Goal: Information Seeking & Learning: Learn about a topic

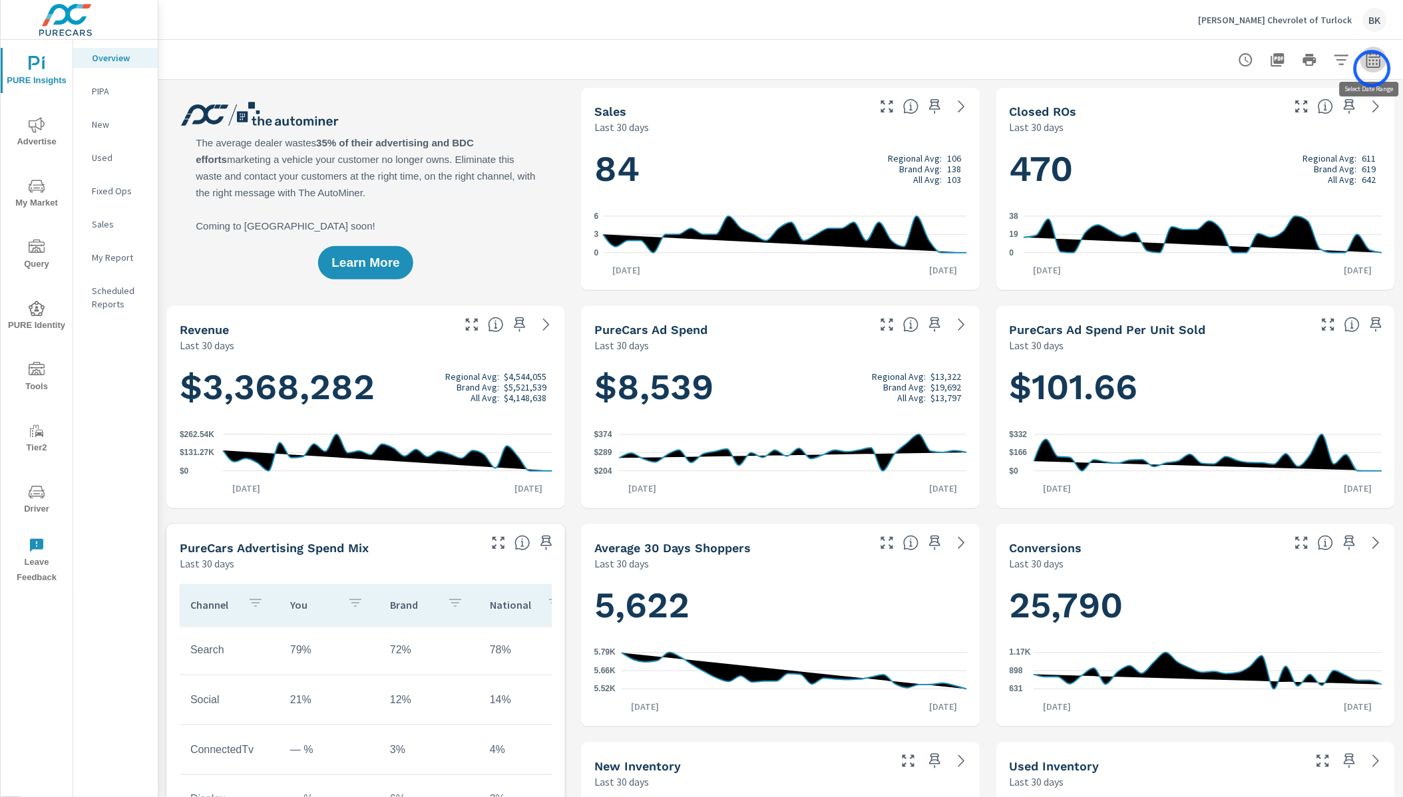
click at [1373, 69] on button "button" at bounding box center [1374, 60] width 27 height 27
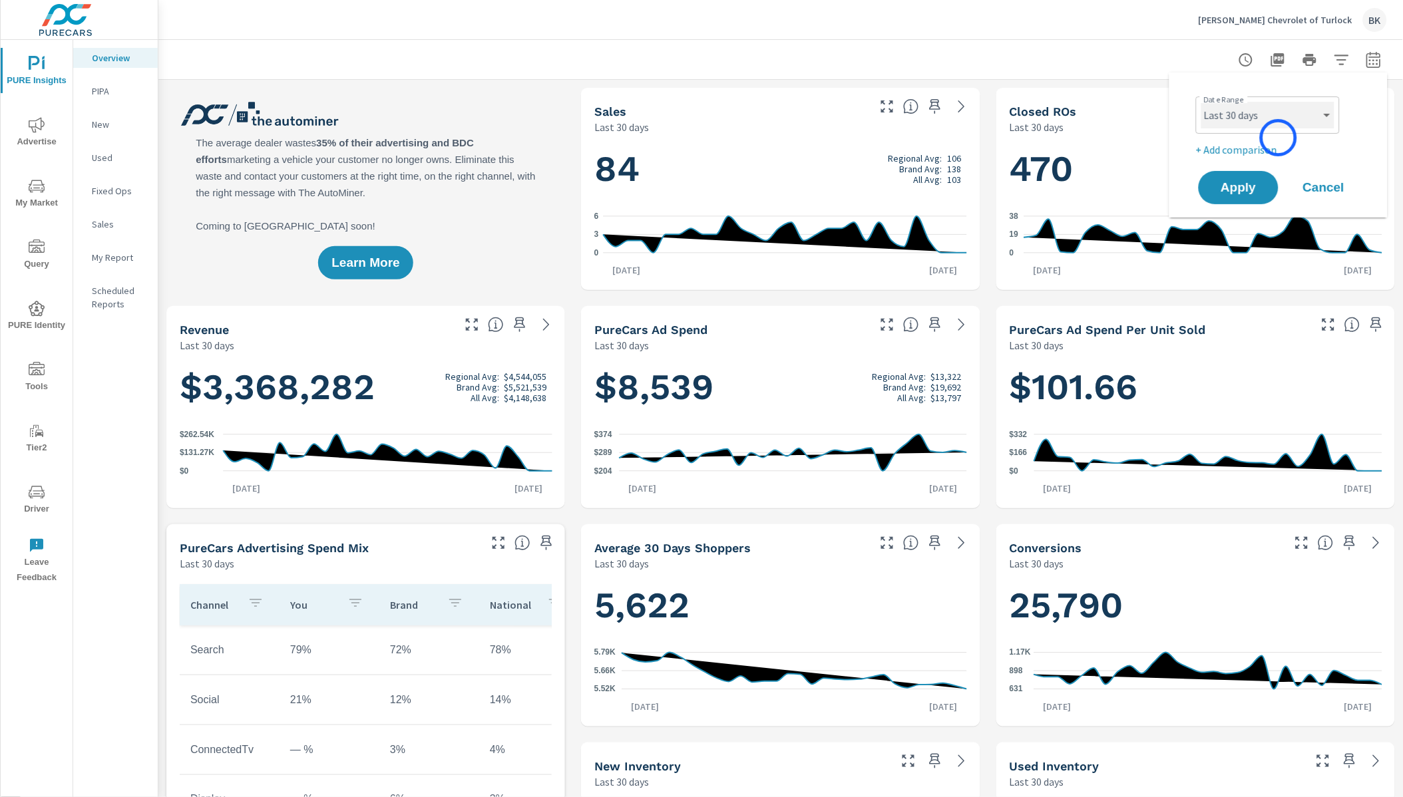
click at [1280, 114] on select "Custom Yesterday Last week Last 7 days Last 14 days Last 30 days Last 45 days L…" at bounding box center [1268, 115] width 133 height 27
click at [1202, 102] on select "Custom Yesterday Last week Last 7 days Last 14 days Last 30 days Last 45 days L…" at bounding box center [1268, 115] width 133 height 27
select select "Last month"
click at [1275, 149] on p "+ Add comparison" at bounding box center [1281, 150] width 170 height 16
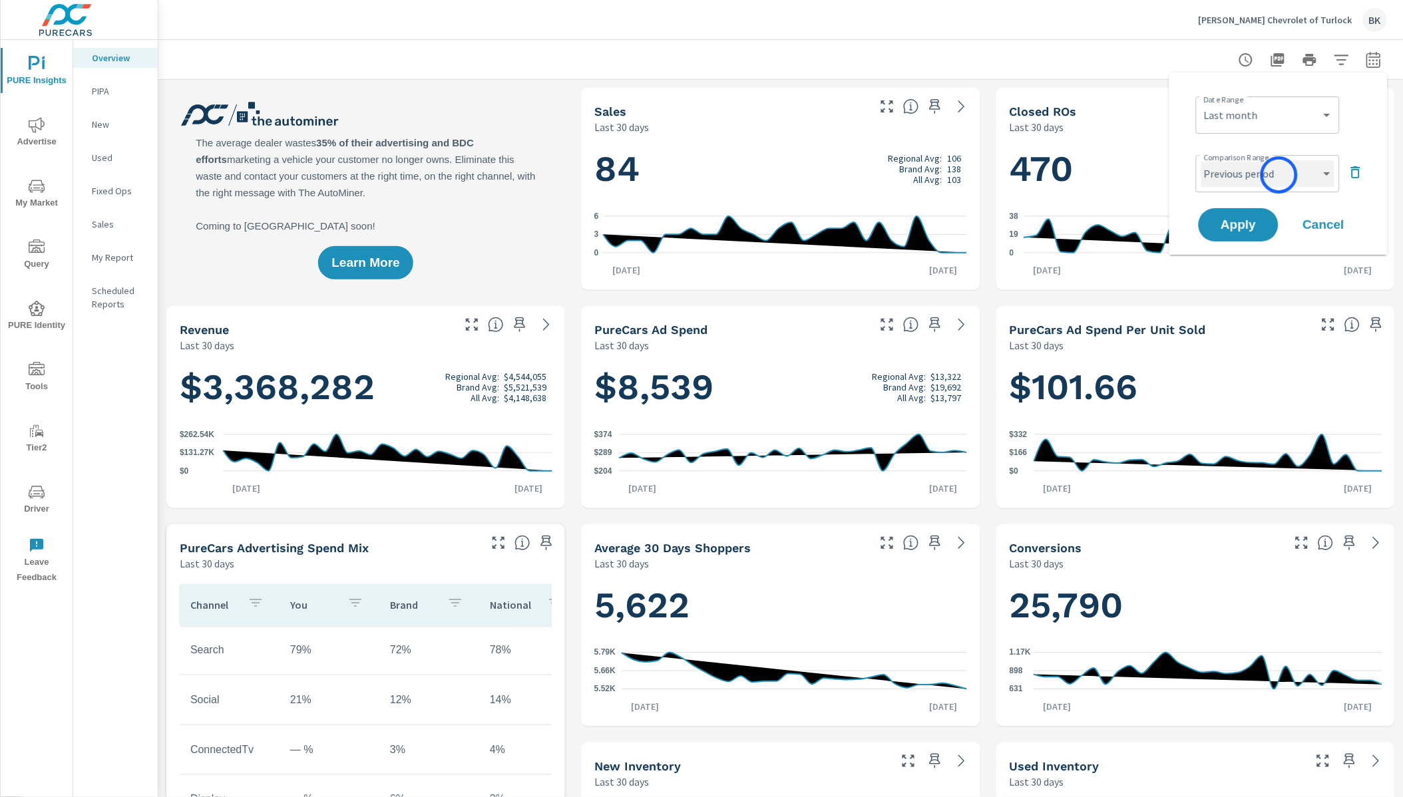
click at [1280, 184] on select "Custom Previous period Previous month Previous year" at bounding box center [1268, 173] width 133 height 27
click at [1202, 160] on select "Custom Previous period Previous month Previous year" at bounding box center [1268, 173] width 133 height 27
select select "Previous month"
click at [1244, 224] on span "Apply" at bounding box center [1239, 225] width 55 height 13
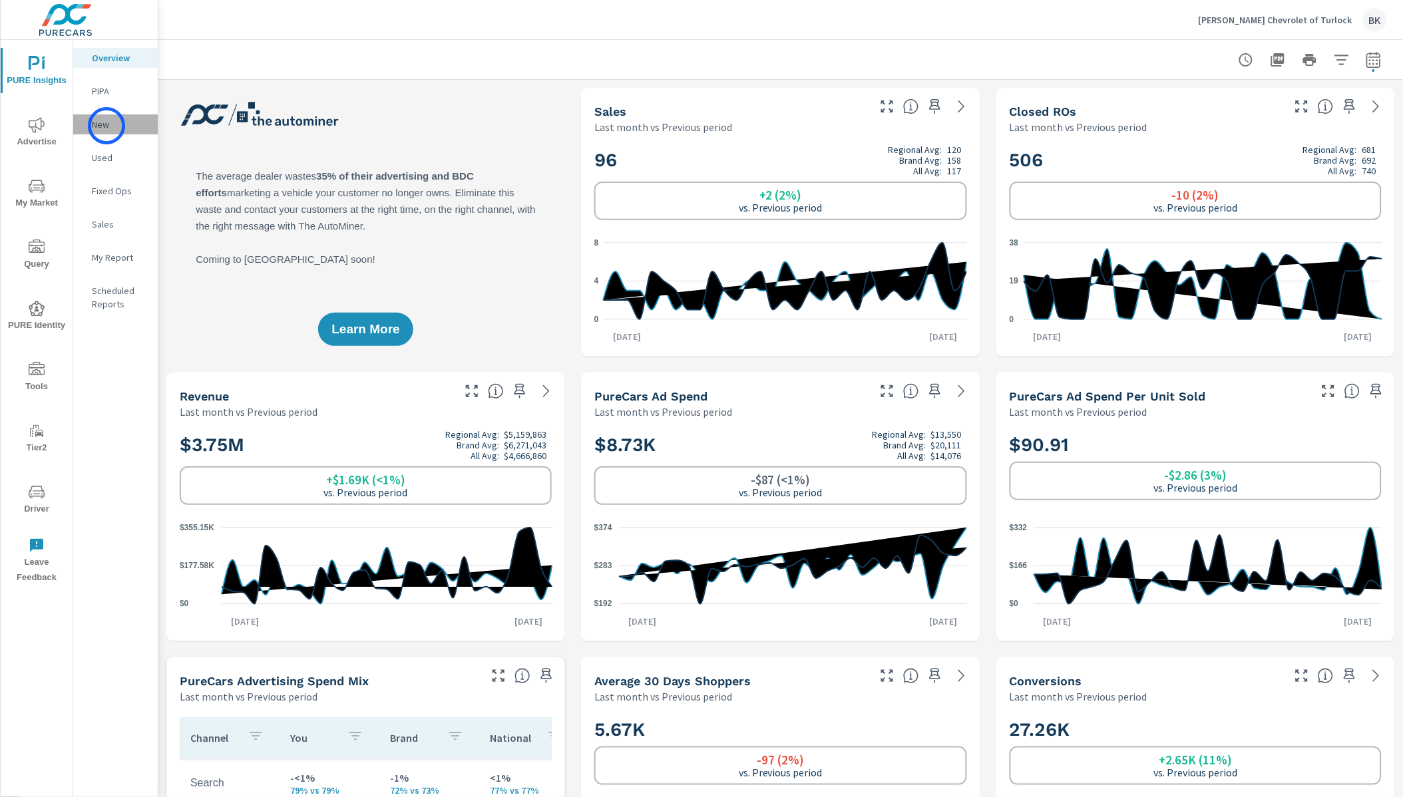
click at [107, 126] on p "New" at bounding box center [119, 124] width 55 height 13
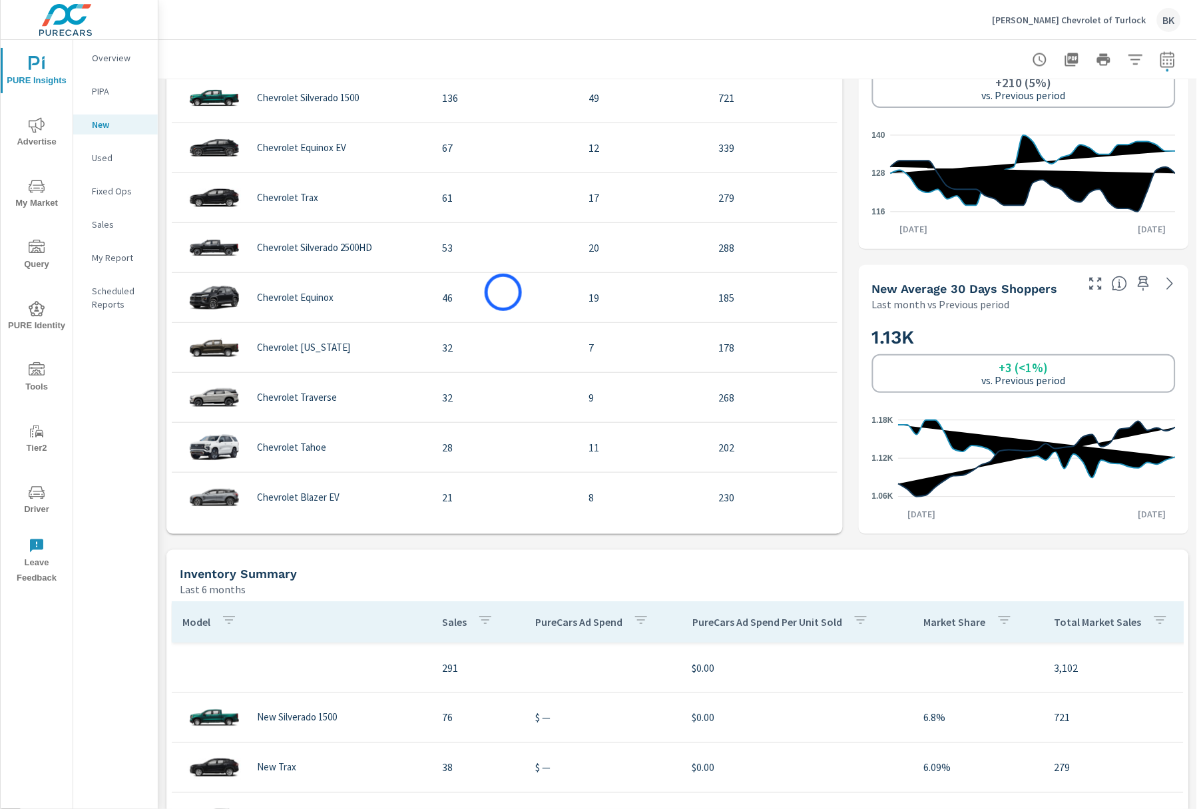
scroll to position [740, 0]
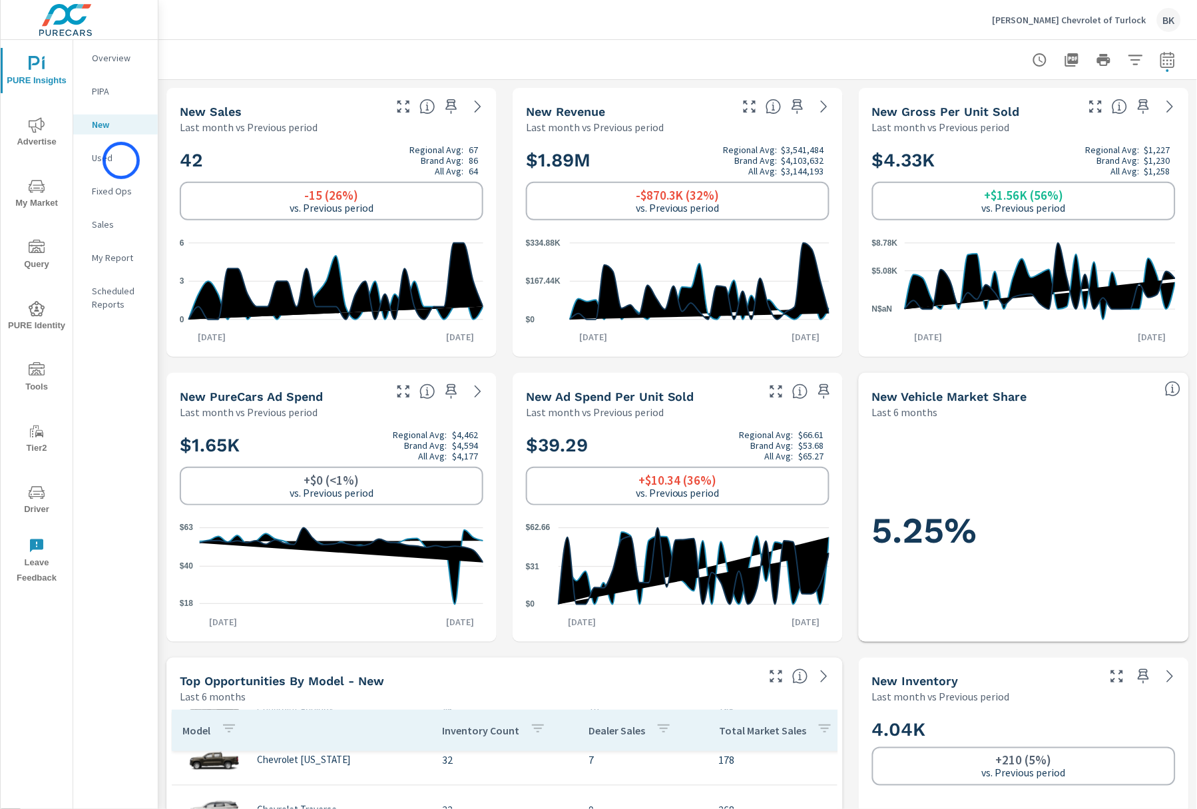
click at [121, 160] on p "Used" at bounding box center [119, 157] width 55 height 13
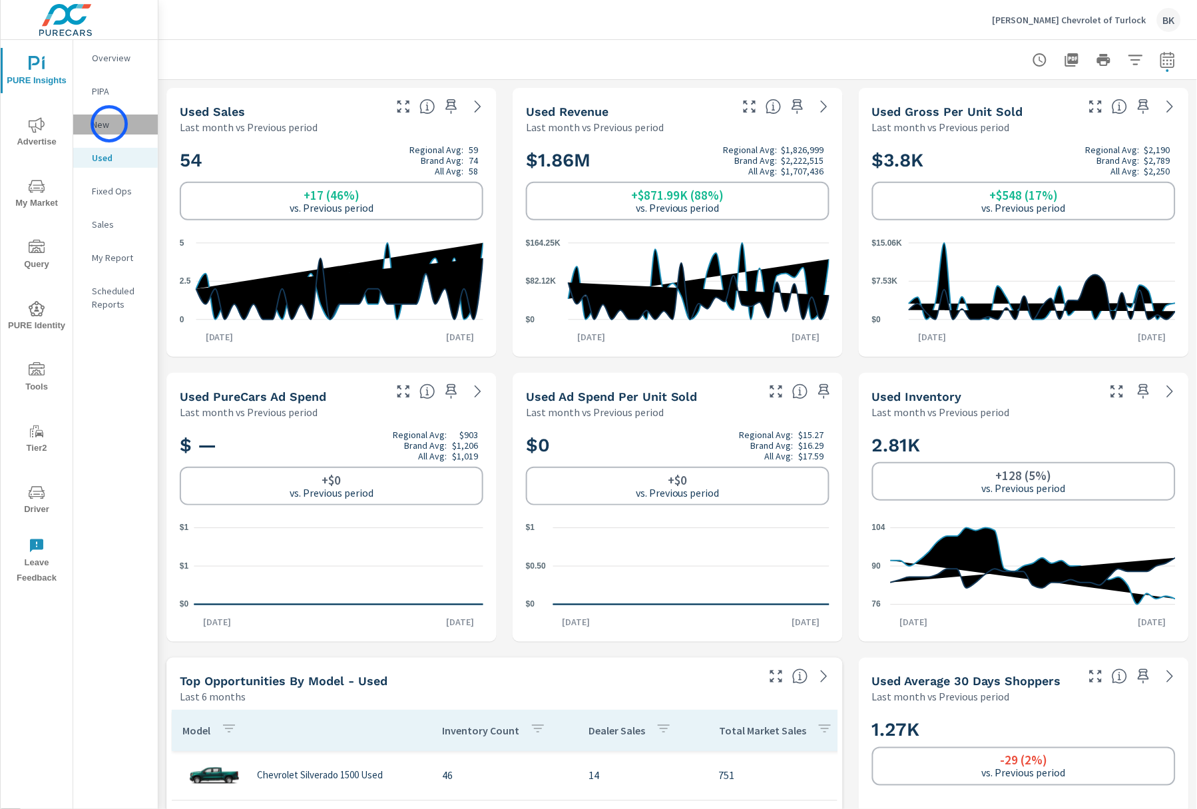
click at [109, 124] on p "New" at bounding box center [119, 124] width 55 height 13
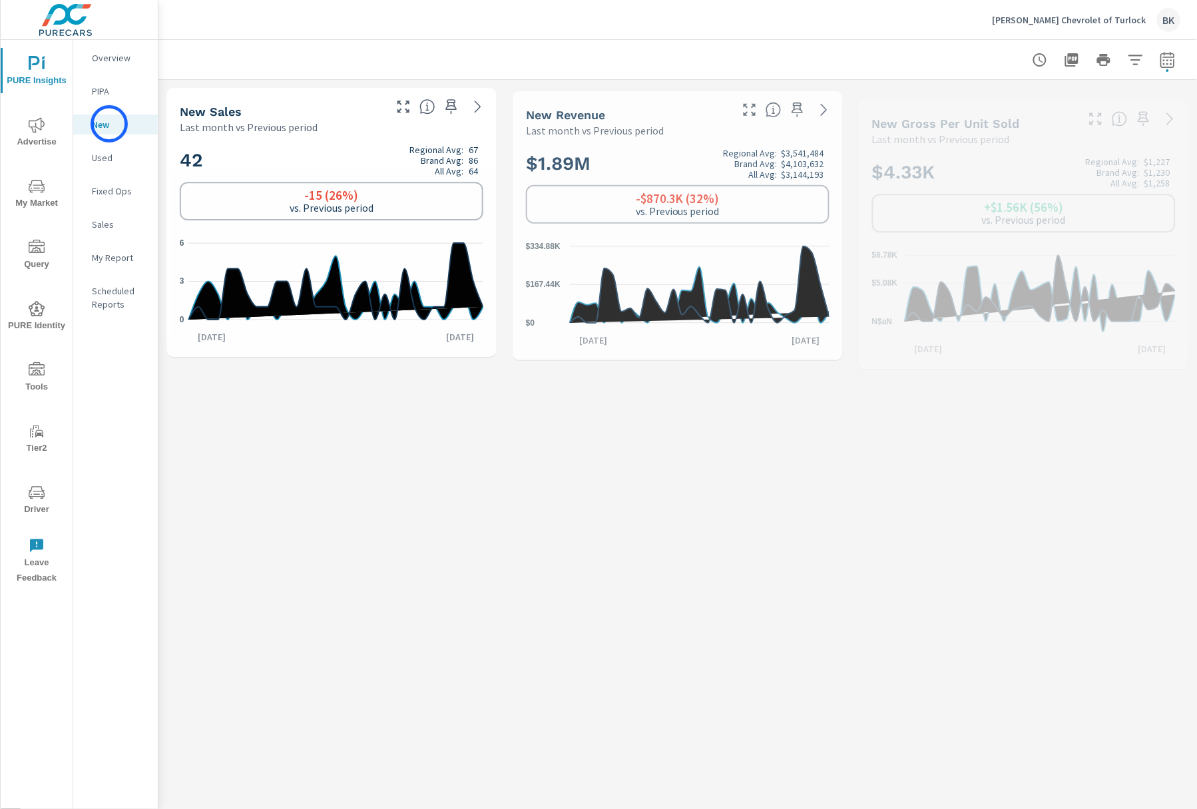
scroll to position [250, 0]
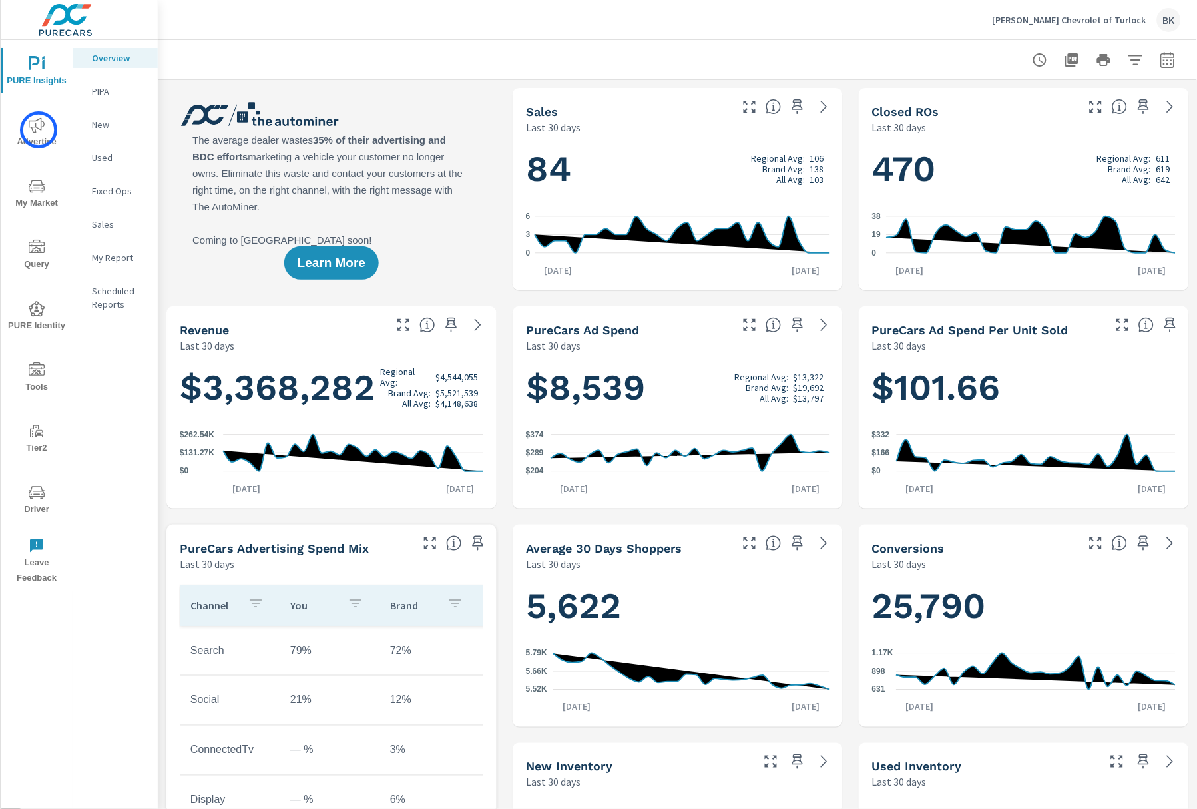
click at [39, 130] on icon "nav menu" at bounding box center [37, 125] width 16 height 16
click at [47, 204] on span "My Market" at bounding box center [37, 194] width 64 height 33
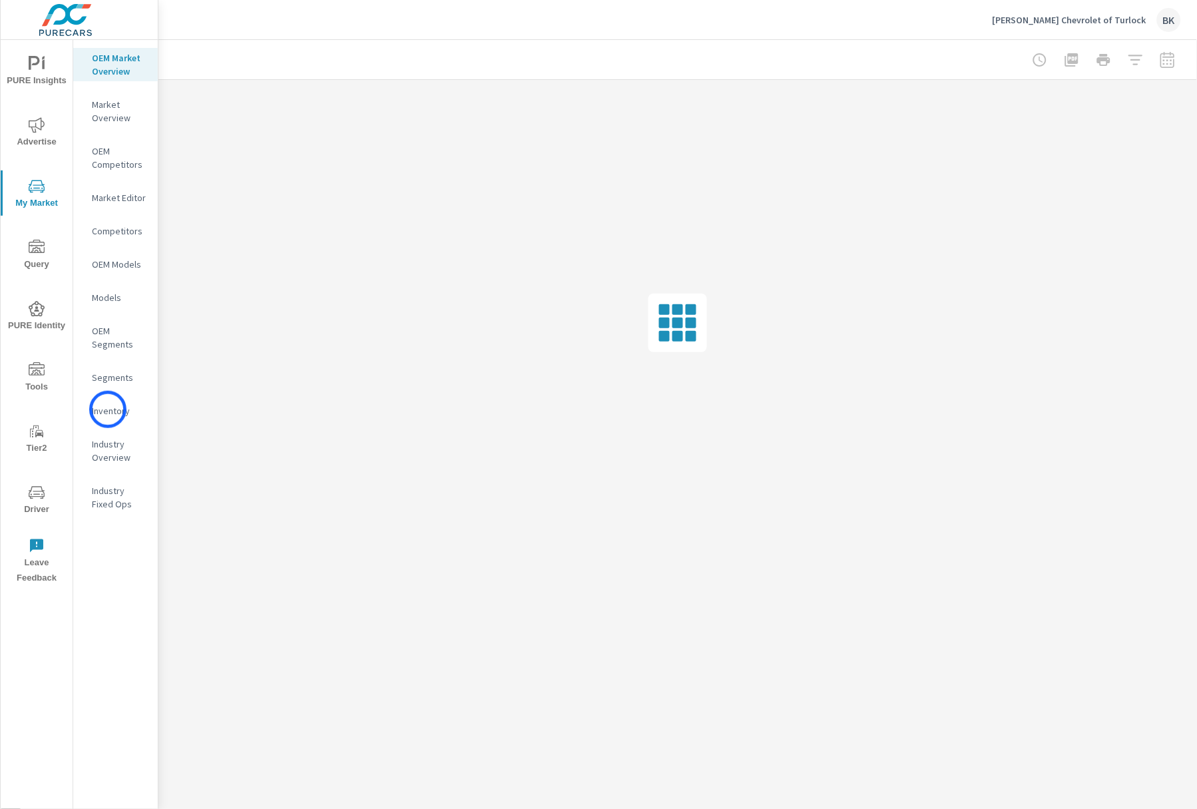
click at [108, 409] on p "Inventory" at bounding box center [119, 410] width 55 height 13
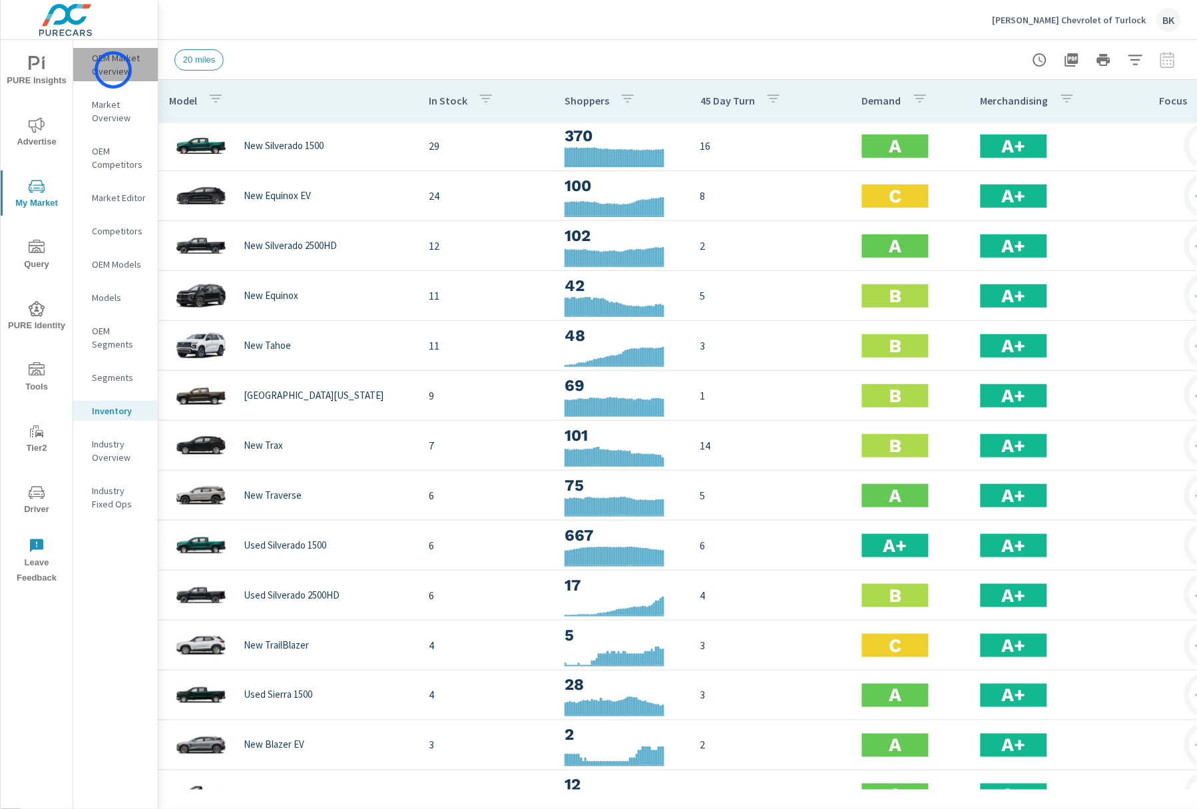
click at [113, 70] on p "OEM Market Overview" at bounding box center [119, 64] width 55 height 27
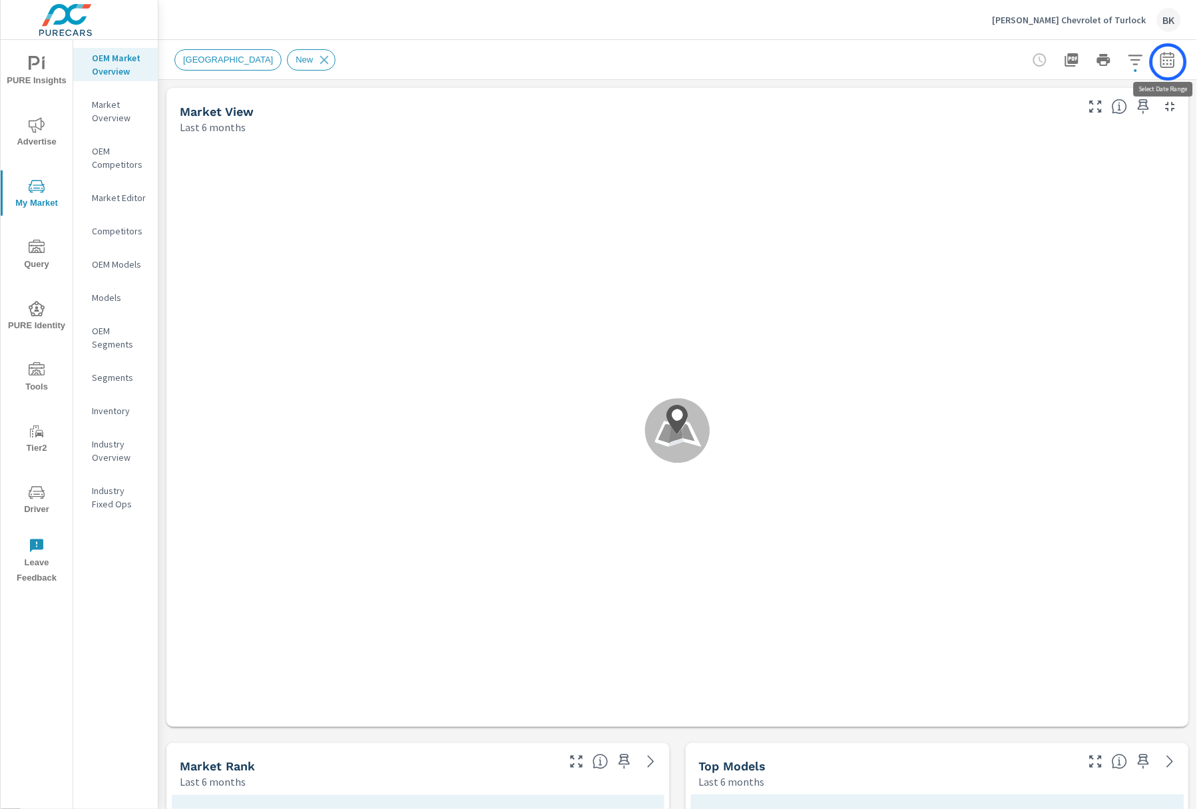
click at [1168, 62] on icon "button" at bounding box center [1168, 60] width 16 height 16
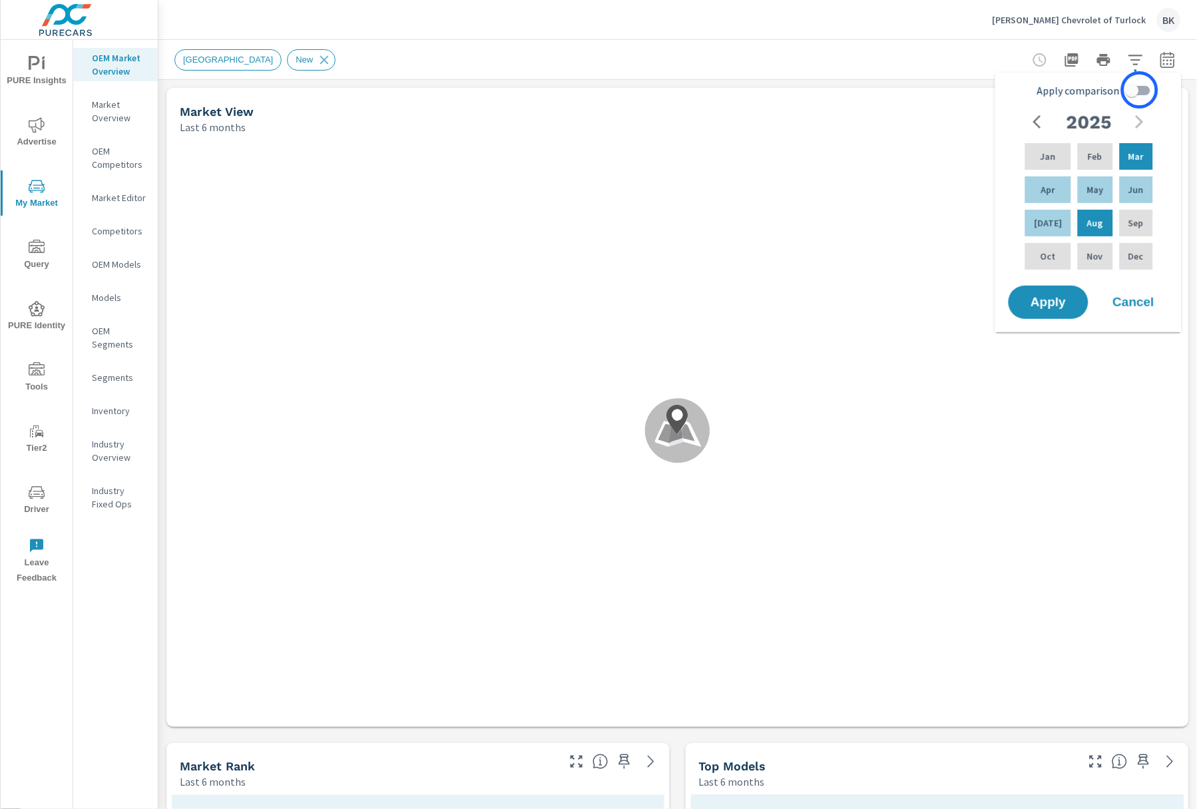
click at [1140, 90] on input "Apply comparison" at bounding box center [1132, 90] width 76 height 25
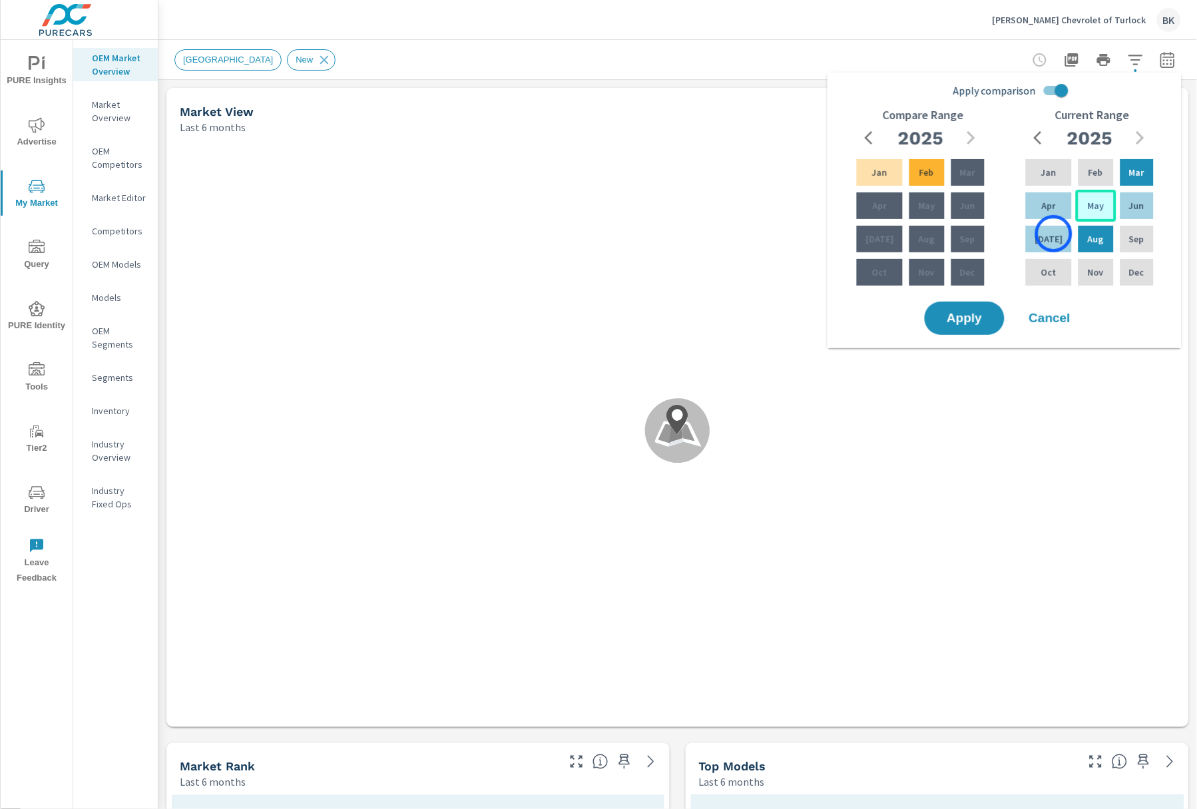
drag, startPoint x: 1054, startPoint y: 234, endPoint x: 1096, endPoint y: 193, distance: 58.9
click at [1054, 234] on div "Jul" at bounding box center [1048, 239] width 51 height 32
click at [1104, 170] on div "Feb" at bounding box center [1096, 172] width 40 height 32
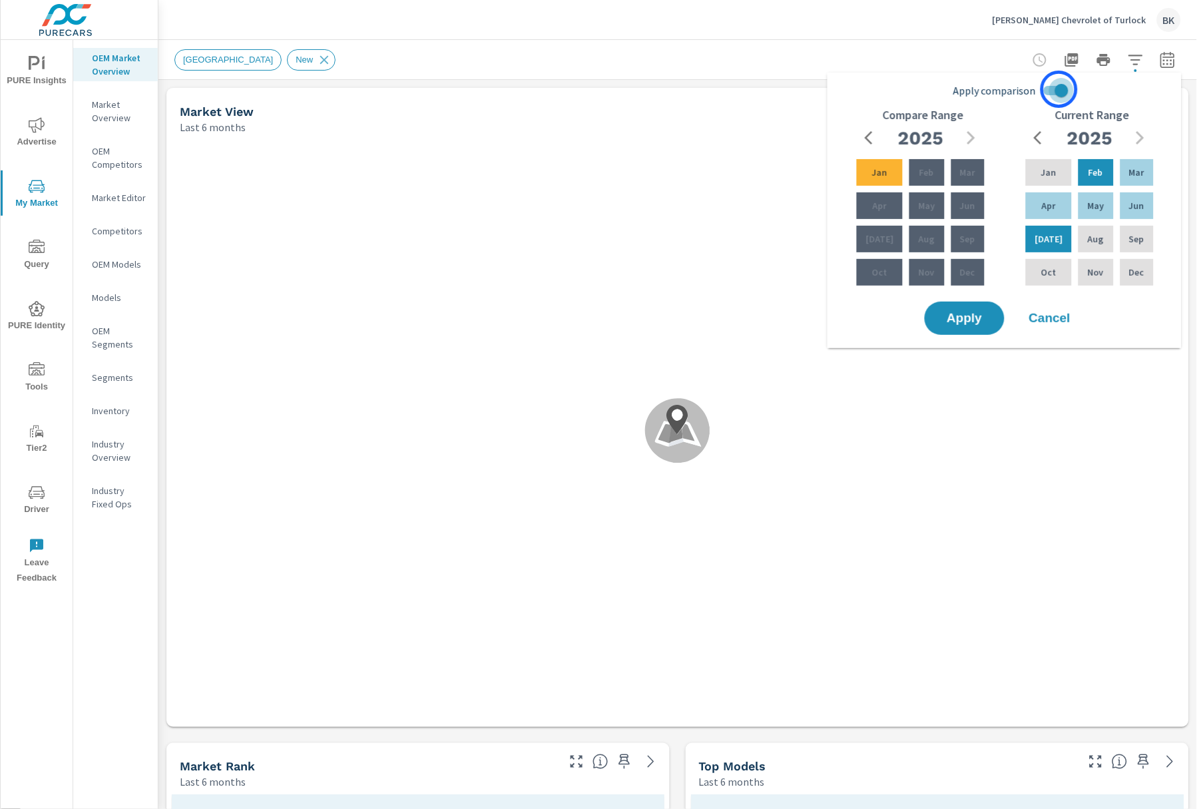
click at [1059, 89] on input "Apply comparison" at bounding box center [1062, 90] width 76 height 25
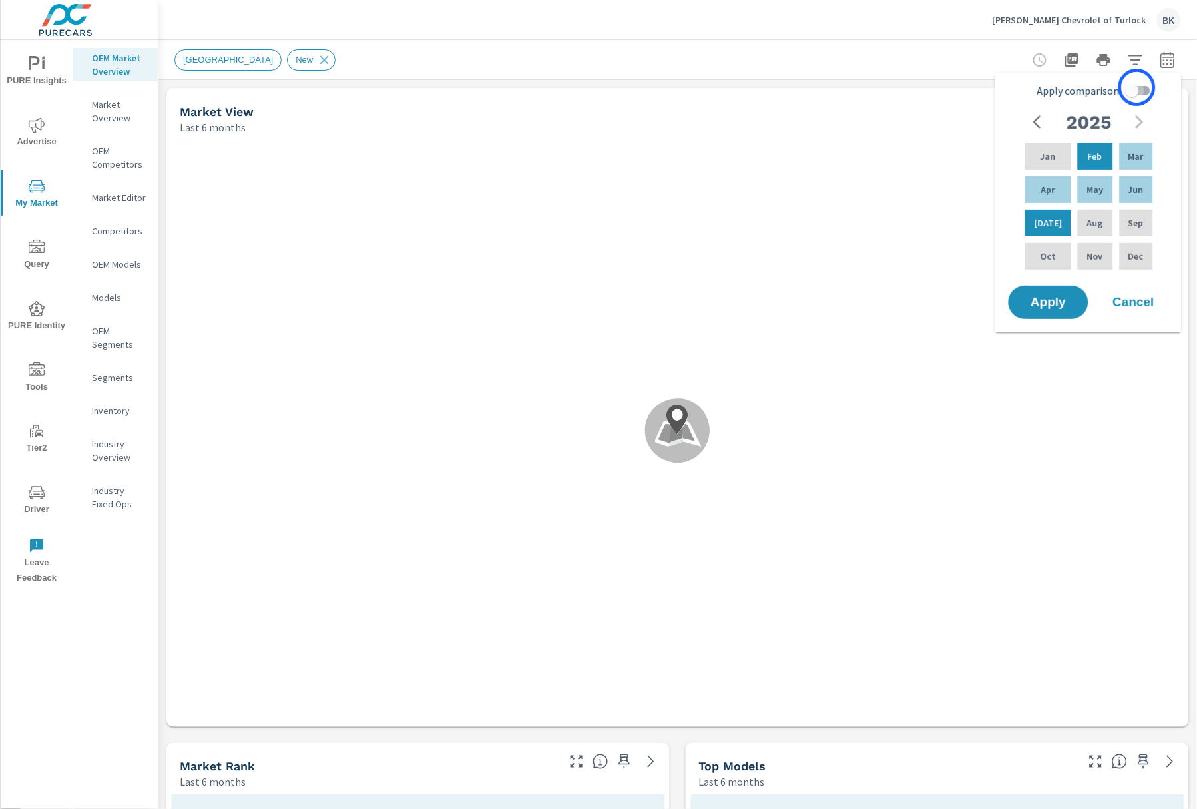
click at [1137, 87] on input "Apply comparison" at bounding box center [1132, 90] width 76 height 25
checkbox input "true"
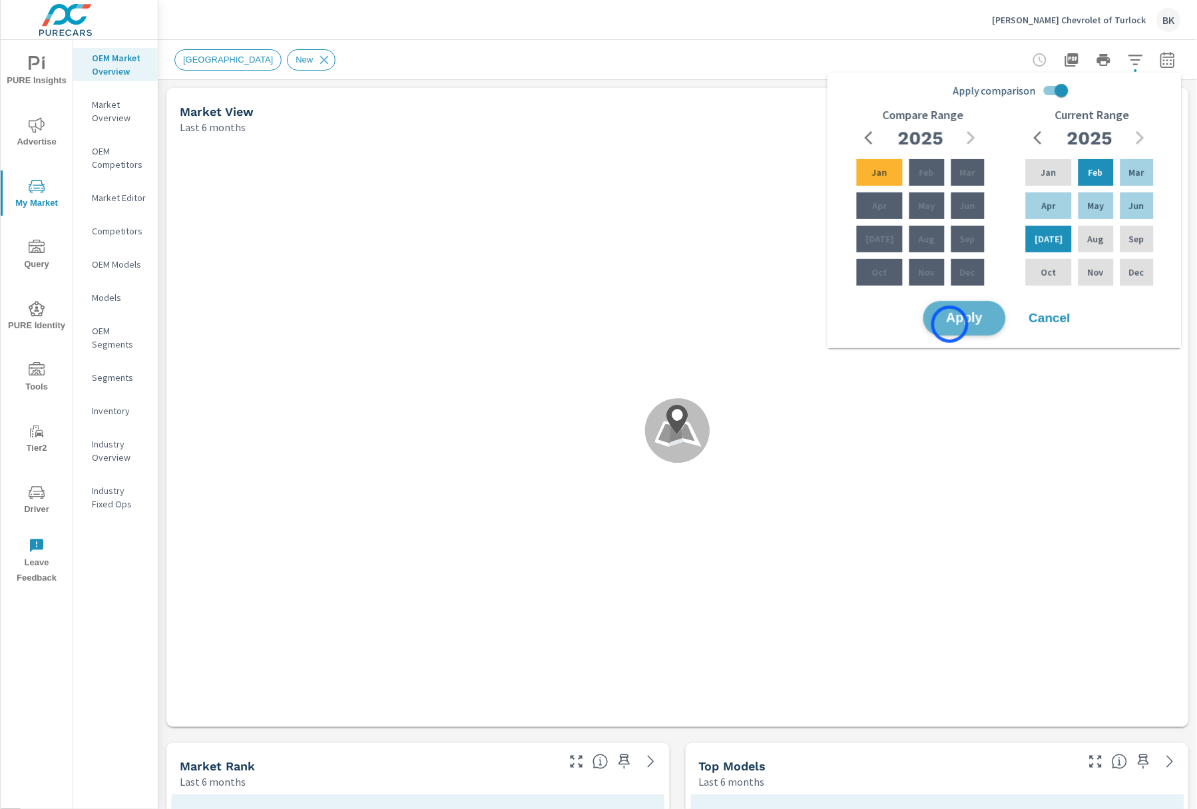
click at [950, 324] on span "Apply" at bounding box center [964, 318] width 55 height 13
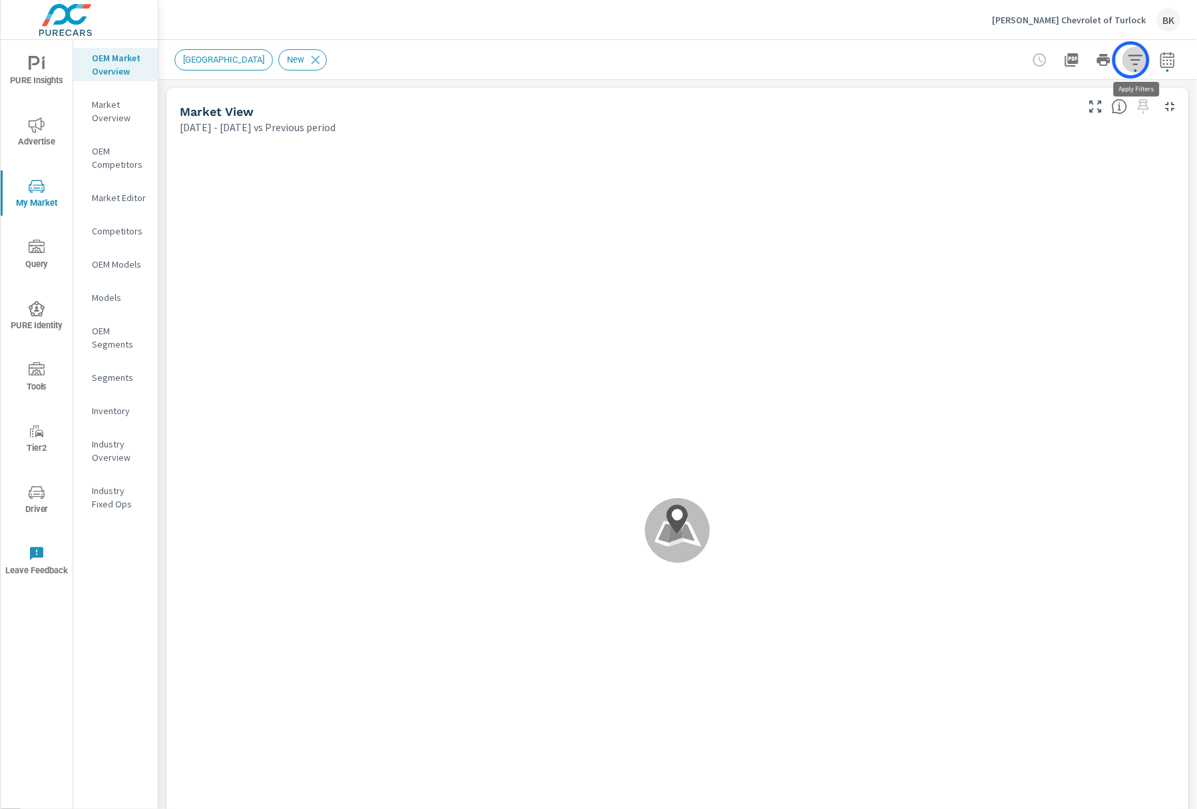
click at [1131, 60] on icon "button" at bounding box center [1136, 60] width 16 height 16
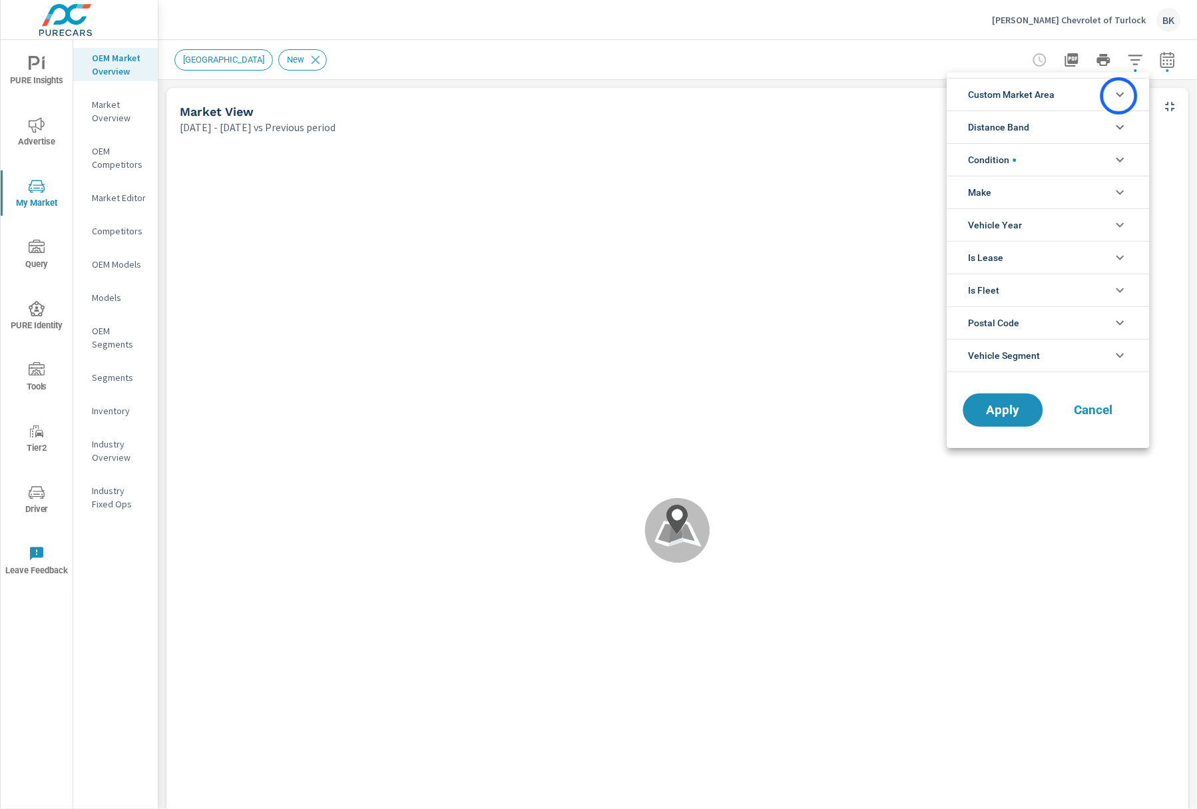
click at [1119, 96] on icon "filter options" at bounding box center [1120, 95] width 8 height 5
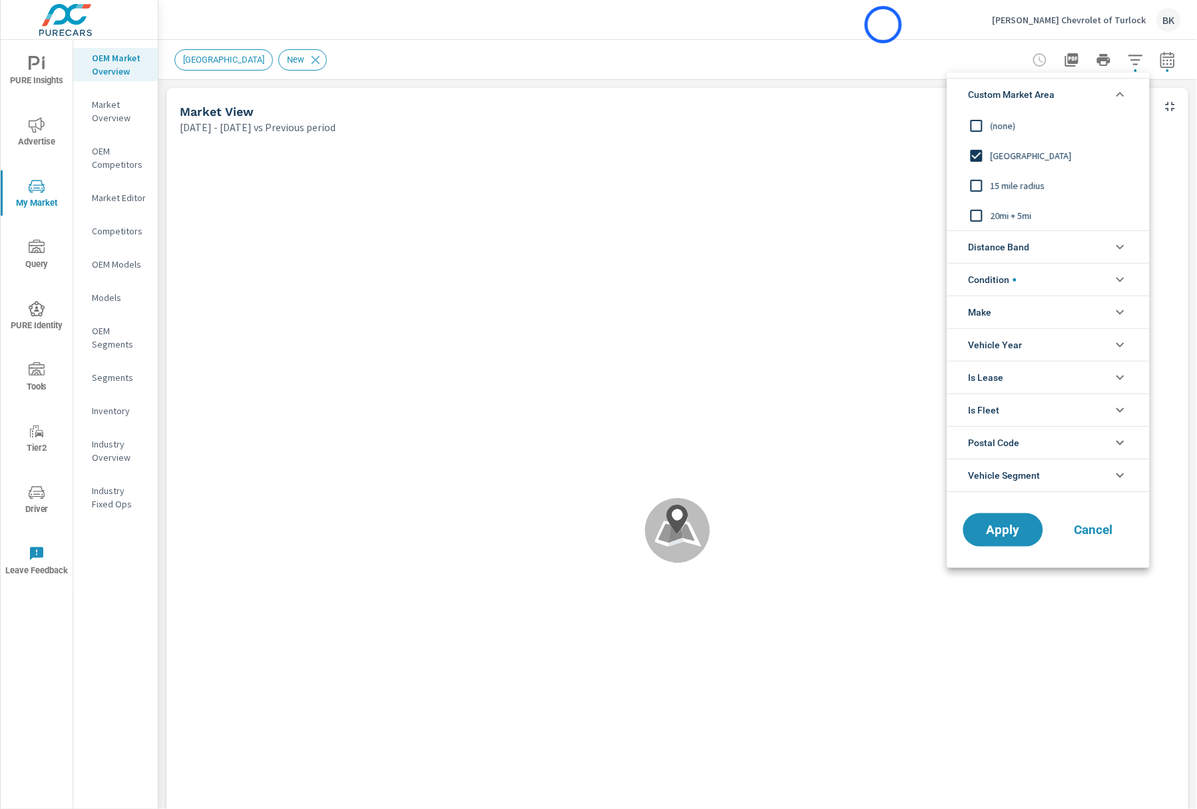
click at [883, 25] on div at bounding box center [598, 404] width 1197 height 809
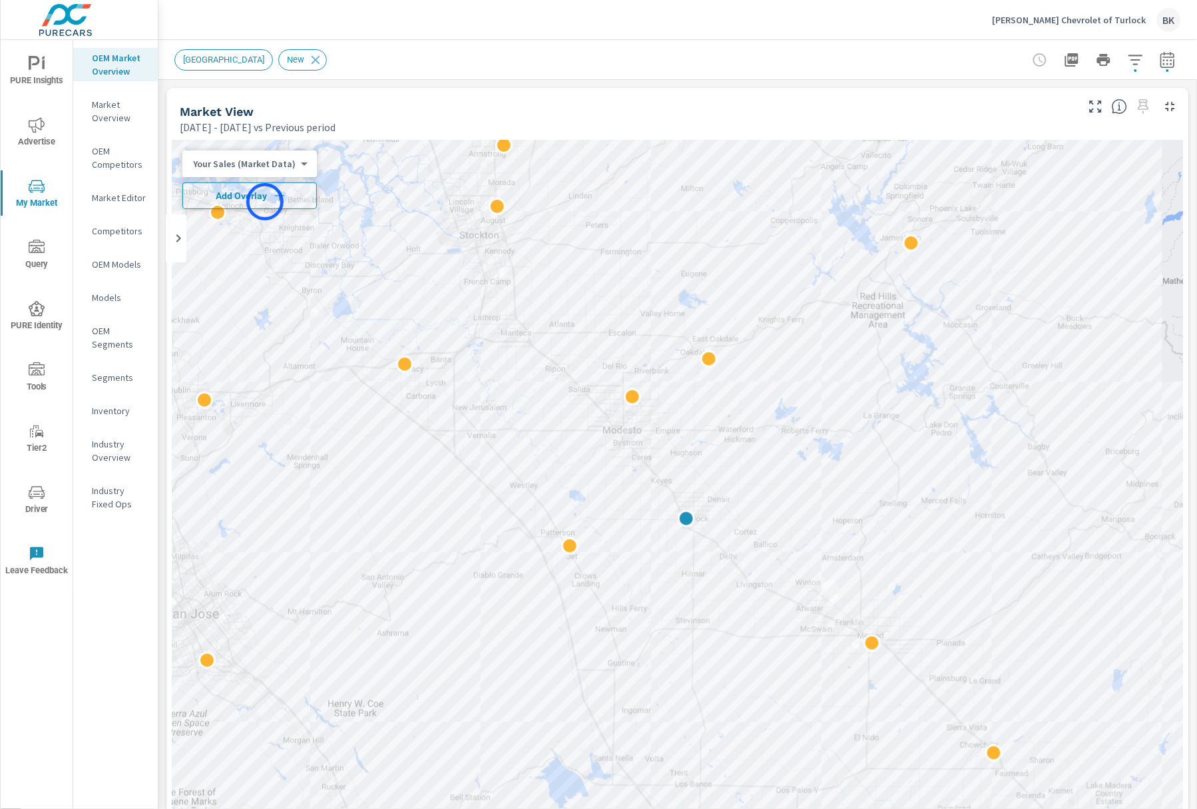
click at [265, 202] on span "Add Overlay" at bounding box center [249, 195] width 122 height 13
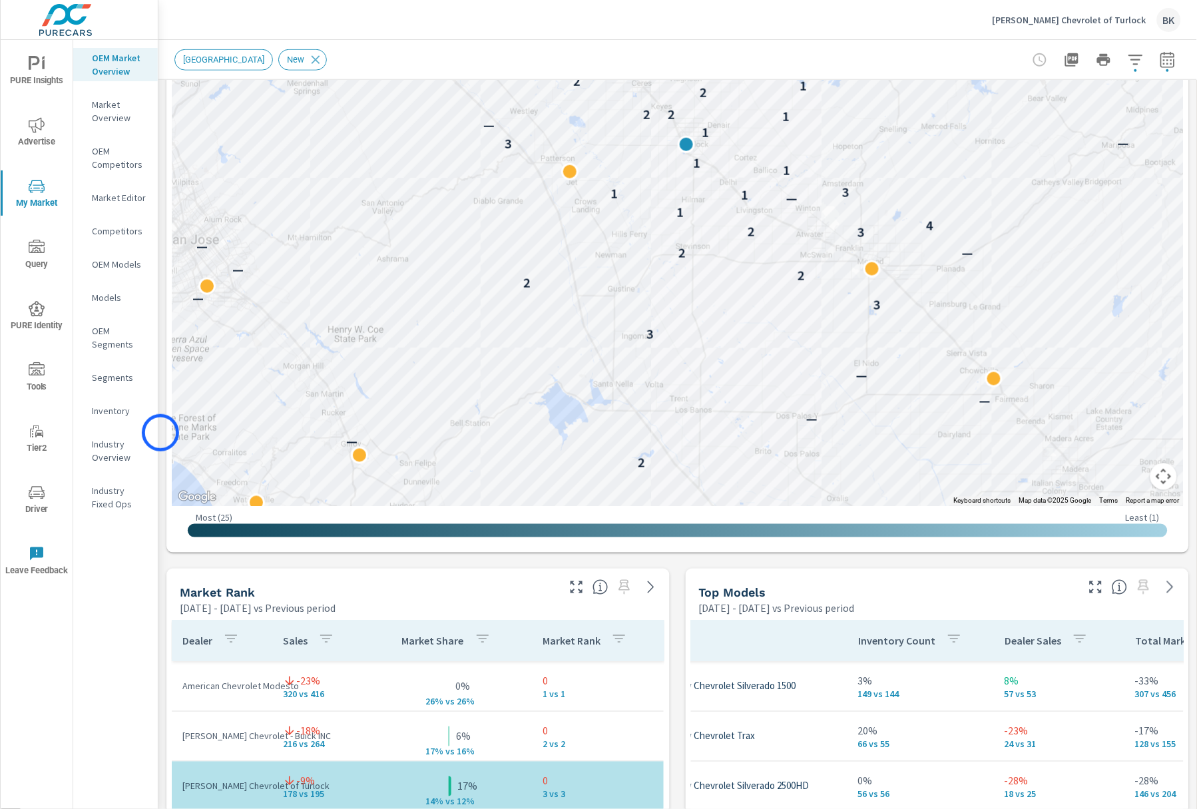
scroll to position [67, 0]
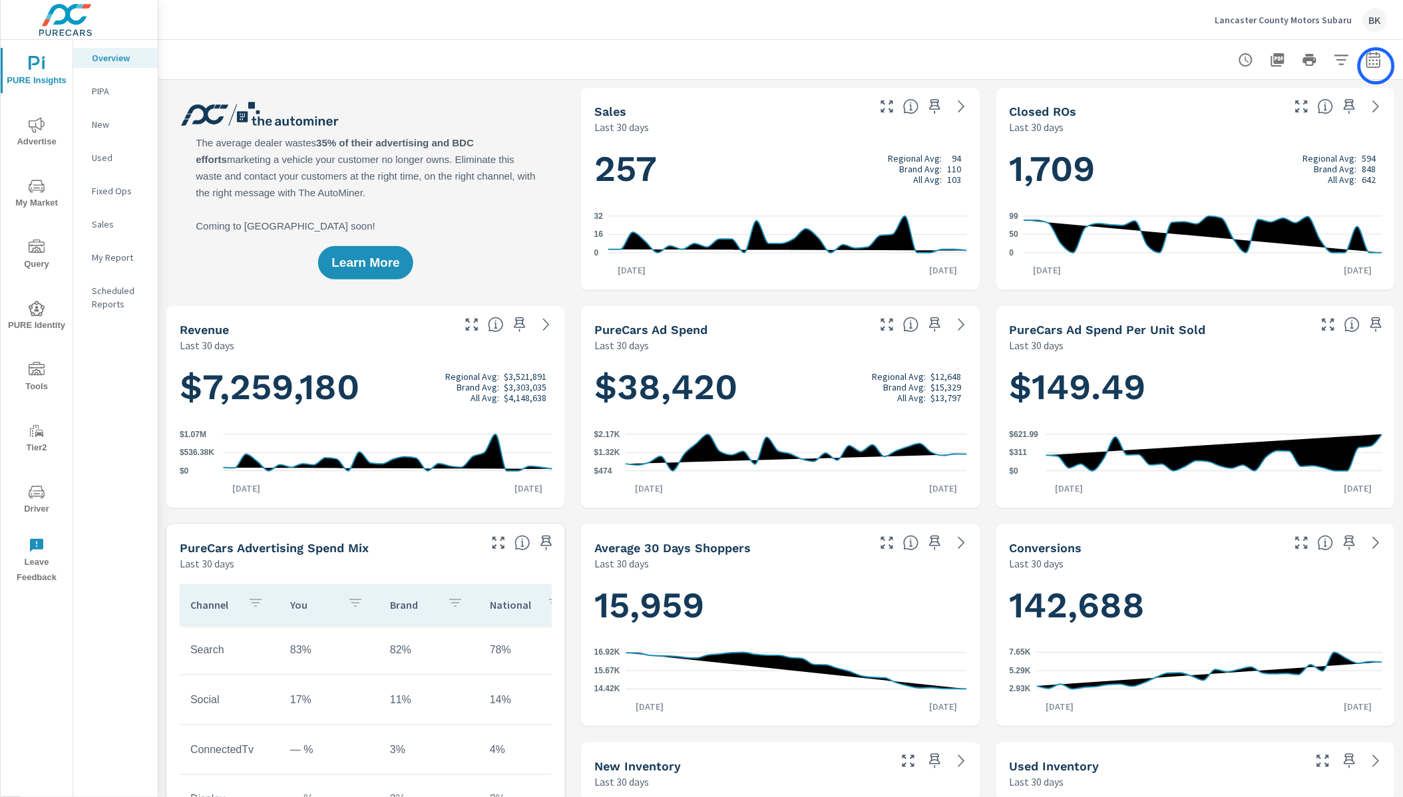
click at [1377, 66] on icon "button" at bounding box center [1374, 60] width 16 height 16
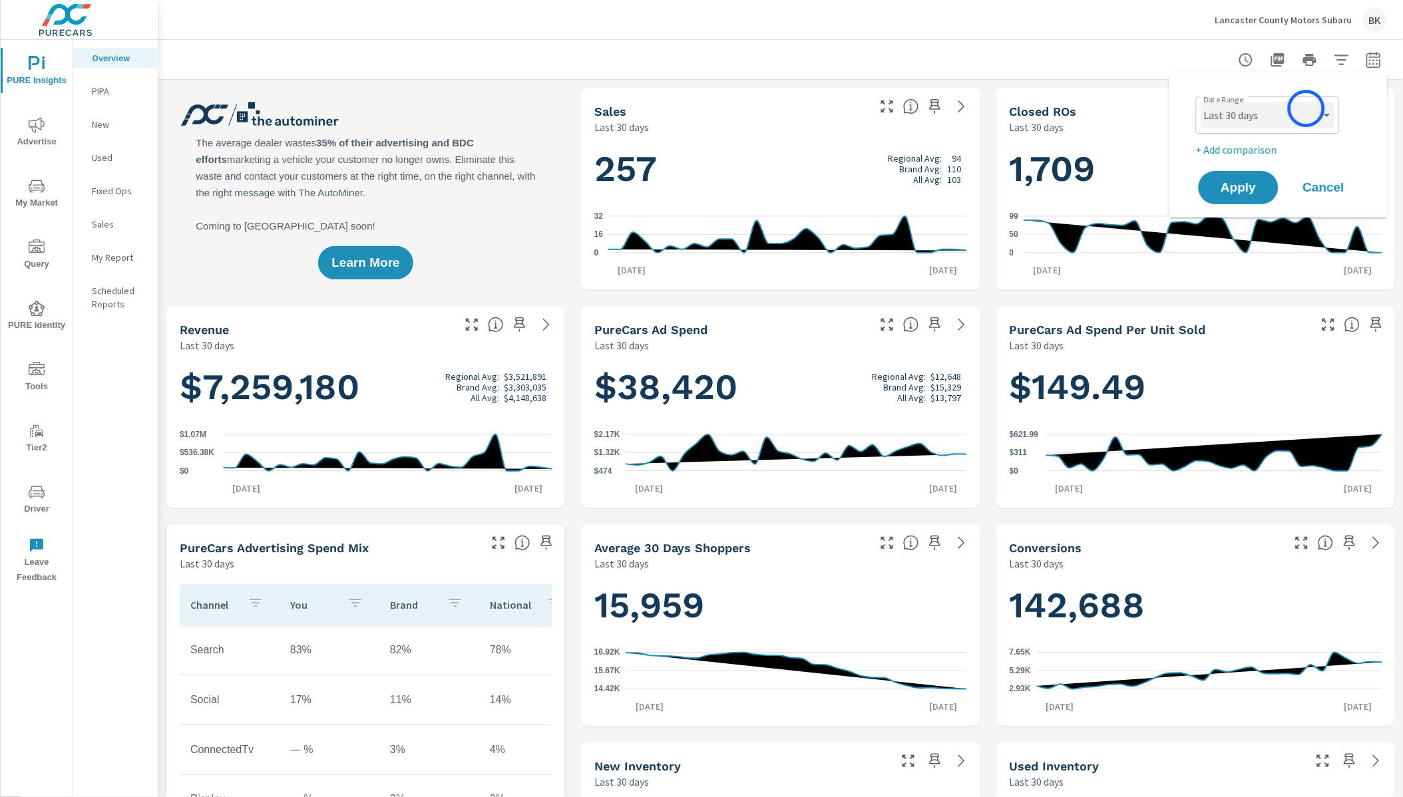
click at [1307, 109] on select "Custom [DATE] Last week Last 7 days Last 14 days Last 30 days Last 45 days Last…" at bounding box center [1268, 115] width 133 height 27
click at [1202, 102] on select "Custom [DATE] Last week Last 7 days Last 14 days Last 30 days Last 45 days Last…" at bounding box center [1268, 115] width 133 height 27
select select "Last month"
click at [1267, 142] on p "+ Add comparison" at bounding box center [1281, 150] width 170 height 16
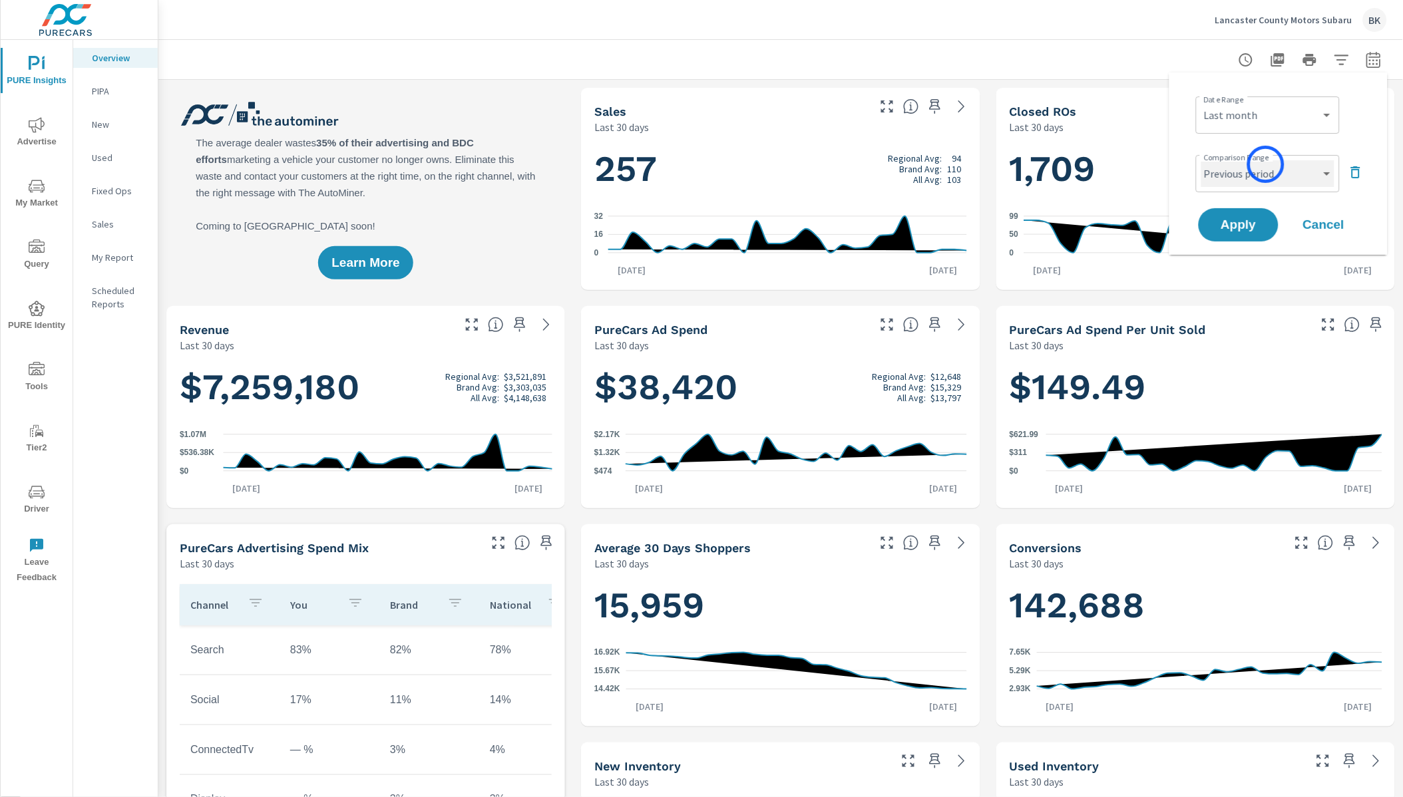
click at [1266, 164] on select "Custom Previous period Previous month Previous year" at bounding box center [1268, 173] width 133 height 27
click at [1202, 160] on select "Custom Previous period Previous month Previous year" at bounding box center [1268, 173] width 133 height 27
select select "Previous month"
click at [1238, 234] on button "Apply" at bounding box center [1239, 225] width 83 height 35
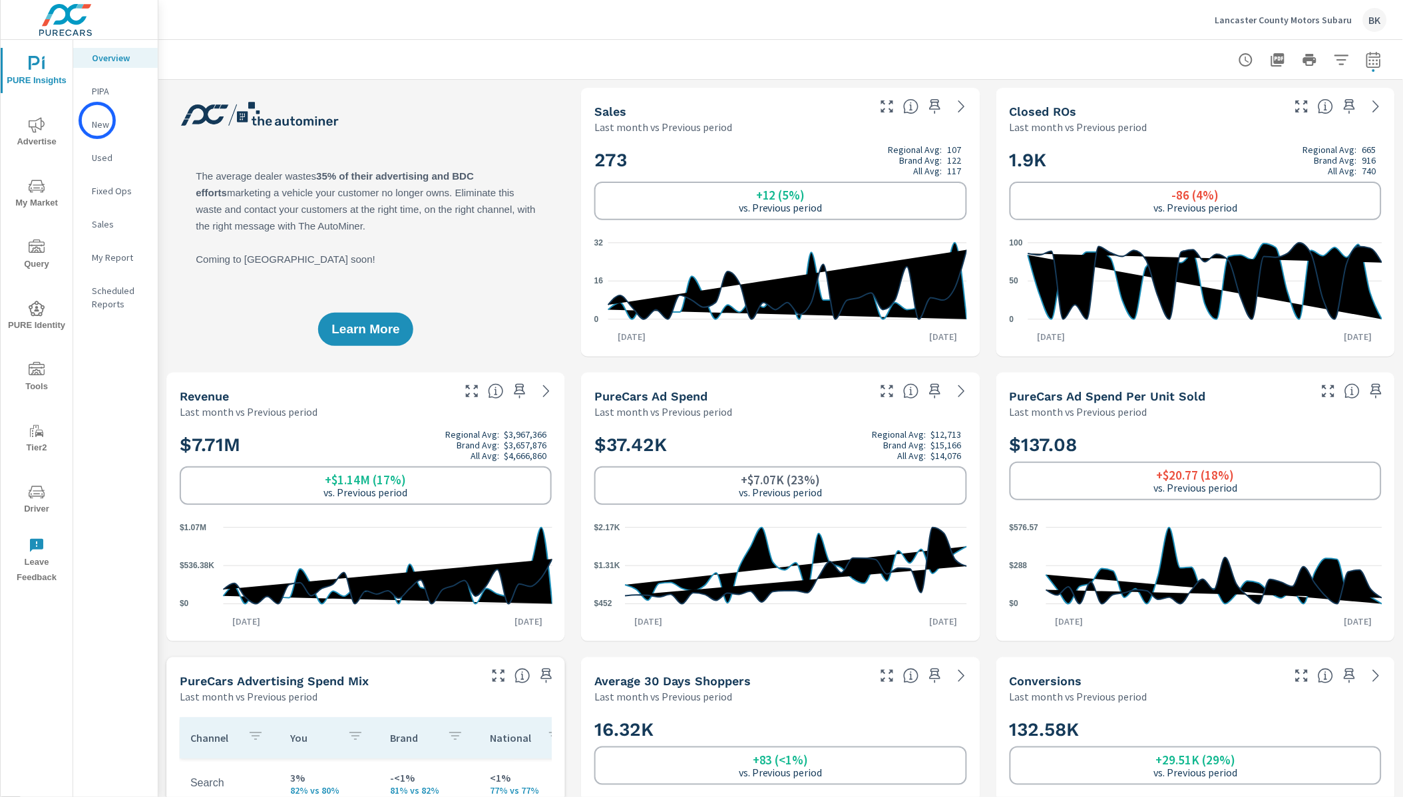
click at [97, 120] on p "New" at bounding box center [119, 124] width 55 height 13
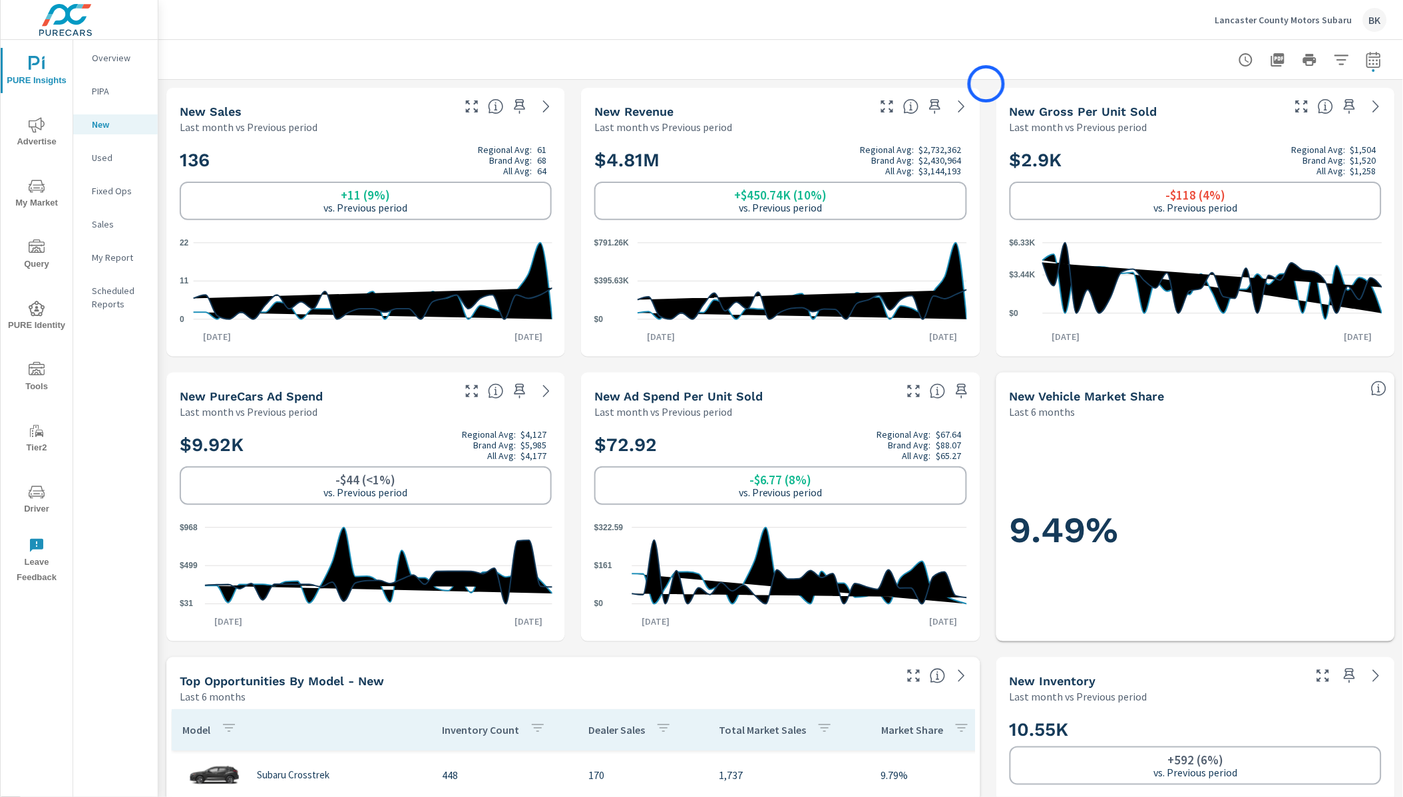
scroll to position [4, 0]
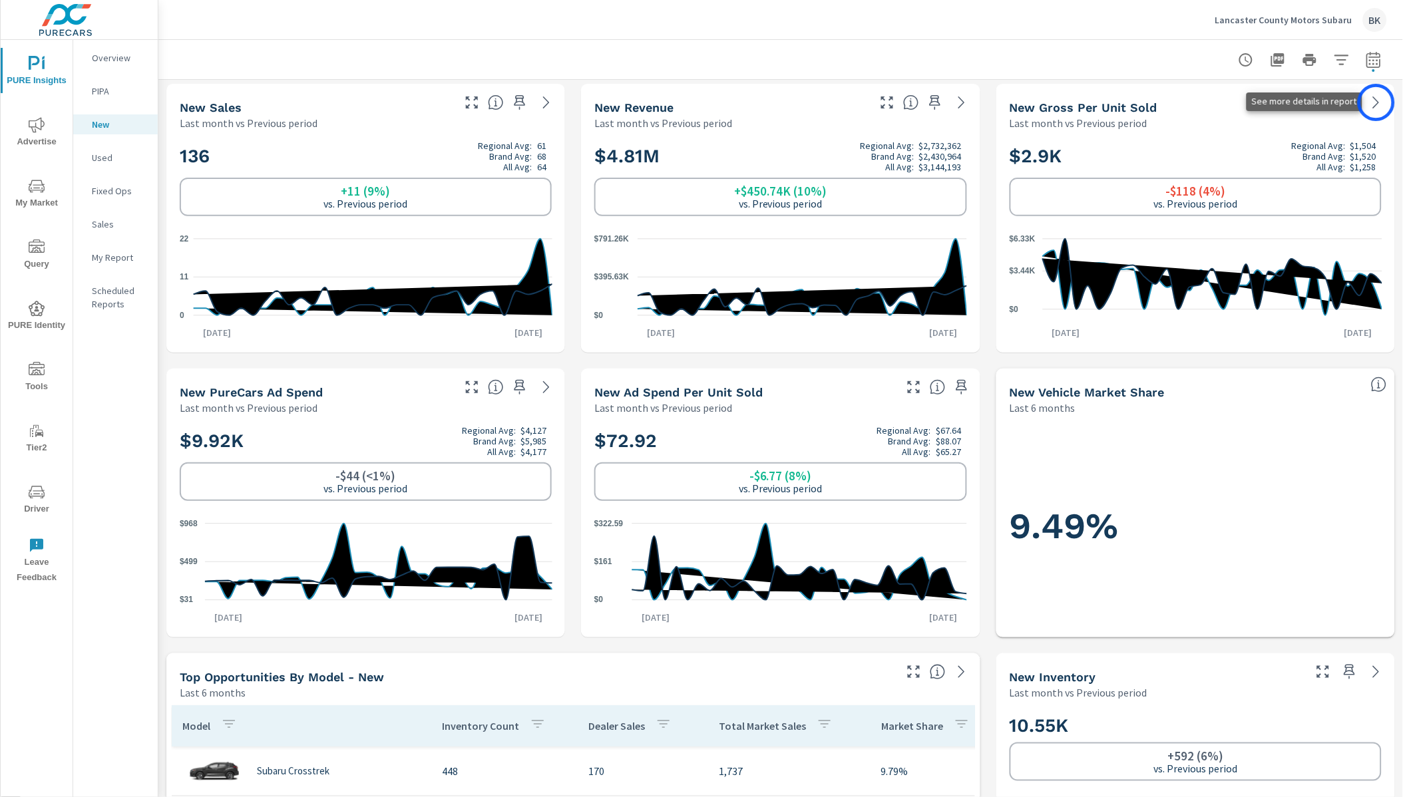
click at [1377, 103] on icon at bounding box center [1377, 103] width 16 height 16
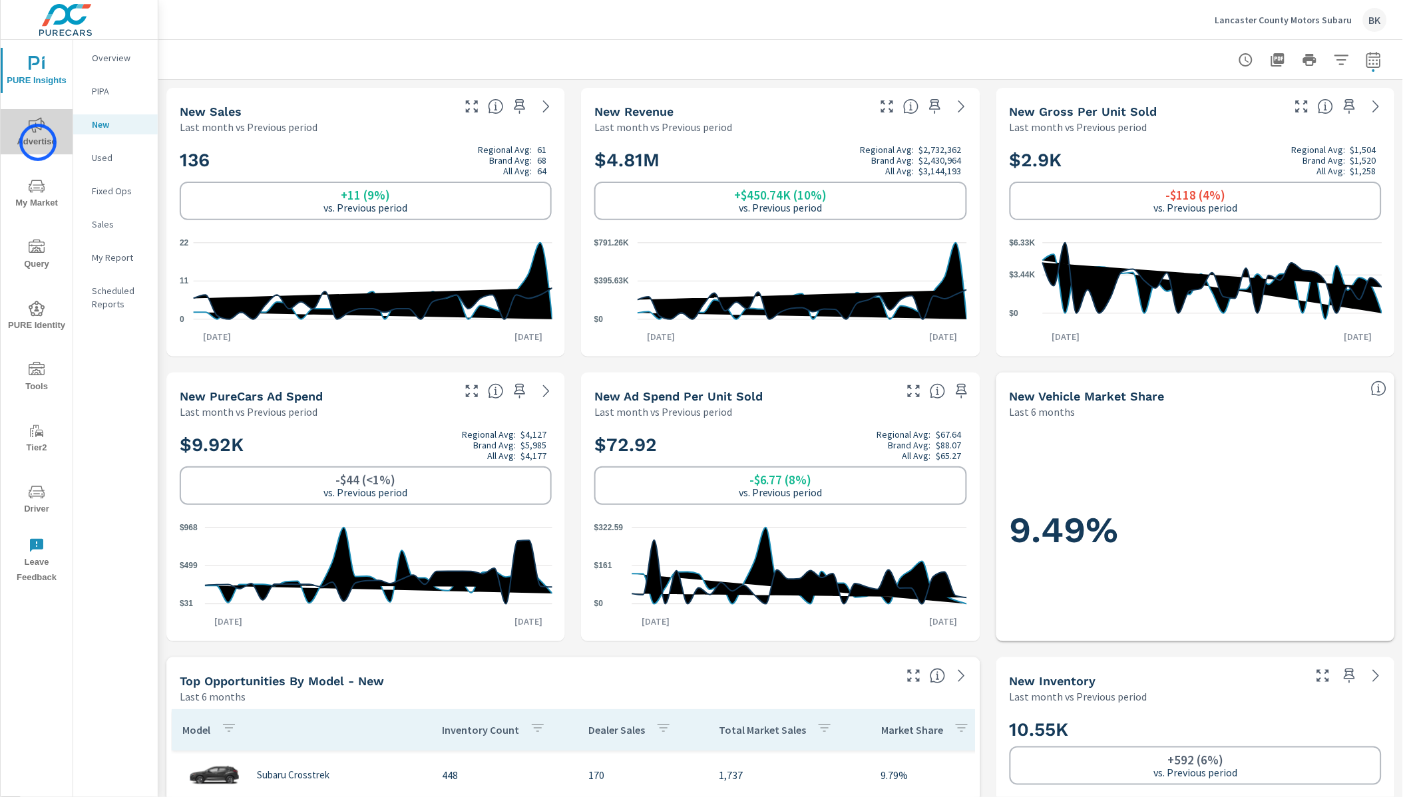
click at [38, 142] on span "Advertise" at bounding box center [37, 133] width 64 height 33
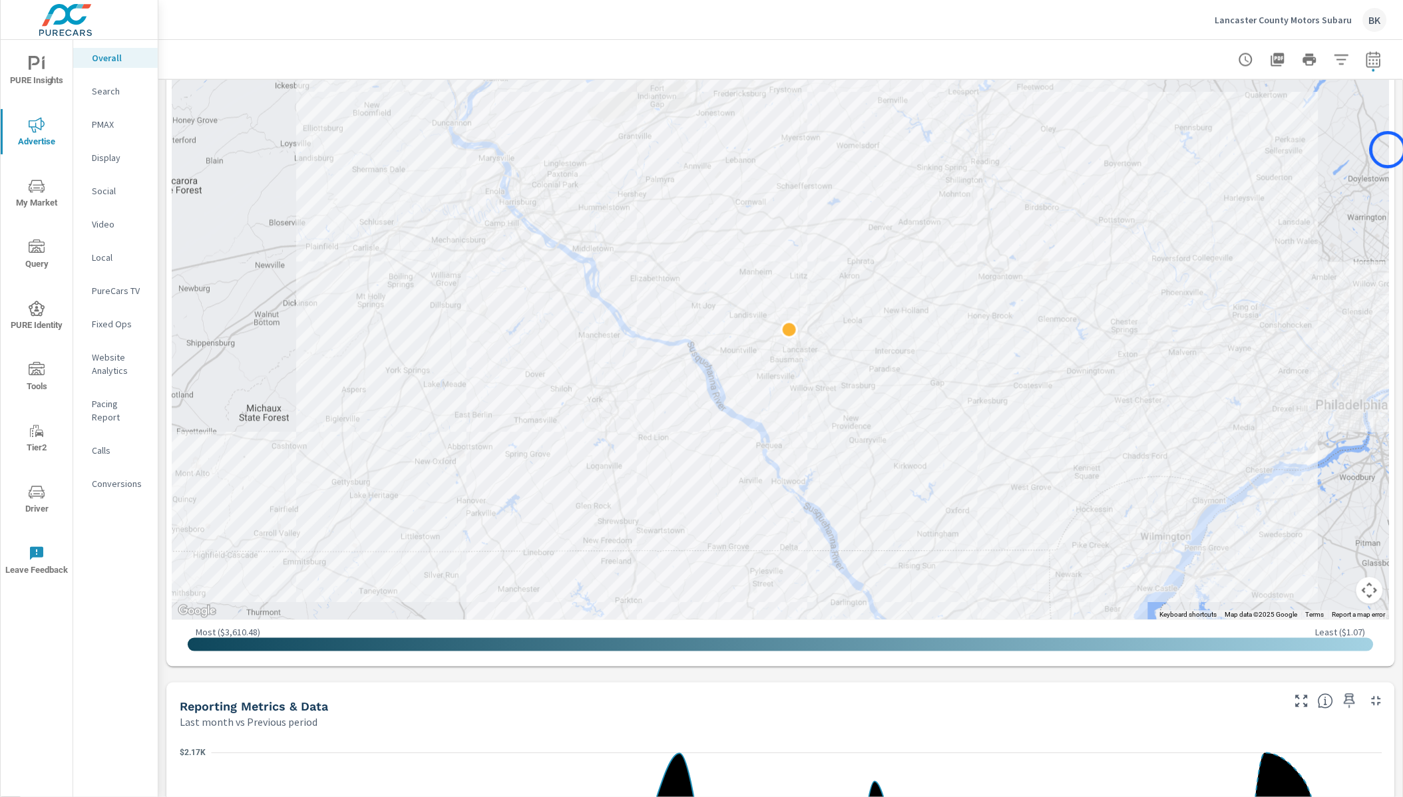
scroll to position [782, 0]
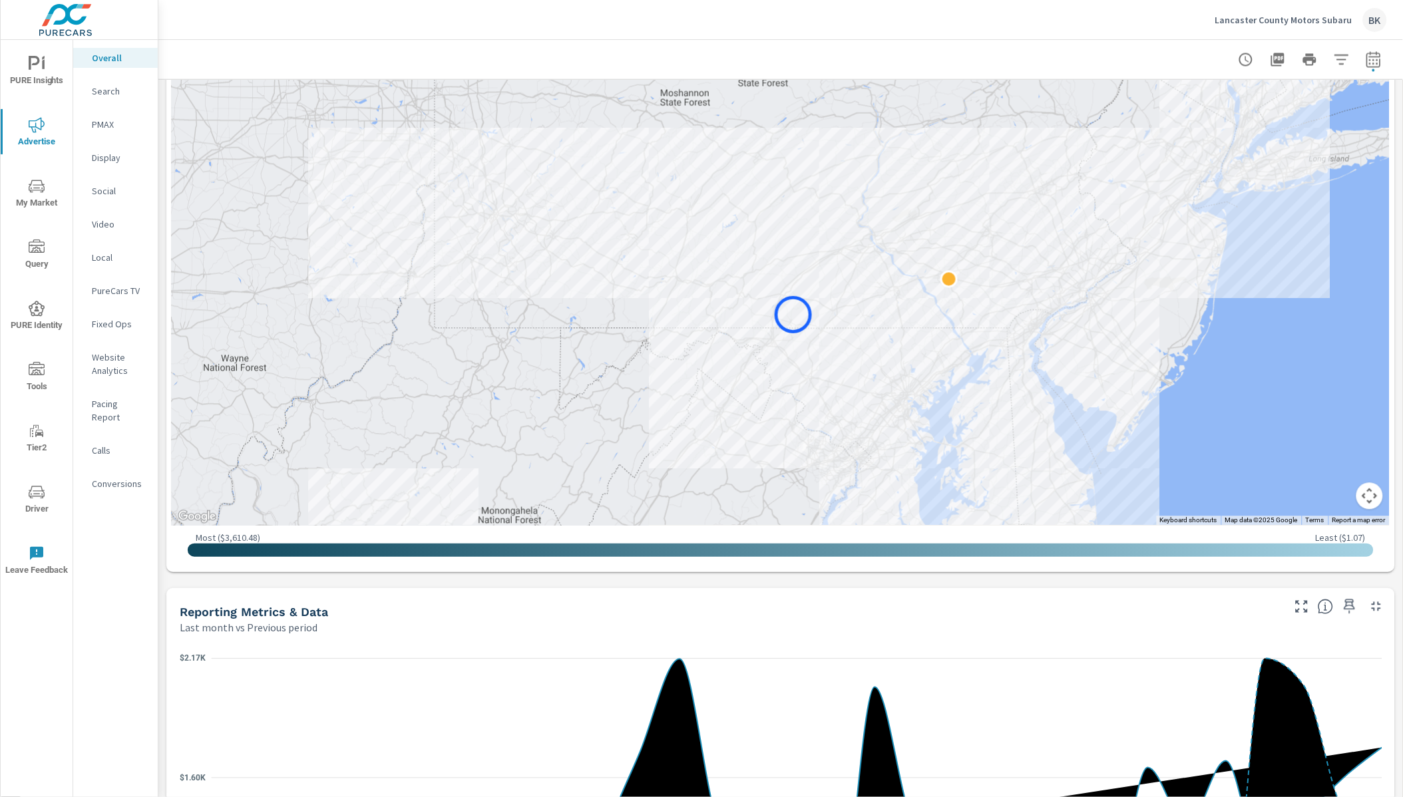
drag, startPoint x: 903, startPoint y: 265, endPoint x: 793, endPoint y: 315, distance: 120.7
click at [793, 315] on div at bounding box center [781, 227] width 1218 height 598
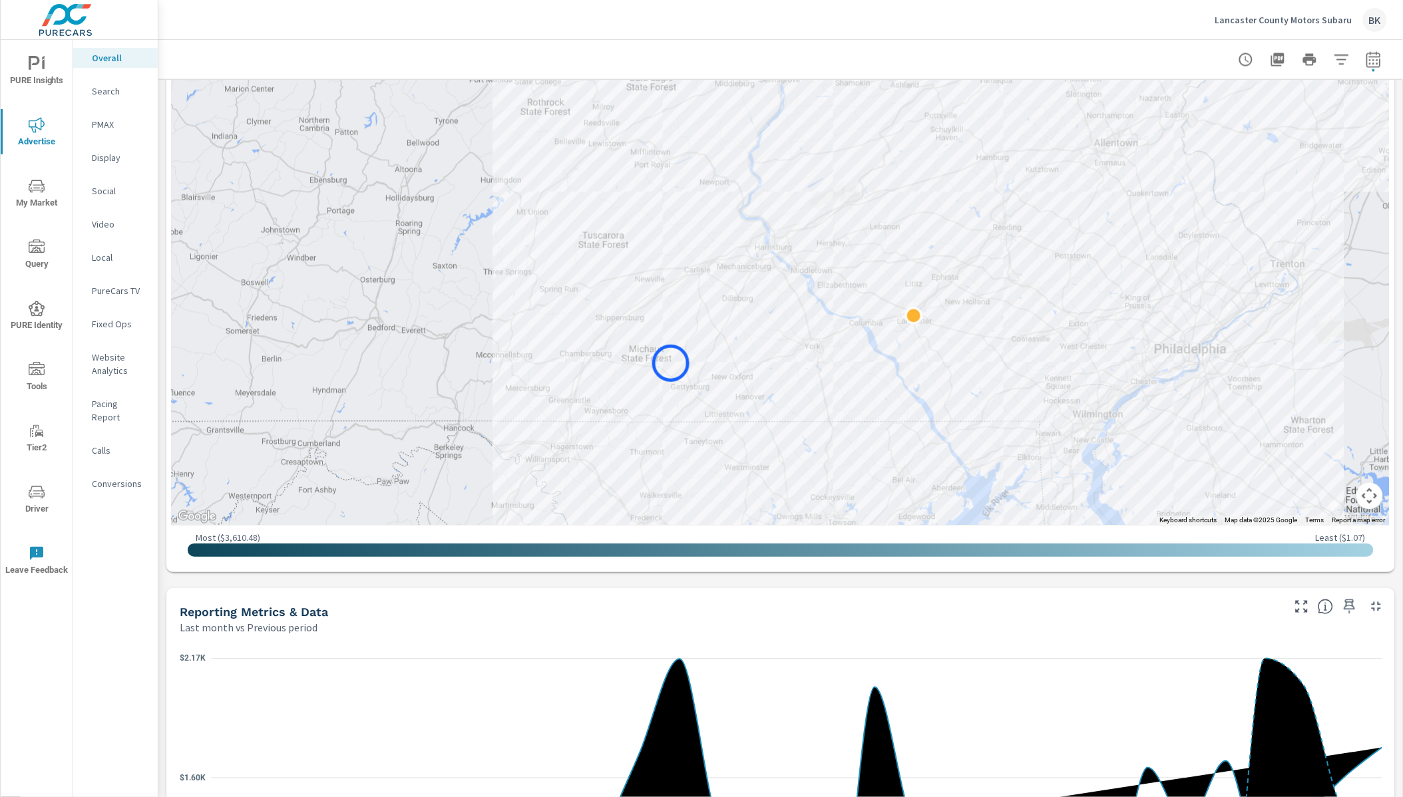
drag, startPoint x: 717, startPoint y: 310, endPoint x: 671, endPoint y: 363, distance: 70.3
click at [671, 363] on div at bounding box center [781, 227] width 1218 height 598
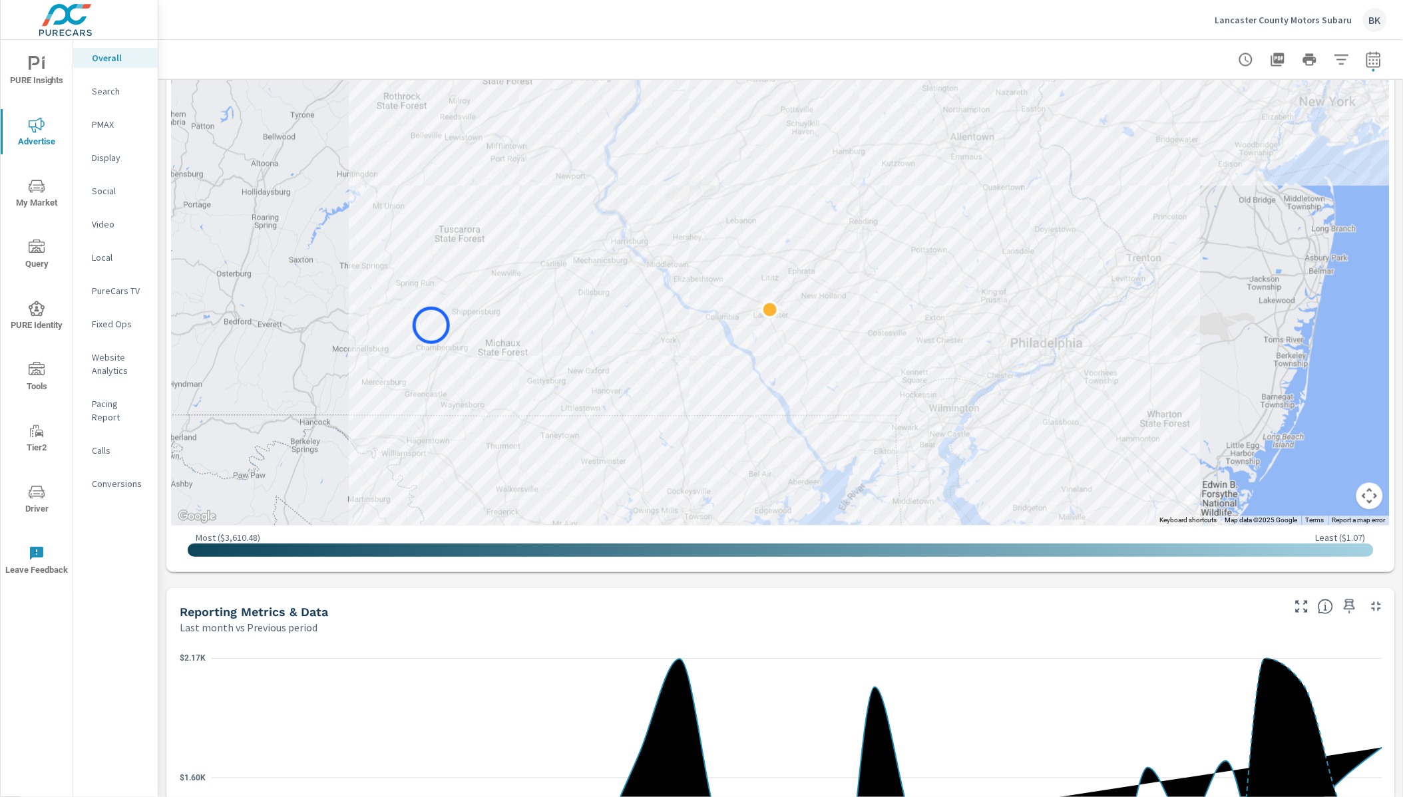
drag, startPoint x: 582, startPoint y: 332, endPoint x: 431, endPoint y: 326, distance: 150.6
click at [431, 326] on div at bounding box center [781, 227] width 1218 height 598
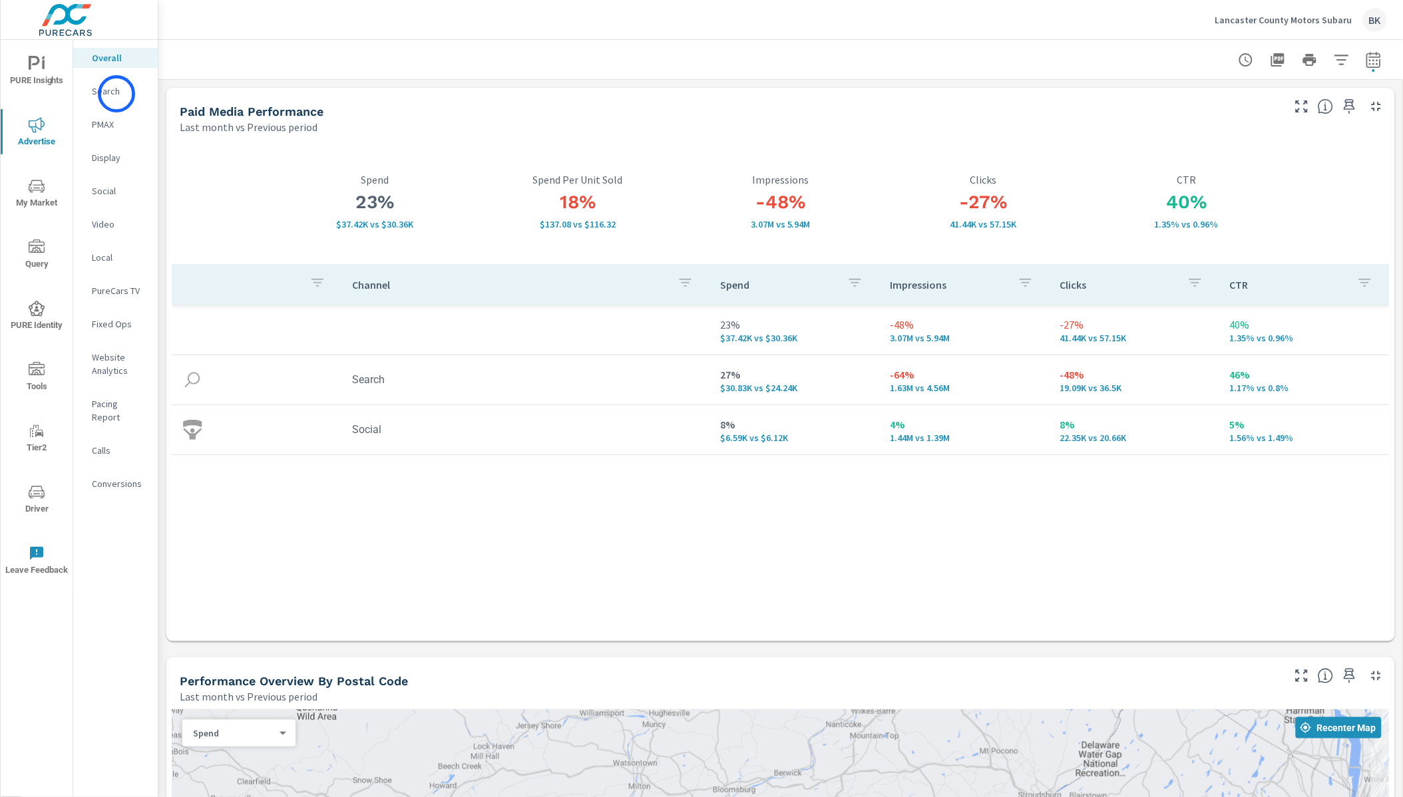
click at [116, 94] on p "Search" at bounding box center [119, 91] width 55 height 13
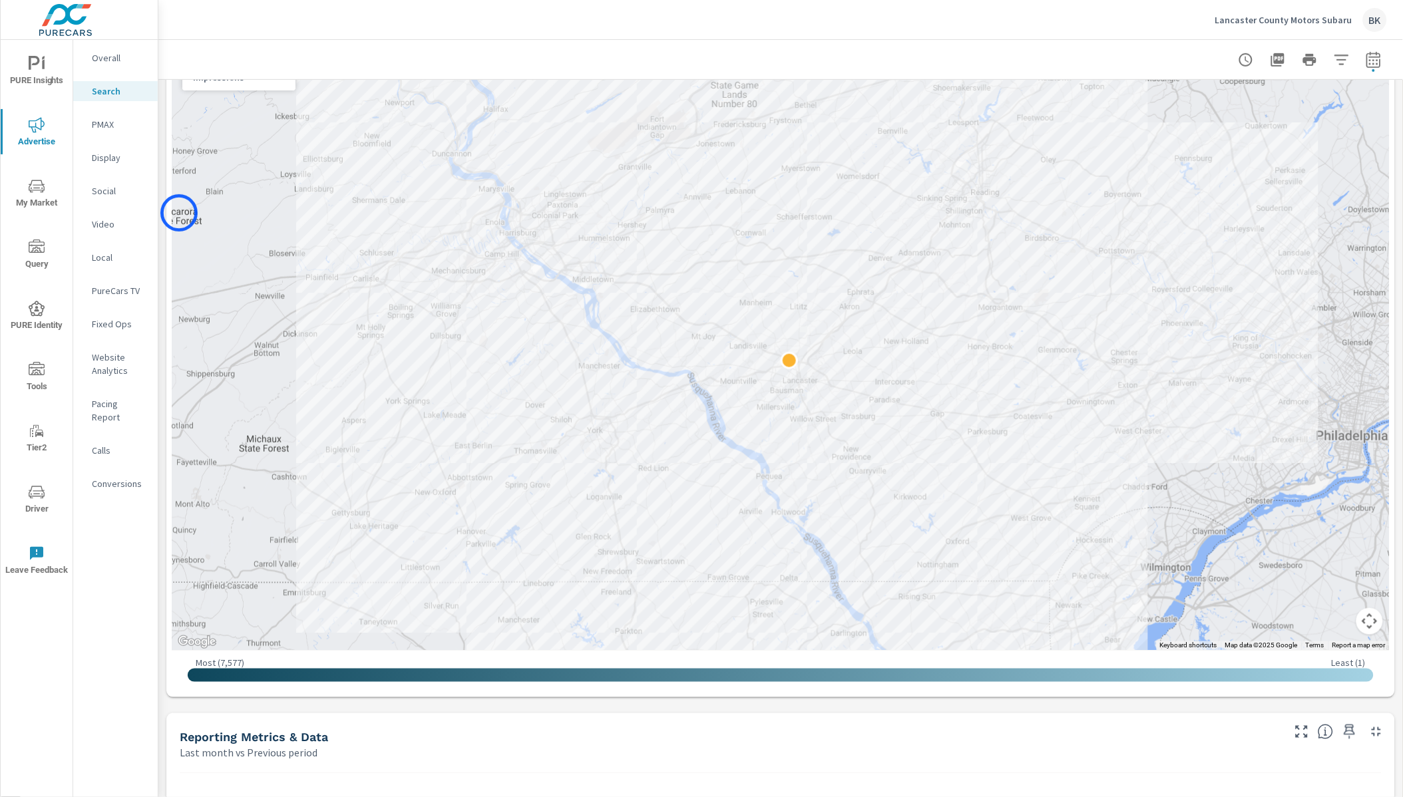
scroll to position [244, 0]
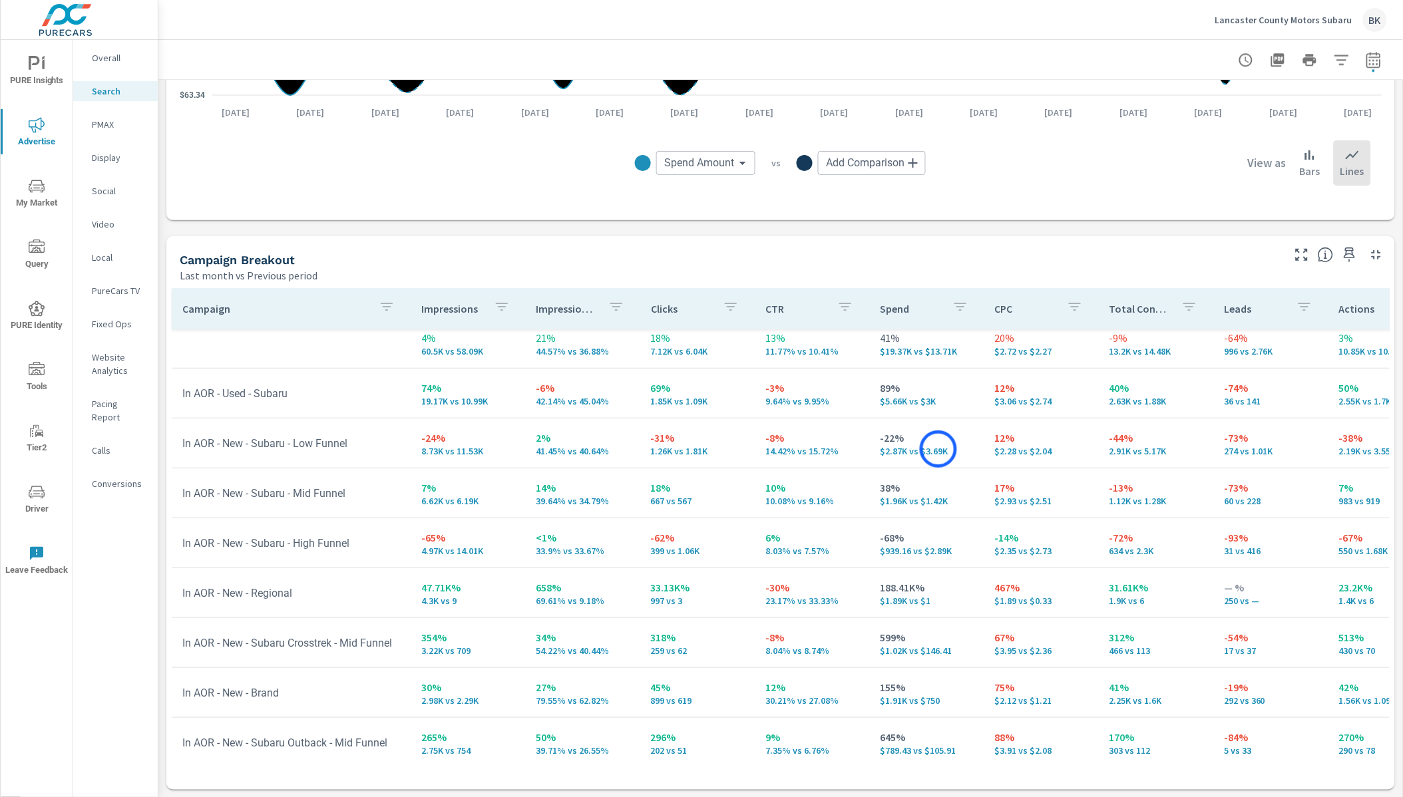
scroll to position [12, 0]
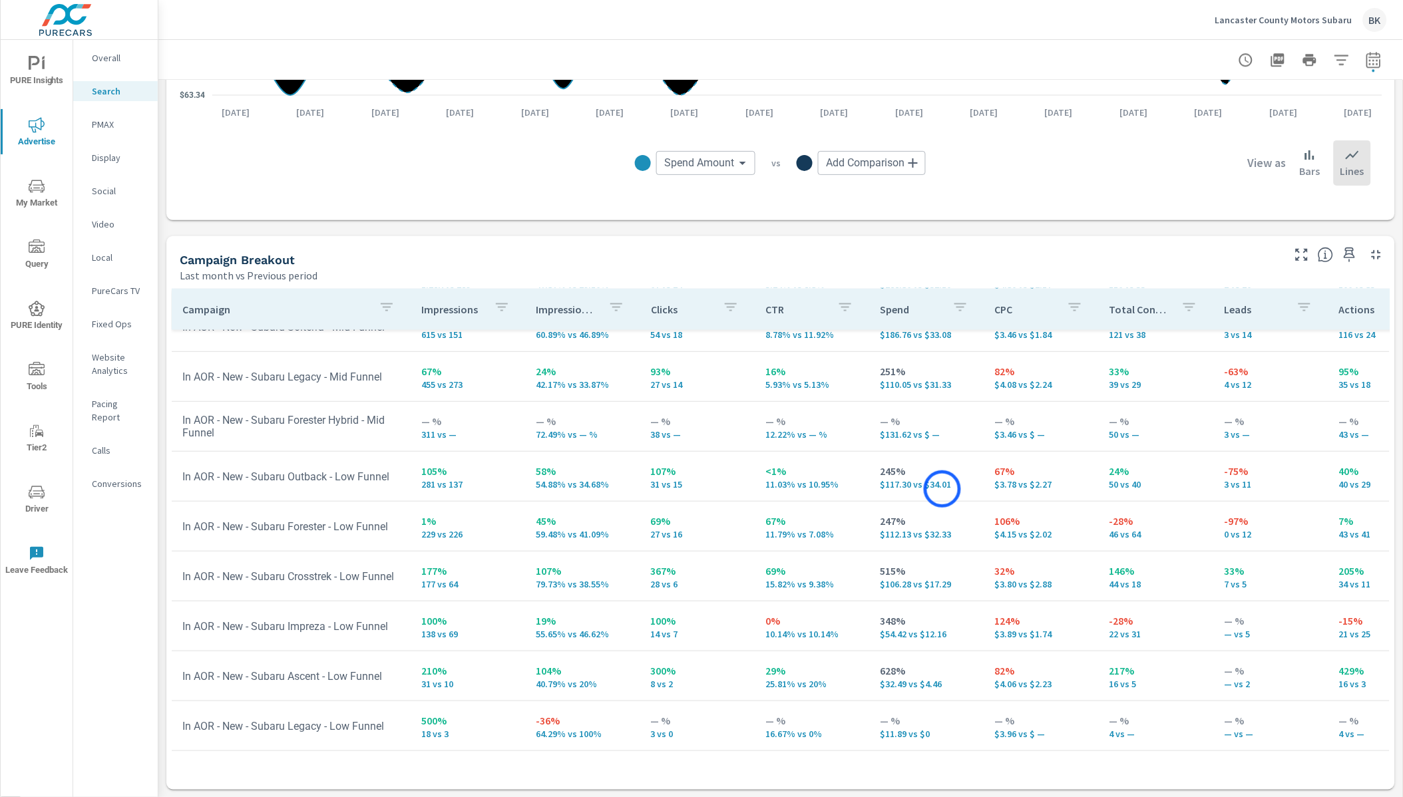
scroll to position [670, 0]
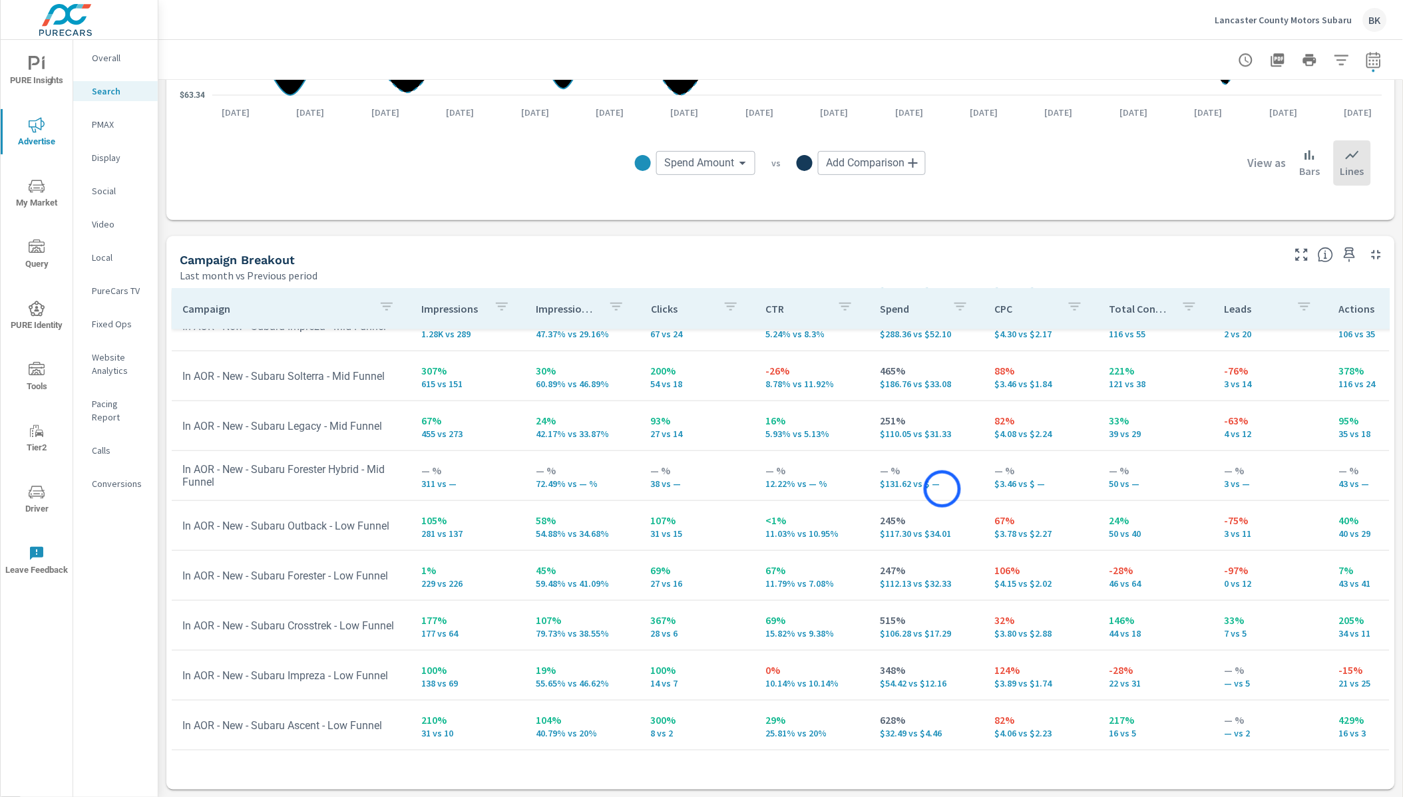
scroll to position [138, 0]
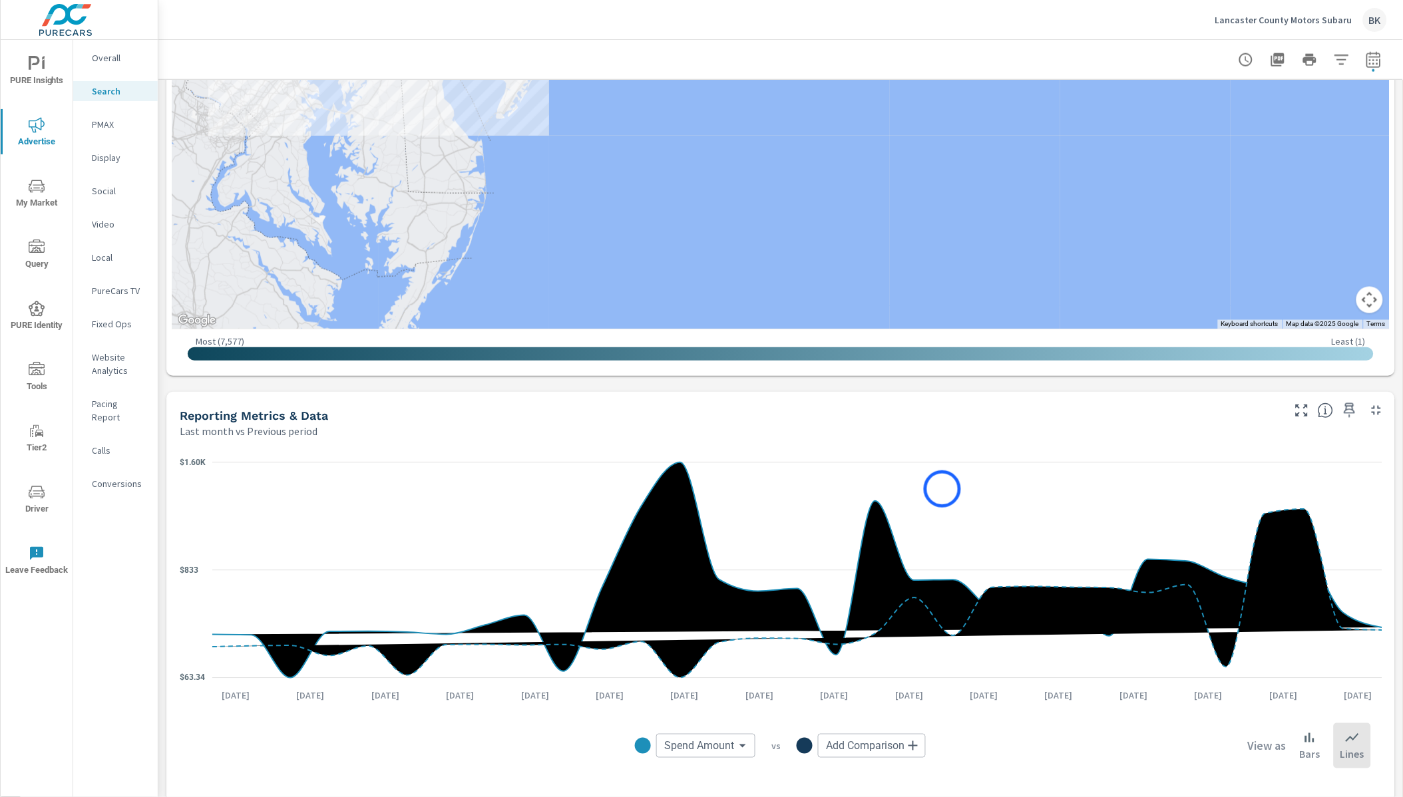
scroll to position [369, 0]
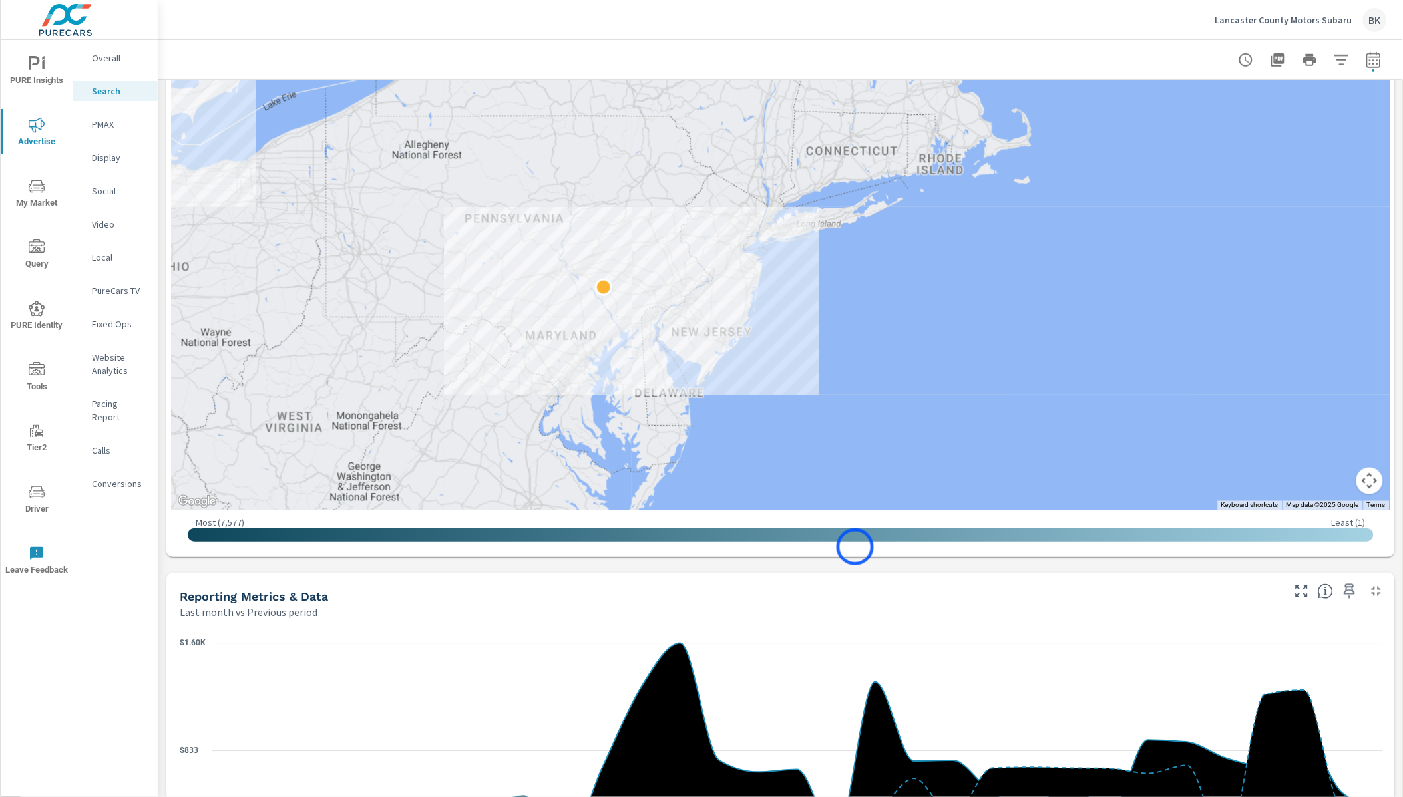
scroll to position [371, 0]
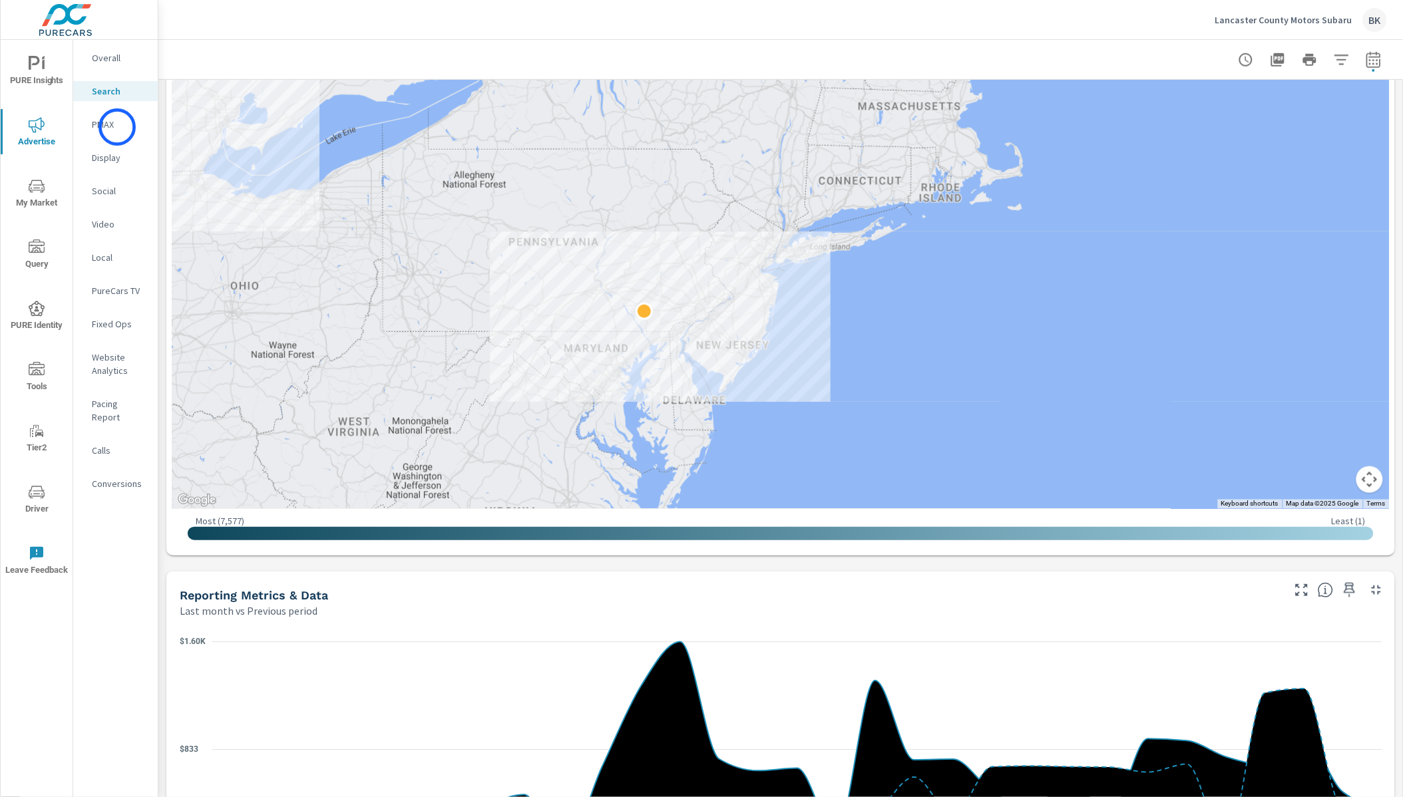
click at [117, 127] on p "PMAX" at bounding box center [119, 124] width 55 height 13
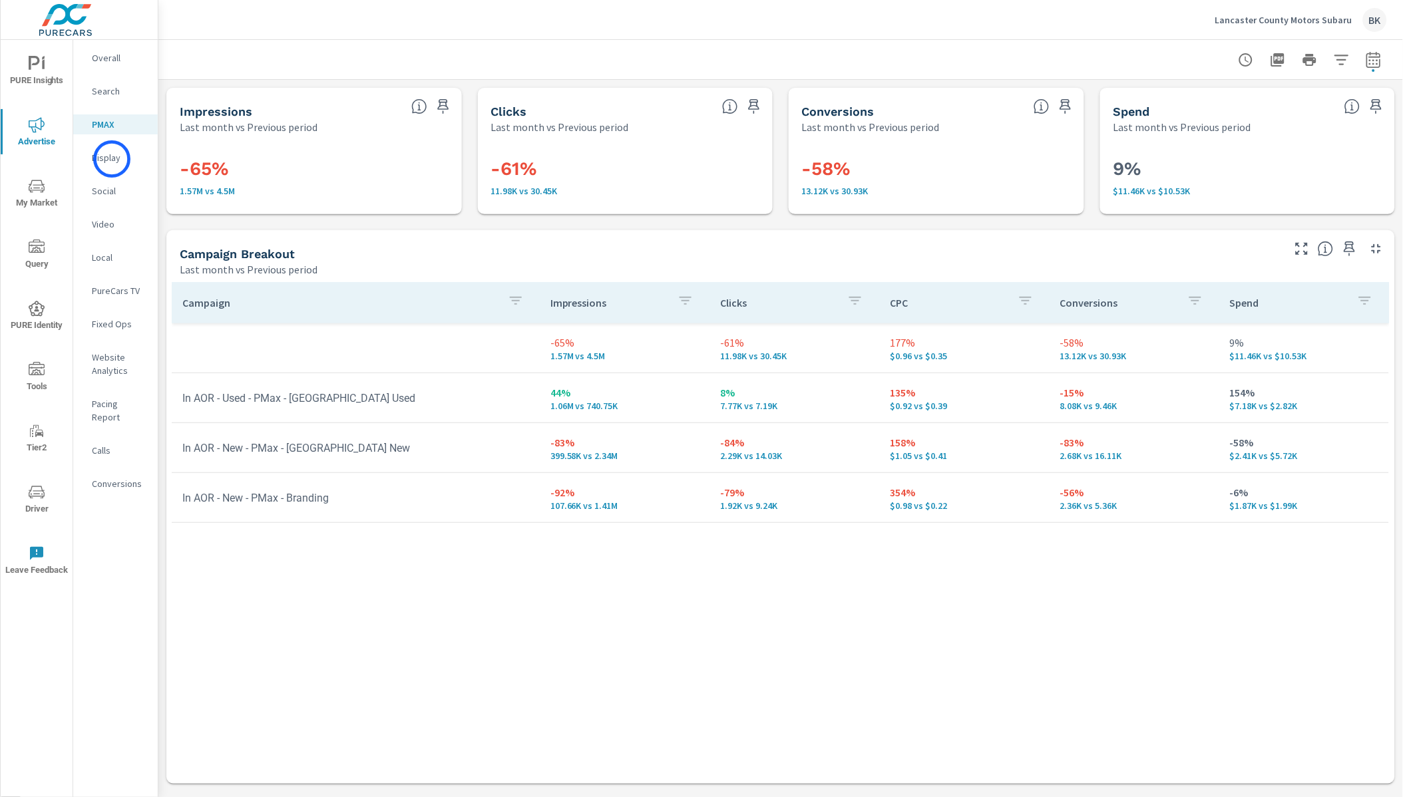
click at [112, 159] on p "Display" at bounding box center [119, 157] width 55 height 13
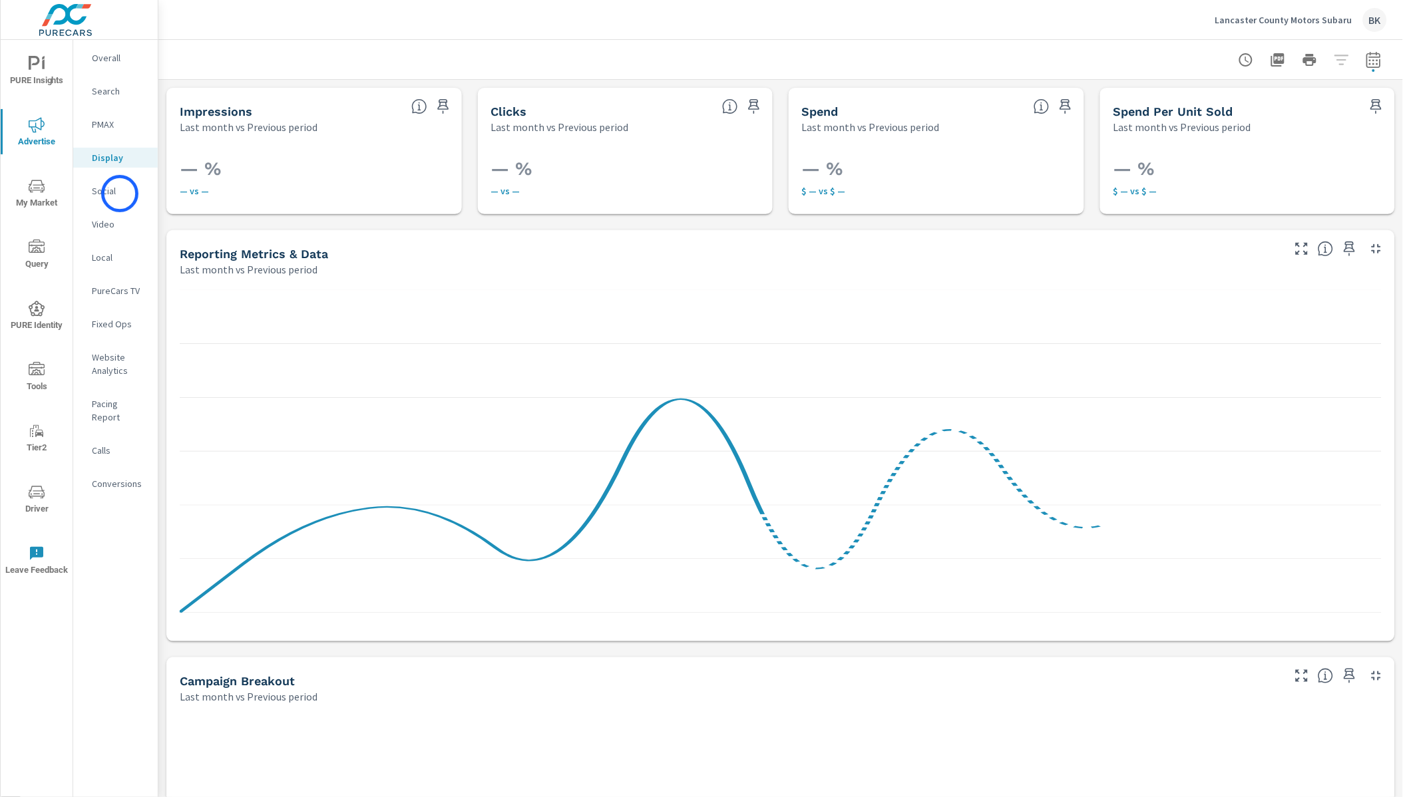
click at [120, 194] on p "Social" at bounding box center [119, 190] width 55 height 13
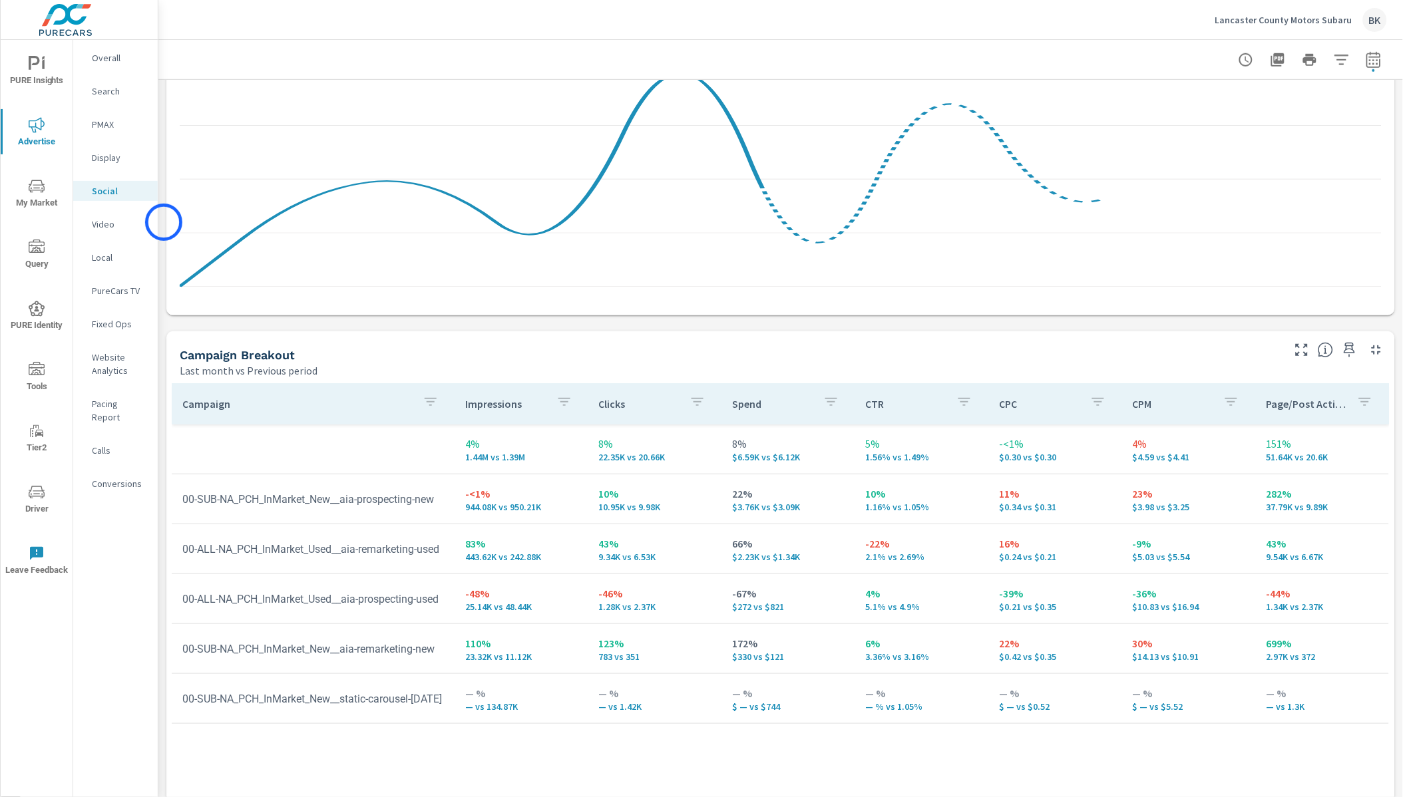
scroll to position [357, 0]
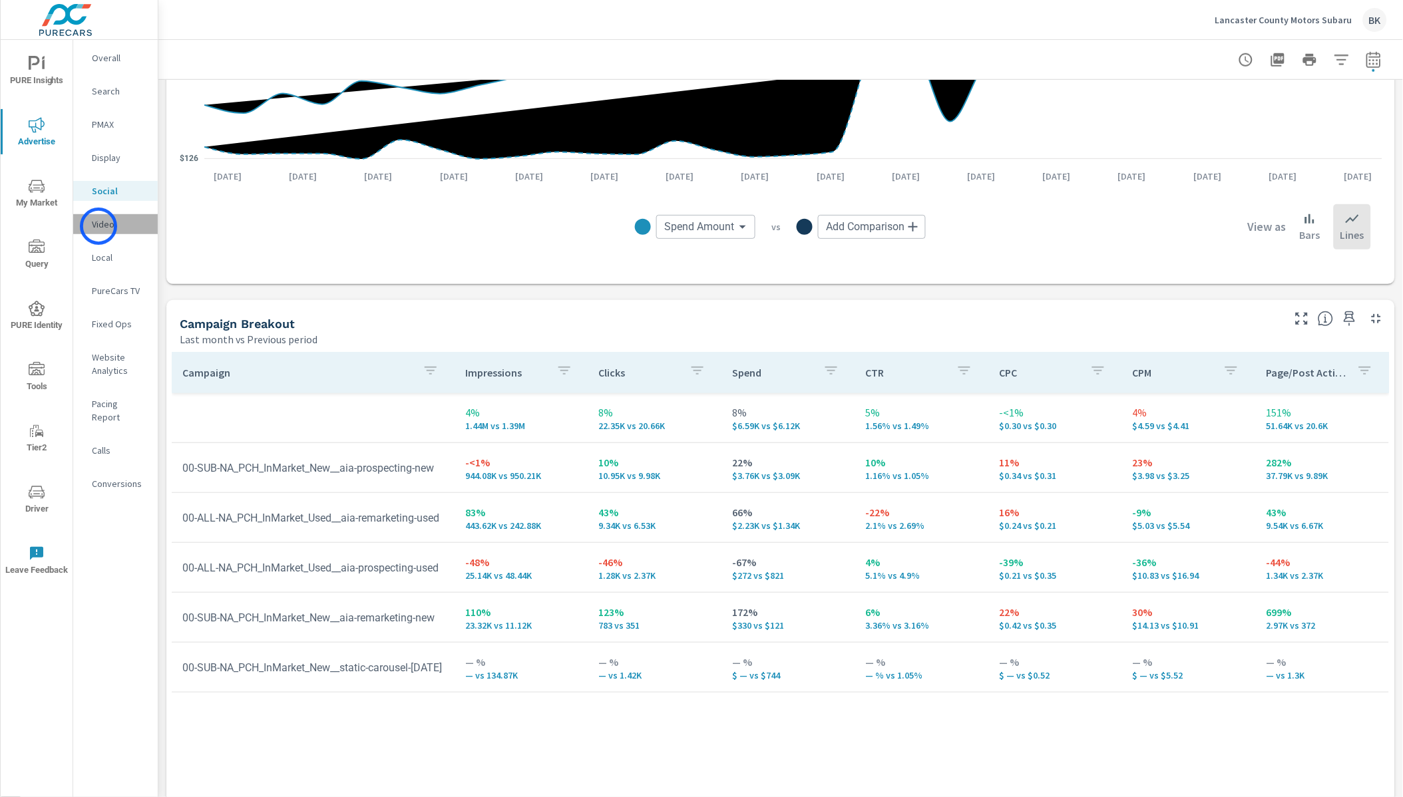
click at [99, 226] on p "Video" at bounding box center [119, 224] width 55 height 13
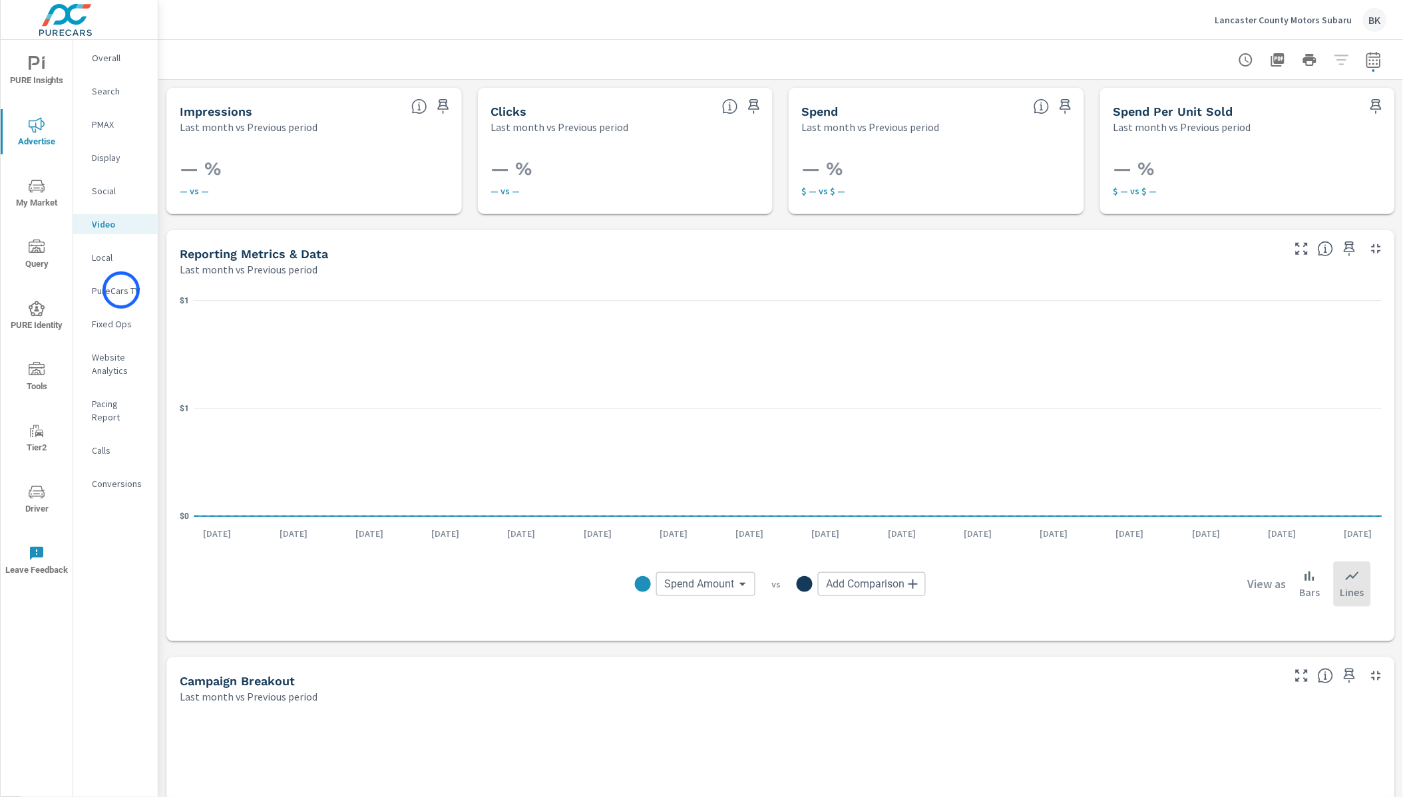
click at [121, 290] on p "PureCars TV" at bounding box center [119, 290] width 55 height 13
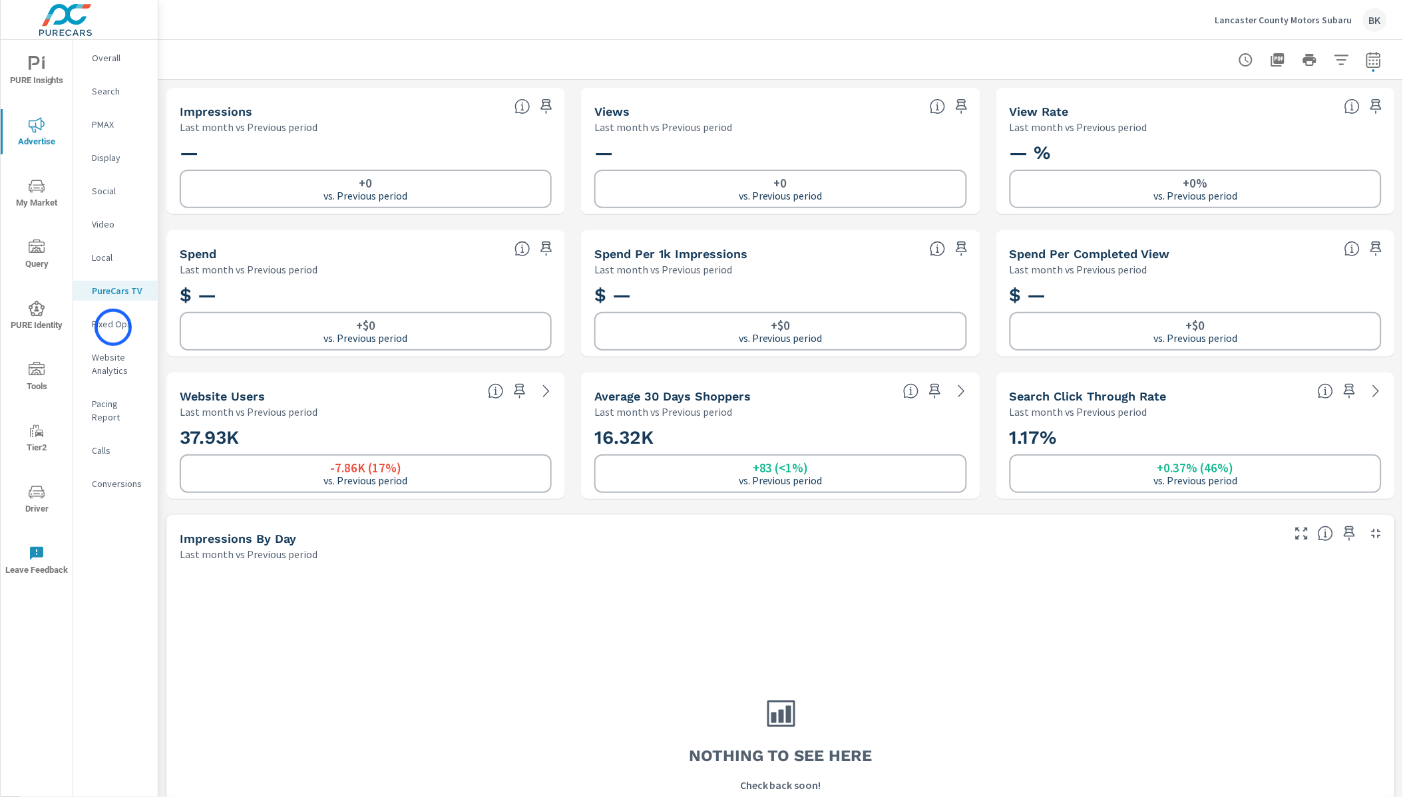
click at [113, 328] on p "Fixed Ops" at bounding box center [119, 324] width 55 height 13
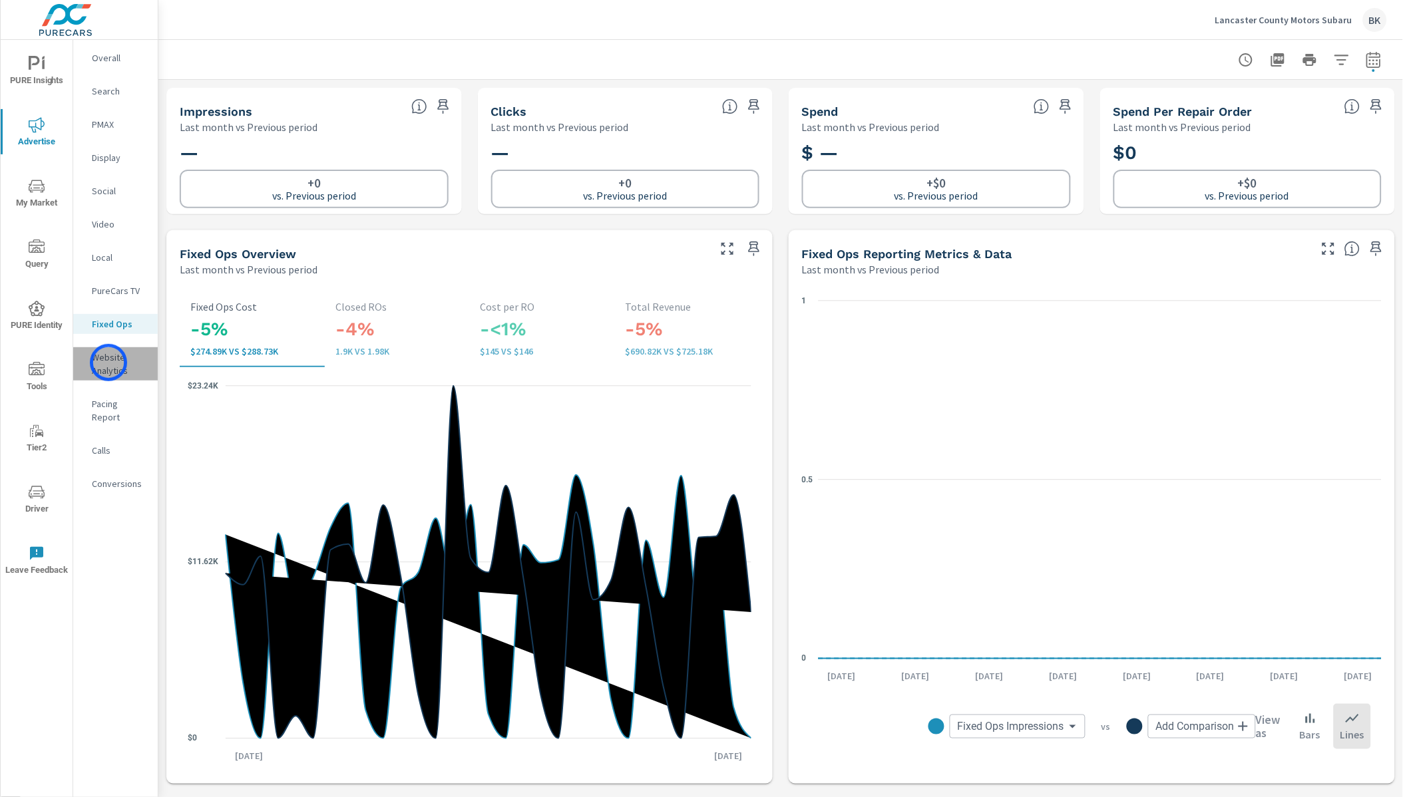
click at [109, 363] on p "Website Analytics" at bounding box center [119, 364] width 55 height 27
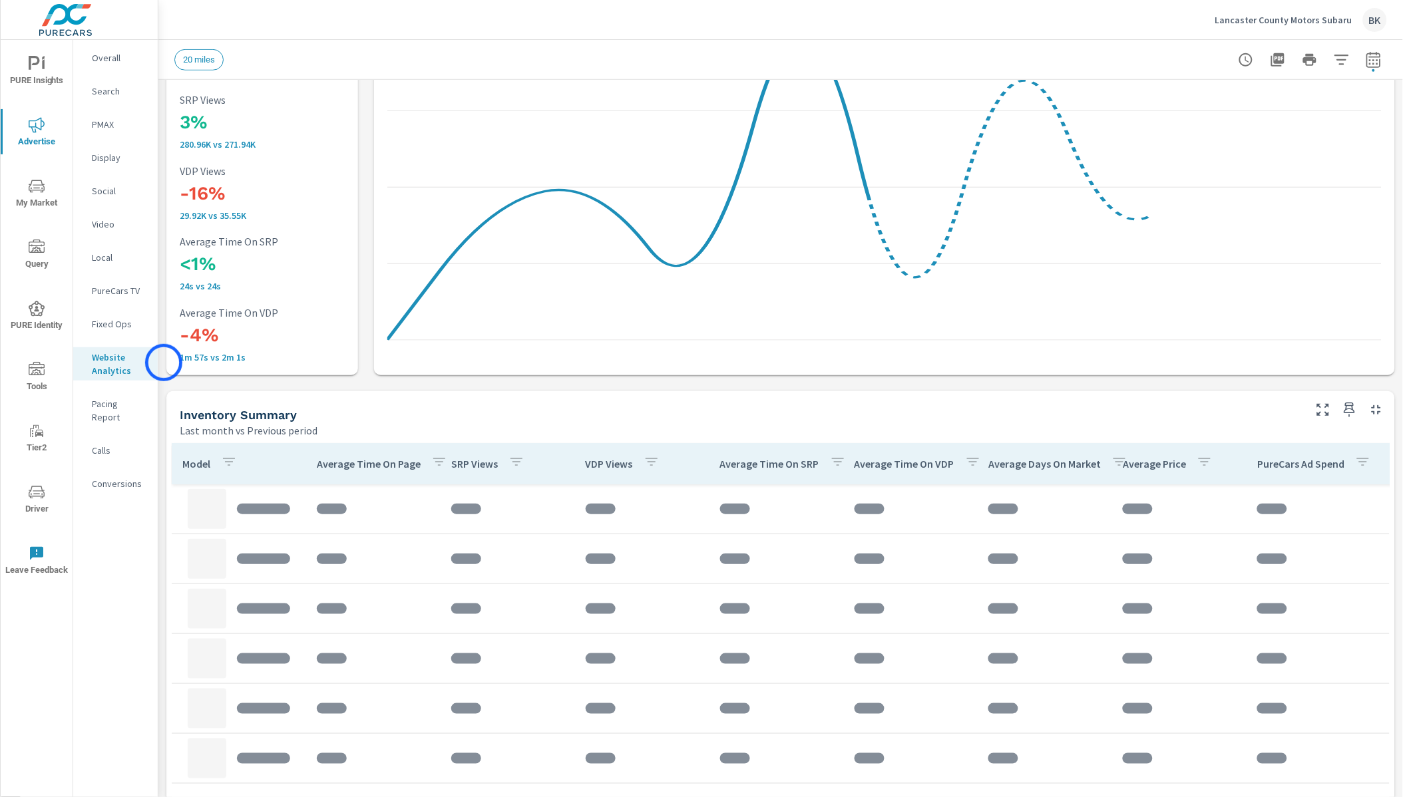
scroll to position [422, 0]
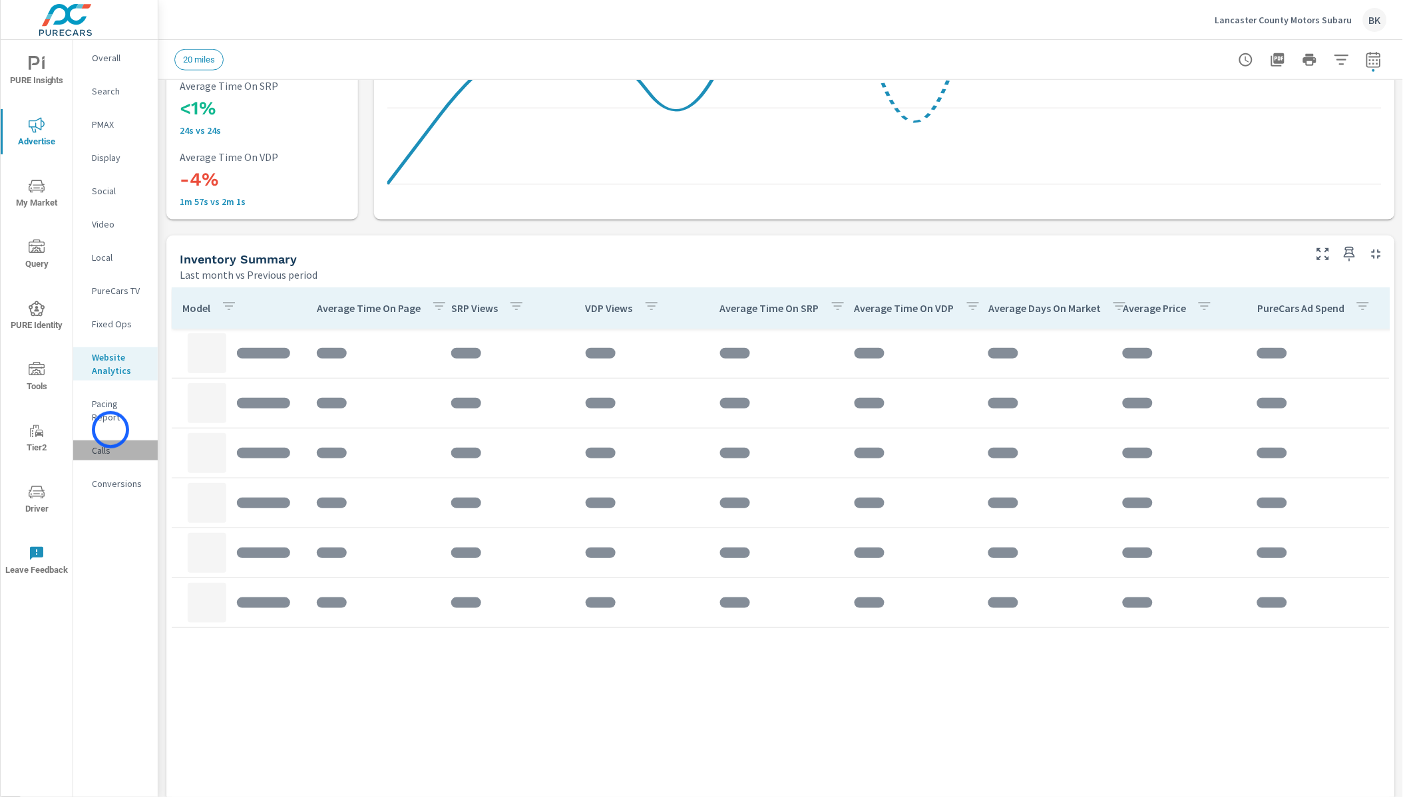
click at [111, 444] on p "Calls" at bounding box center [119, 450] width 55 height 13
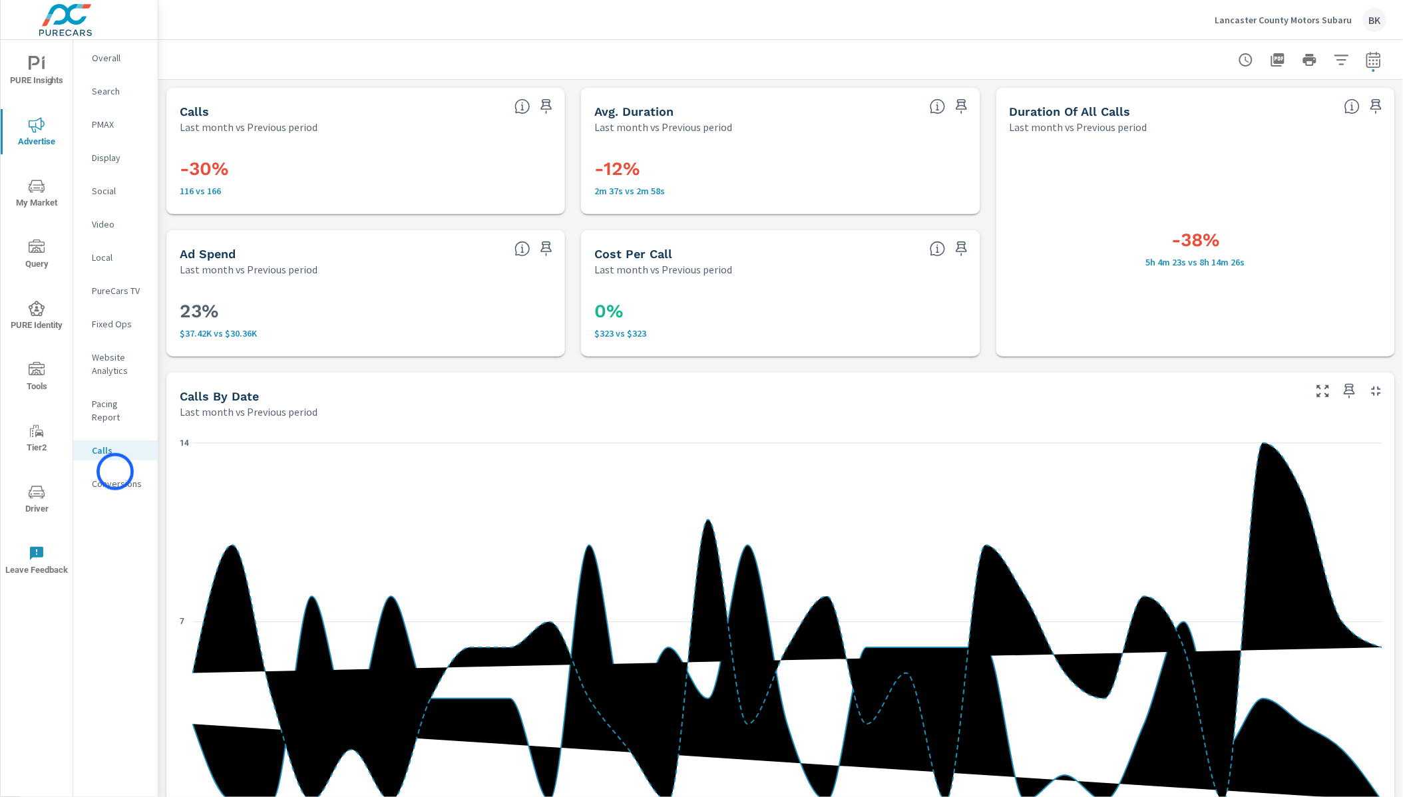
click at [115, 477] on p "Conversions" at bounding box center [119, 483] width 55 height 13
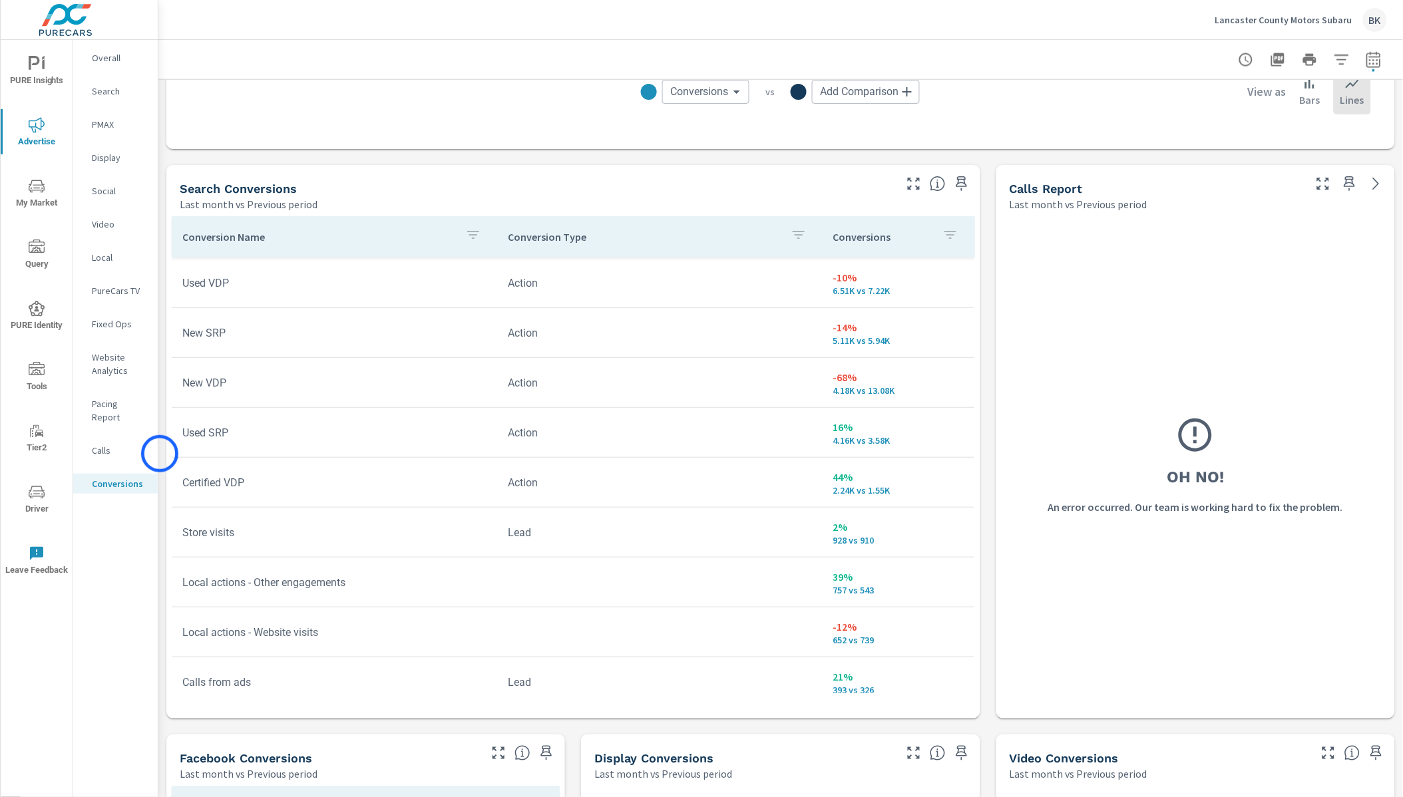
scroll to position [674, 0]
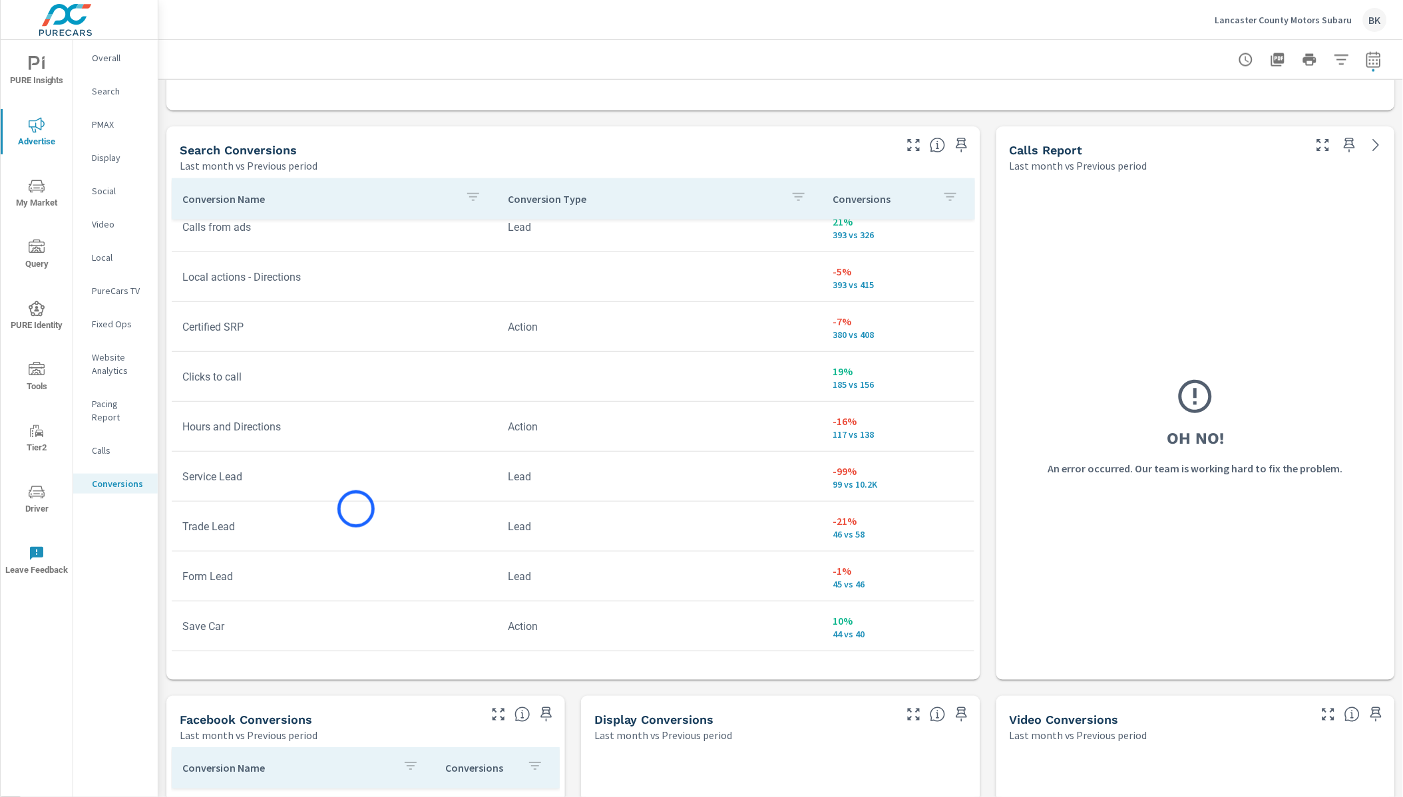
scroll to position [417, 0]
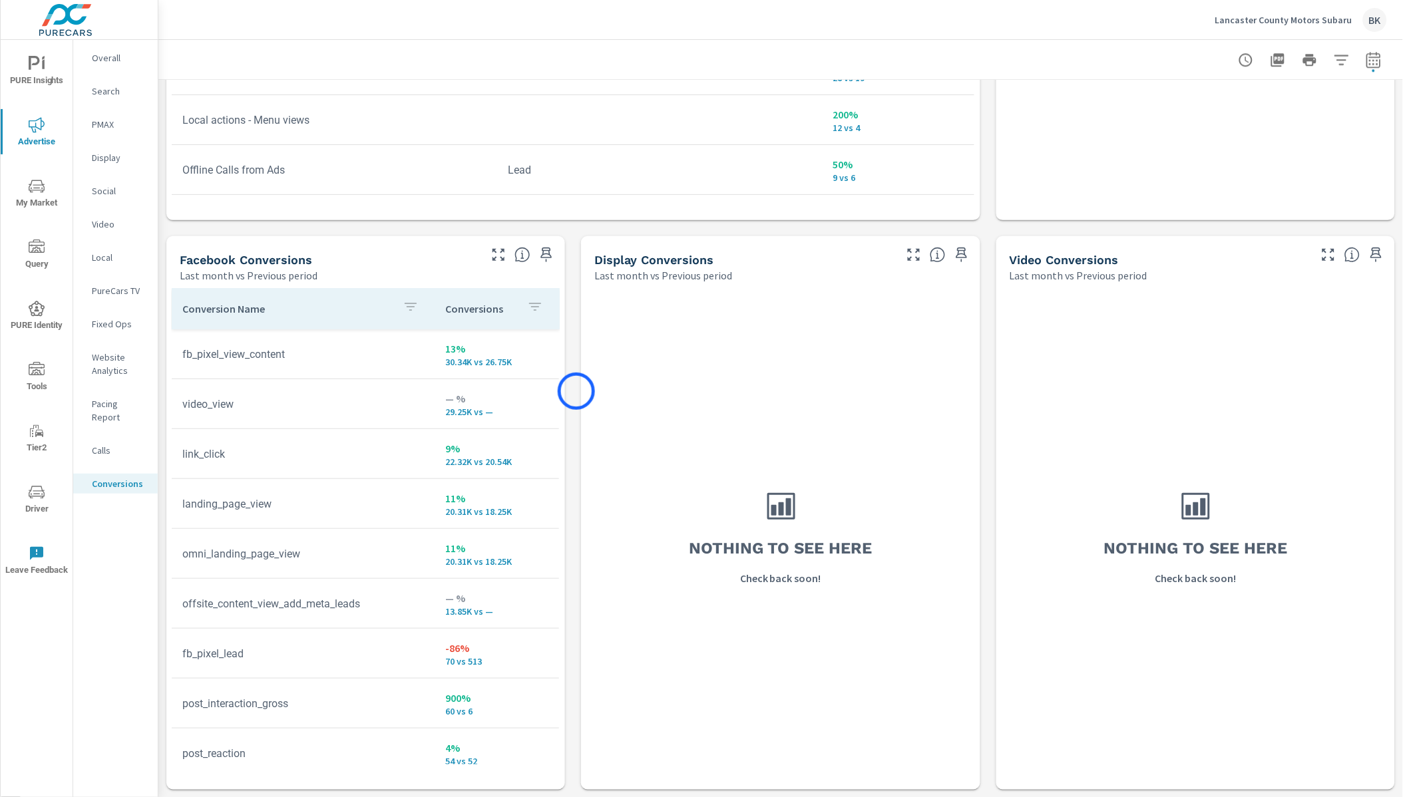
scroll to position [691, 0]
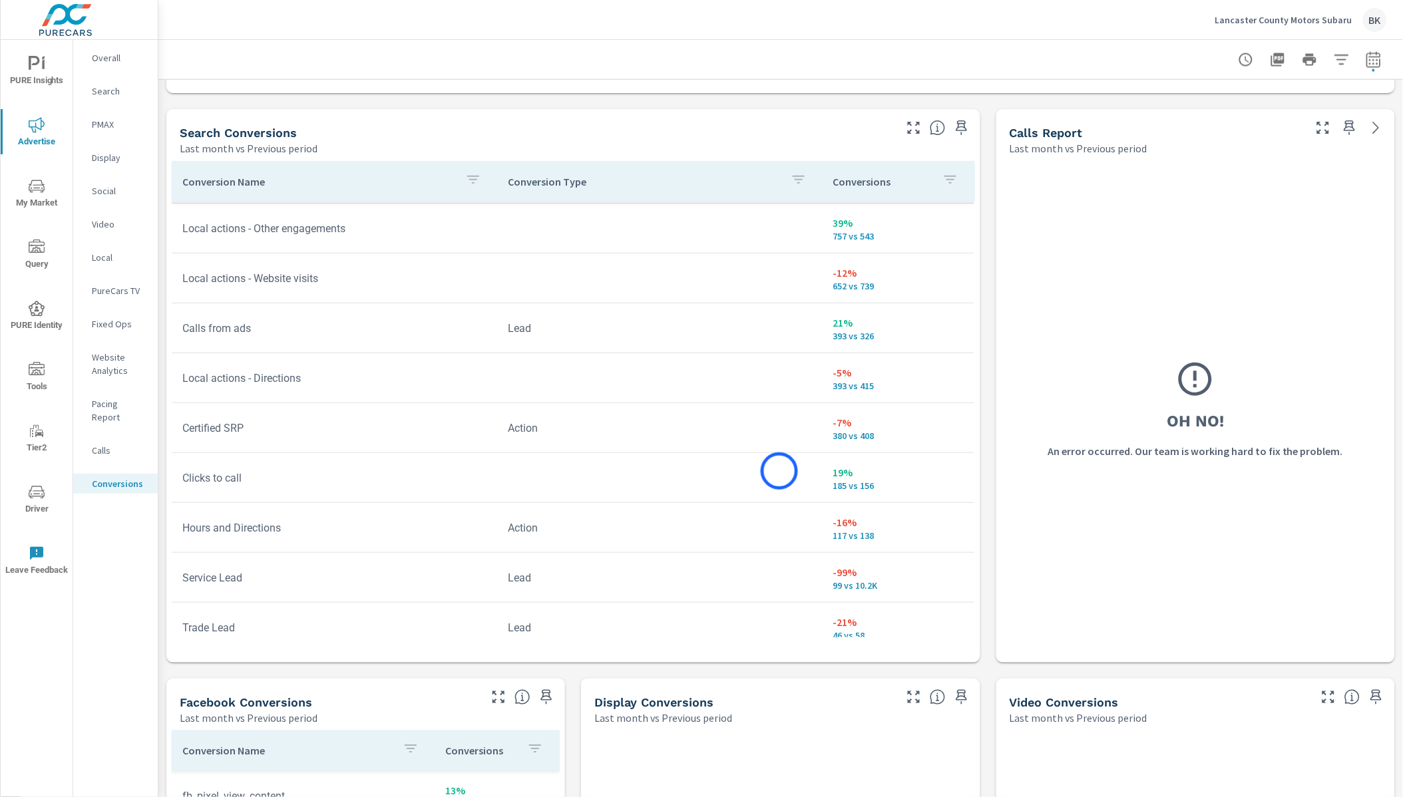
scroll to position [300, 0]
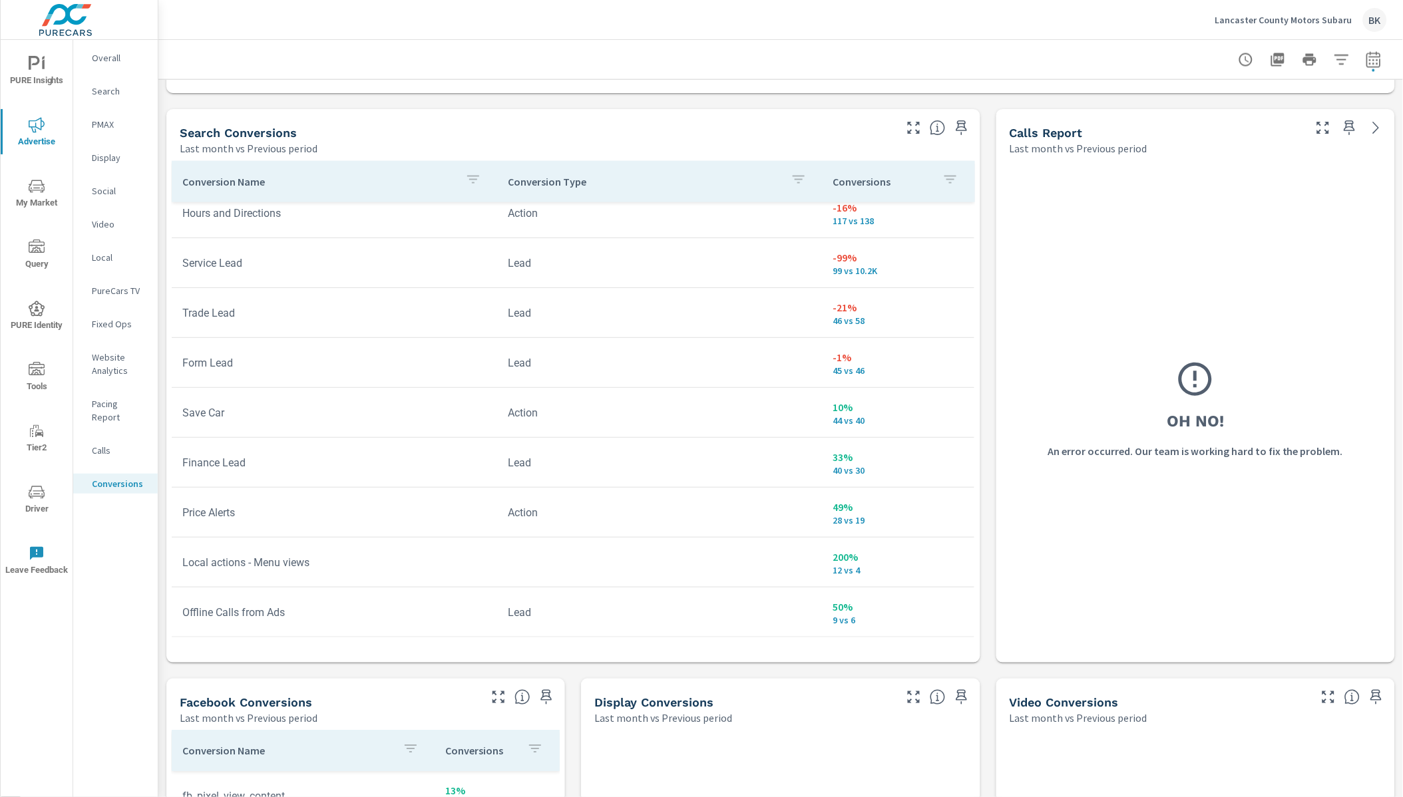
scroll to position [613, 0]
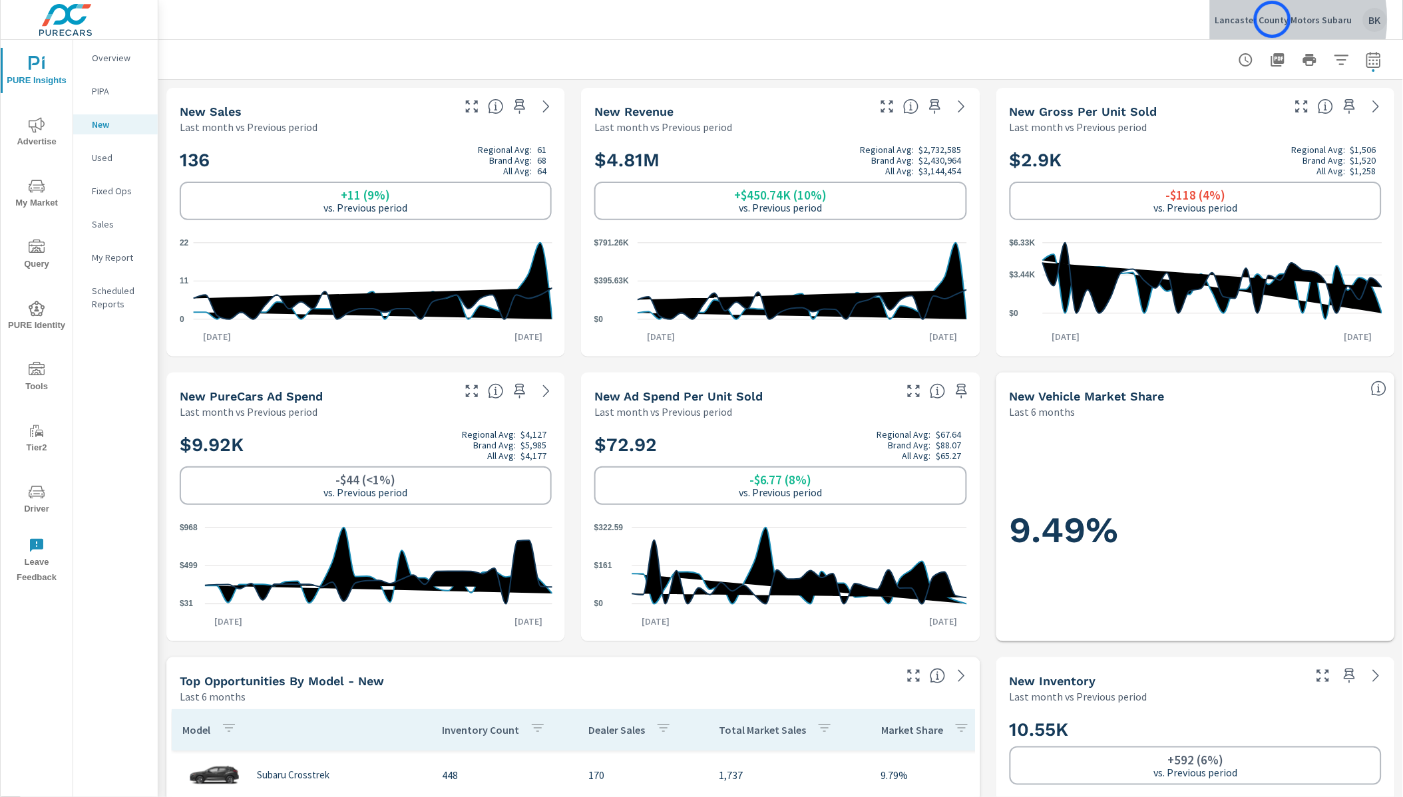
click at [1273, 19] on p "Lancaster County Motors Subaru" at bounding box center [1284, 20] width 137 height 12
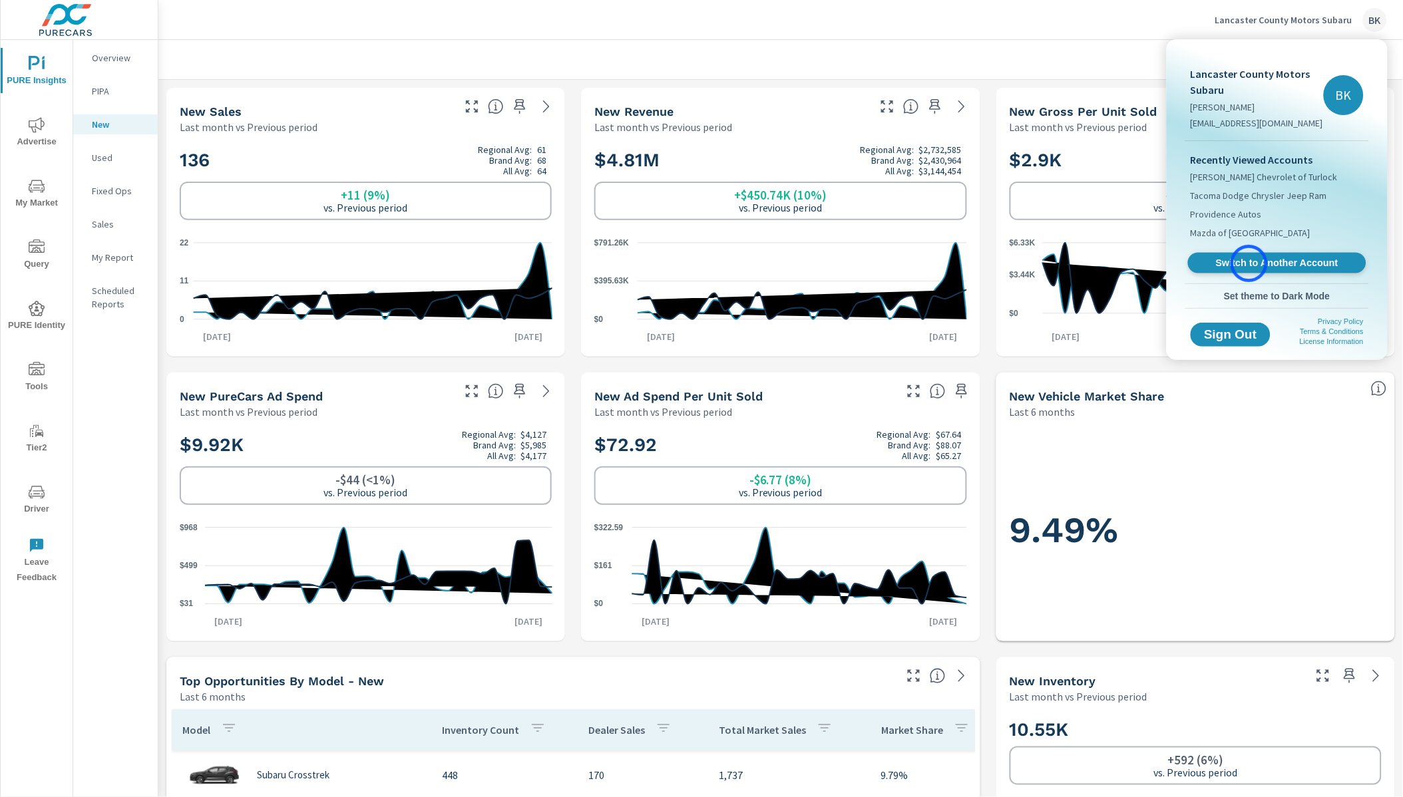
click at [1249, 264] on span "Switch to Another Account" at bounding box center [1277, 263] width 163 height 13
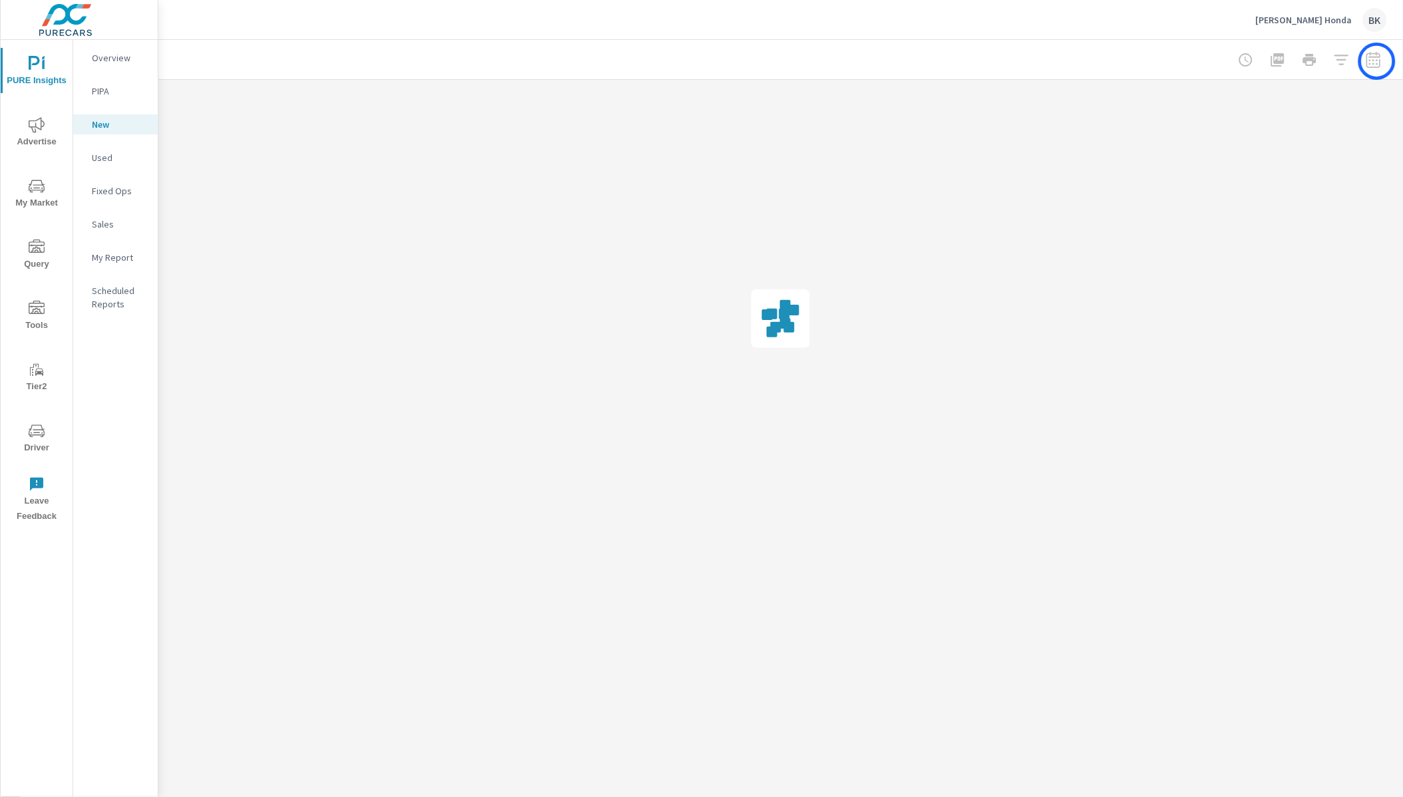
click at [1377, 61] on div at bounding box center [1310, 60] width 154 height 27
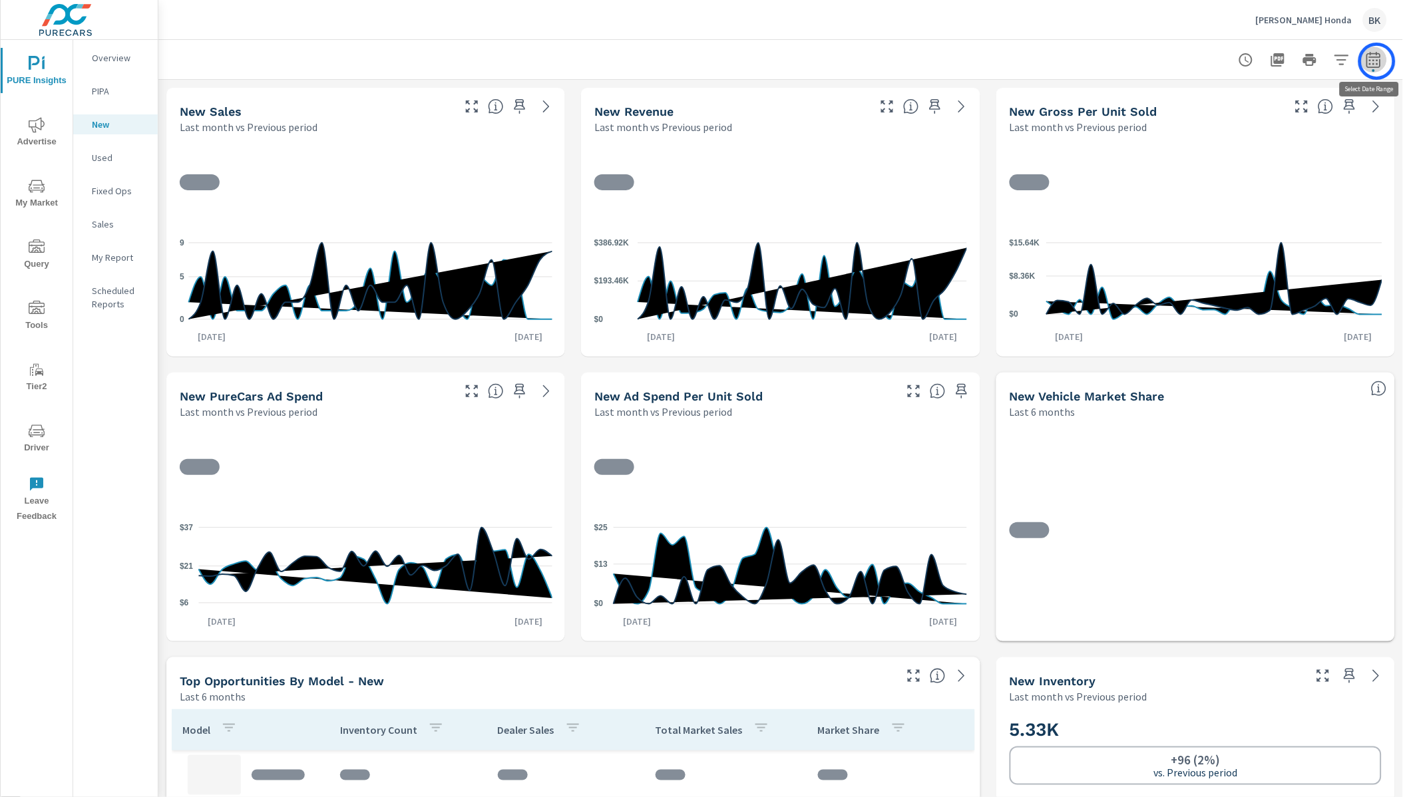
click at [1377, 61] on icon "button" at bounding box center [1374, 60] width 16 height 16
select select "Last month"
select select "Previous period"
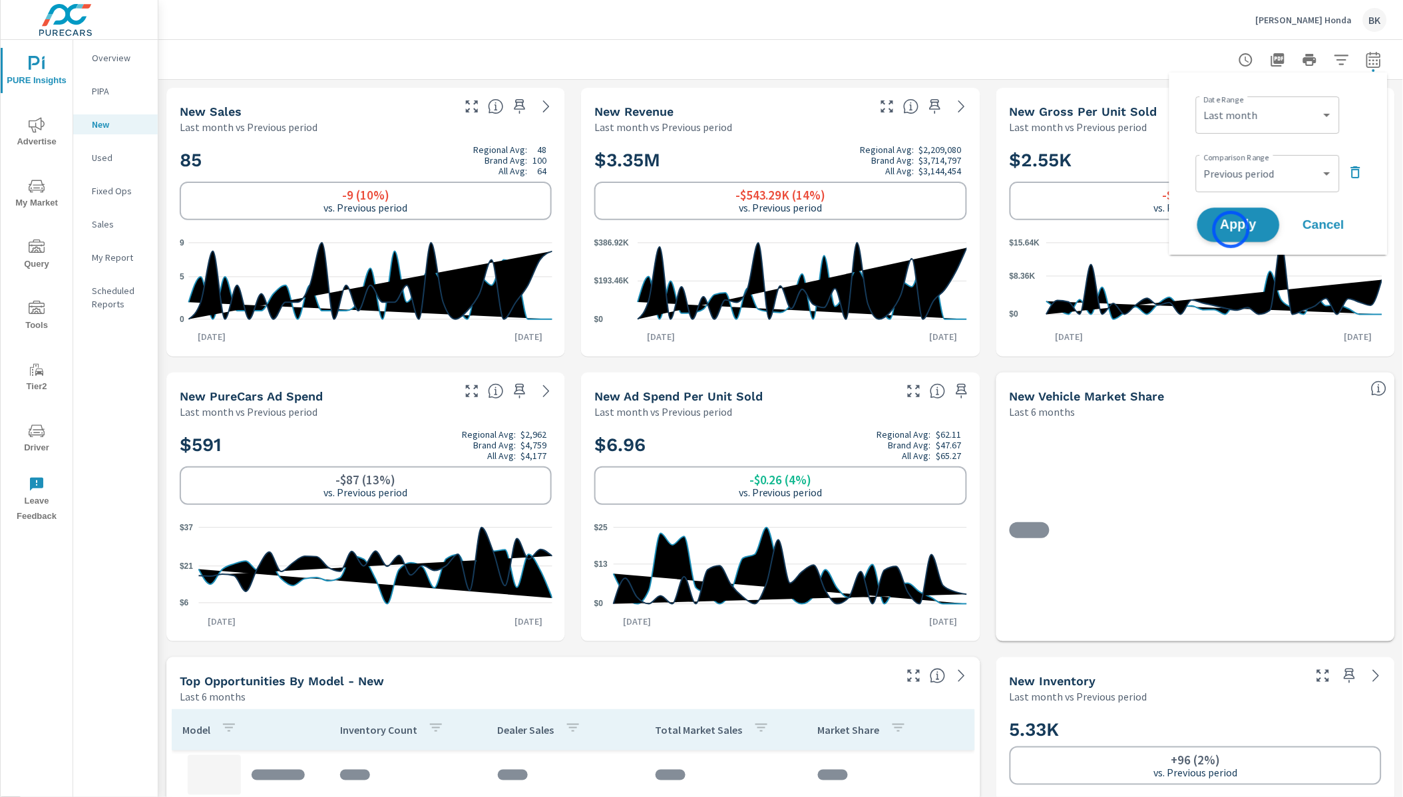
click at [1232, 230] on span "Apply" at bounding box center [1239, 225] width 55 height 13
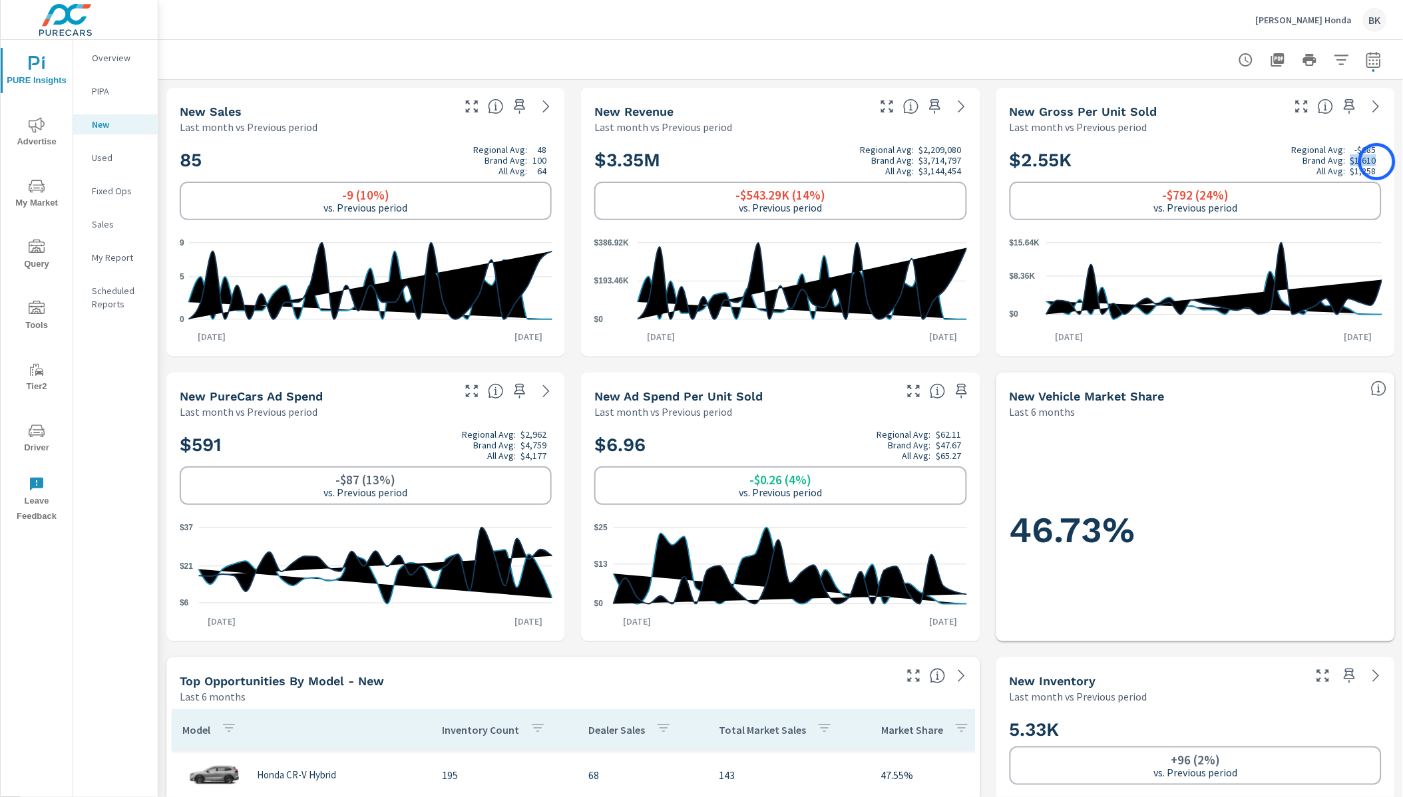
drag, startPoint x: 1353, startPoint y: 161, endPoint x: 1366, endPoint y: 164, distance: 13.7
click at [1377, 162] on h2 "$2.55K Regional Avg: -$685 Brand Avg: $1,610 All Avg: $1,258" at bounding box center [1196, 160] width 372 height 32
click at [1376, 108] on icon at bounding box center [1377, 107] width 16 height 16
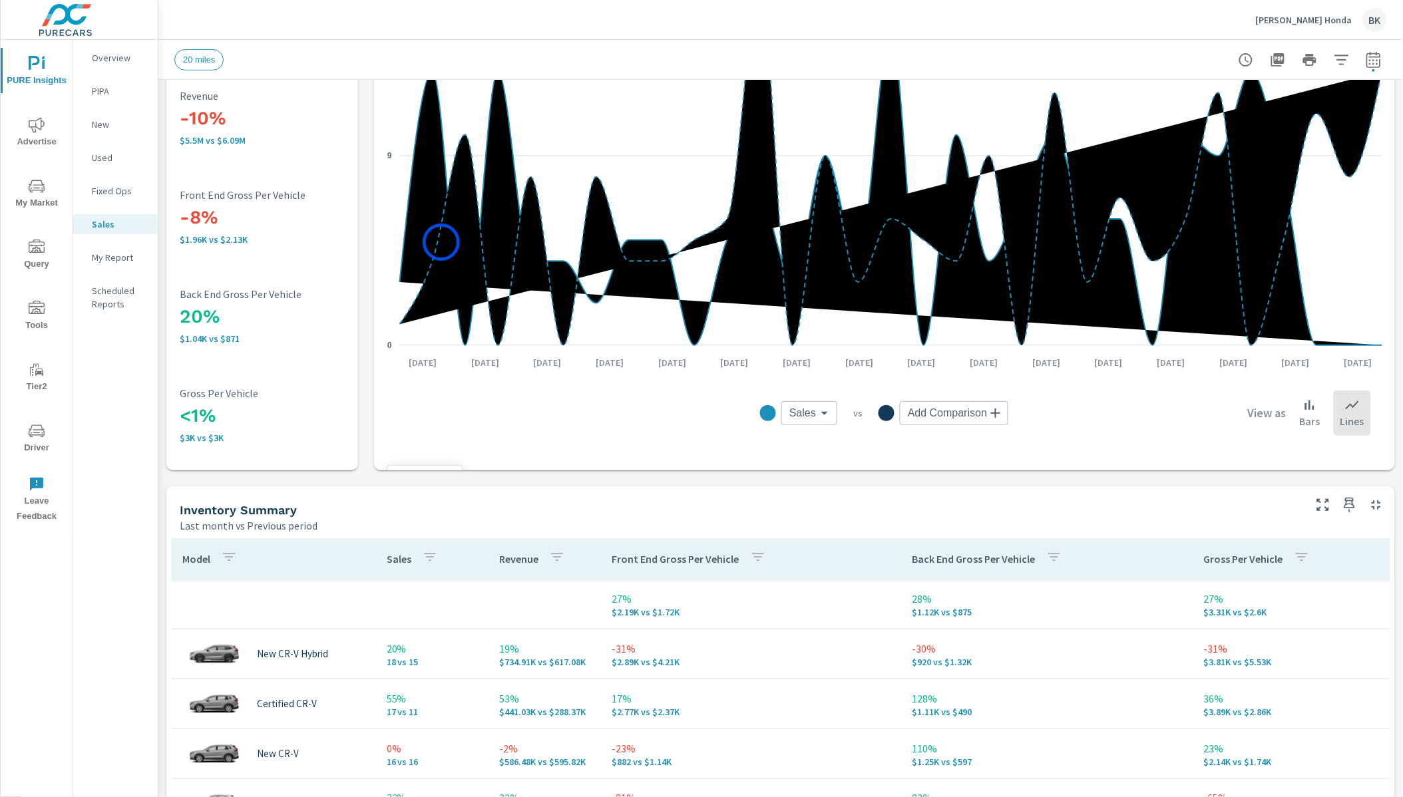
scroll to position [175, 0]
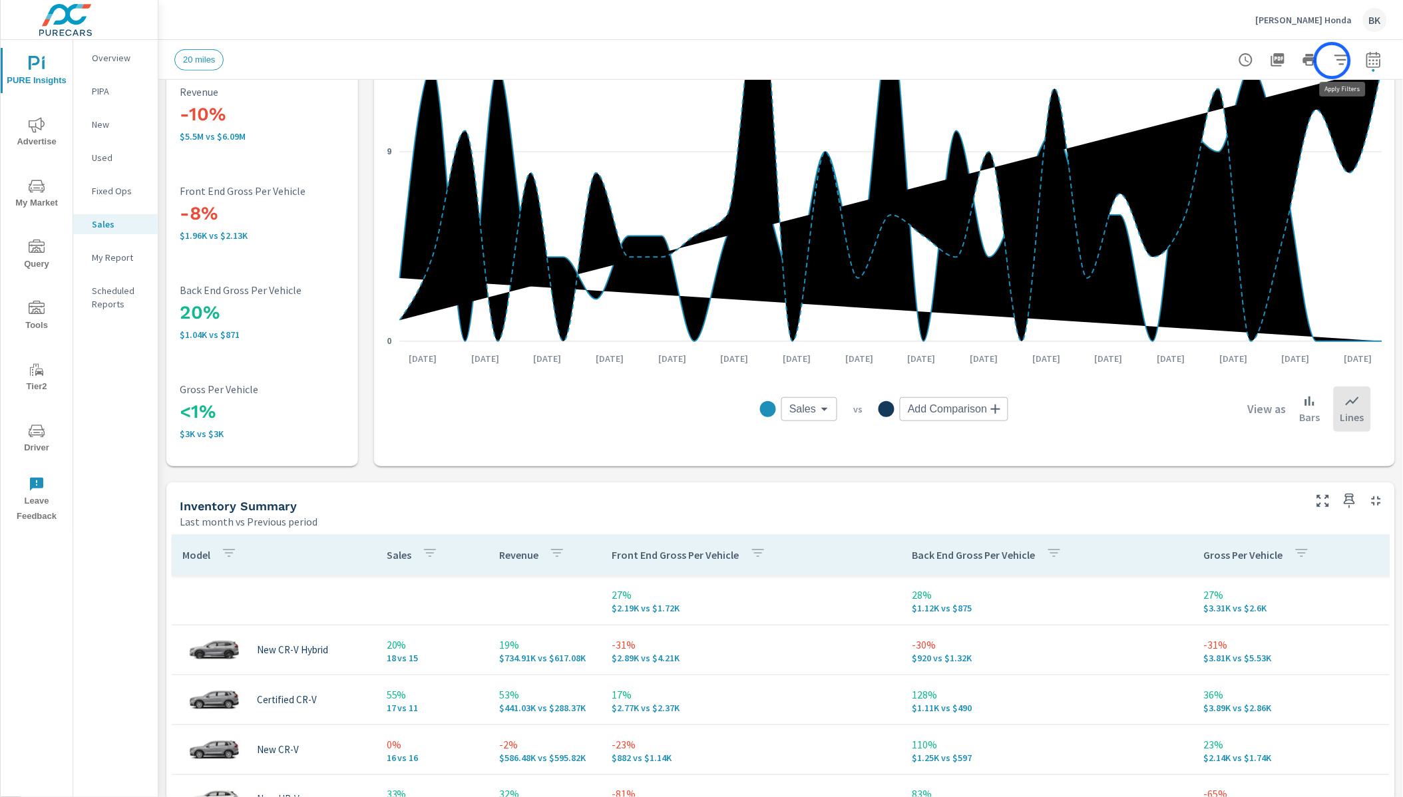
click at [1333, 61] on button "button" at bounding box center [1342, 60] width 27 height 27
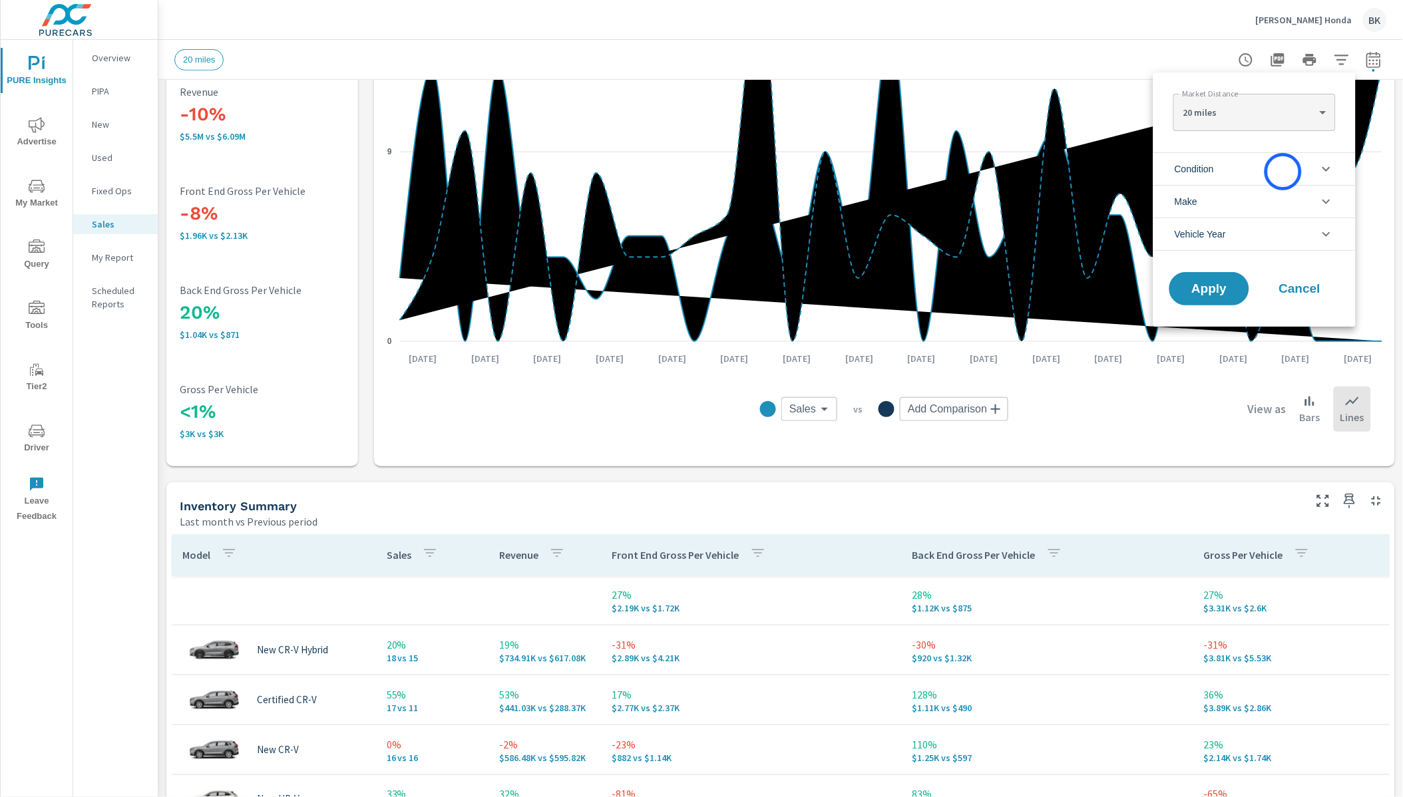
click at [1283, 172] on li "Condition" at bounding box center [1255, 168] width 202 height 33
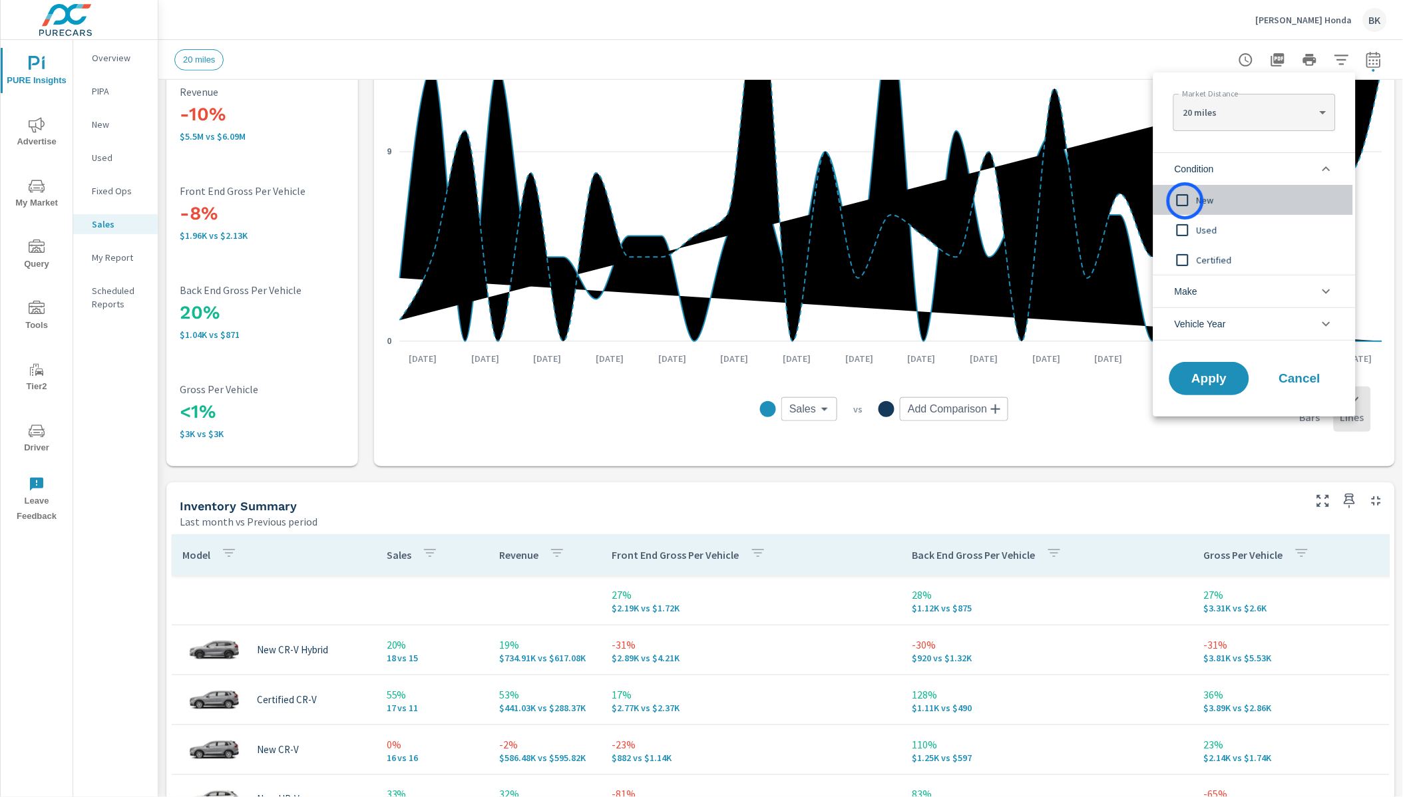
click at [1185, 201] on input "filter options" at bounding box center [1183, 200] width 28 height 28
click at [1216, 379] on span "Apply" at bounding box center [1209, 379] width 55 height 13
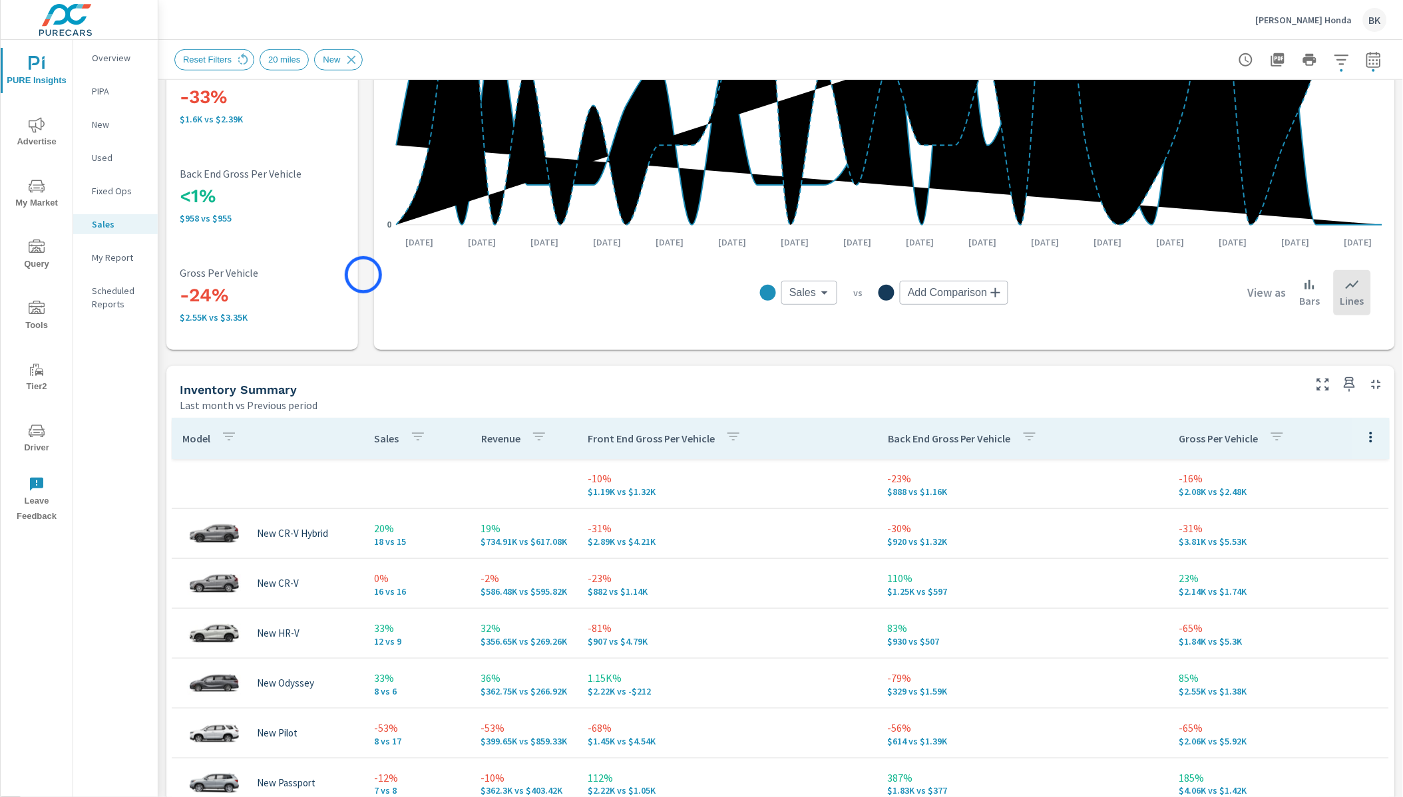
scroll to position [531, 0]
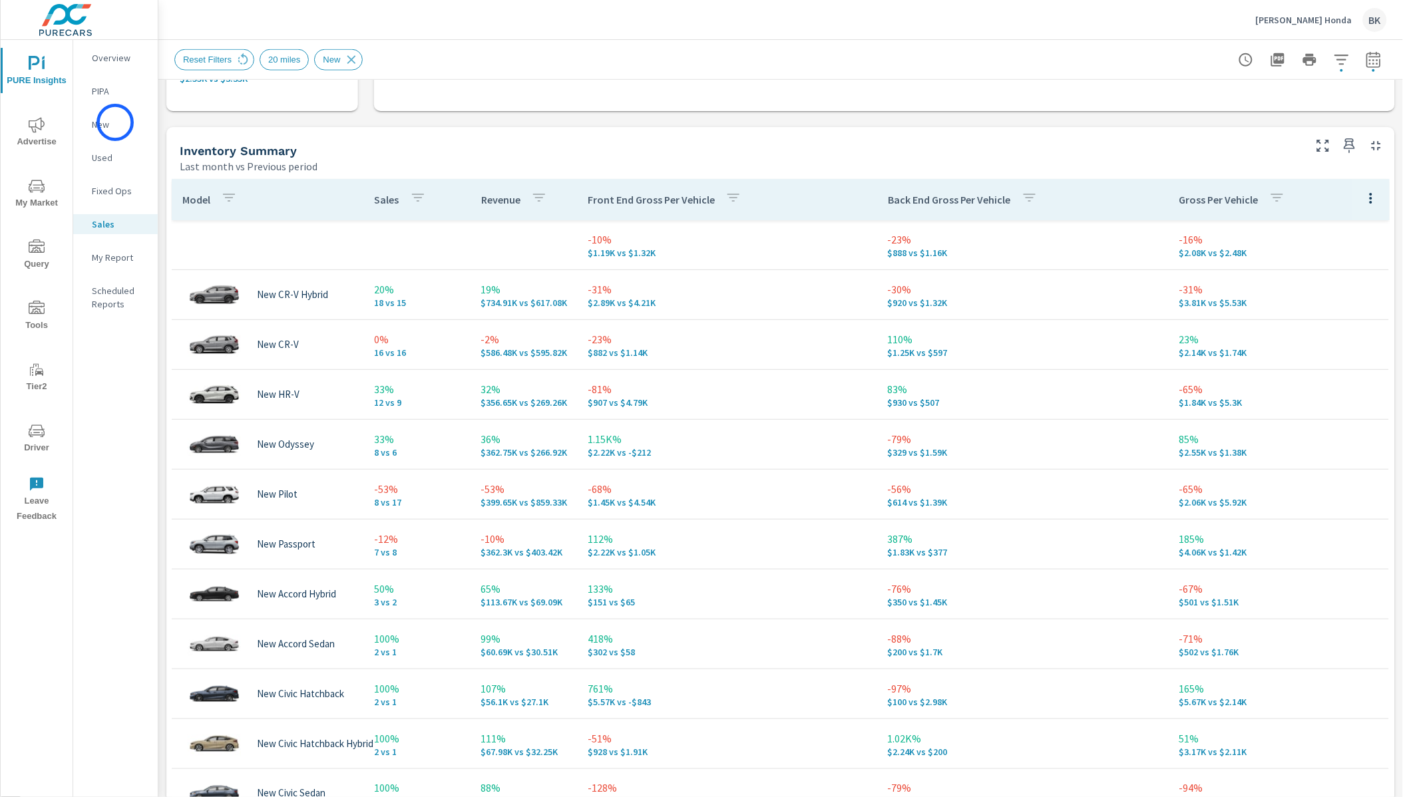
click at [115, 122] on p "New" at bounding box center [119, 124] width 55 height 13
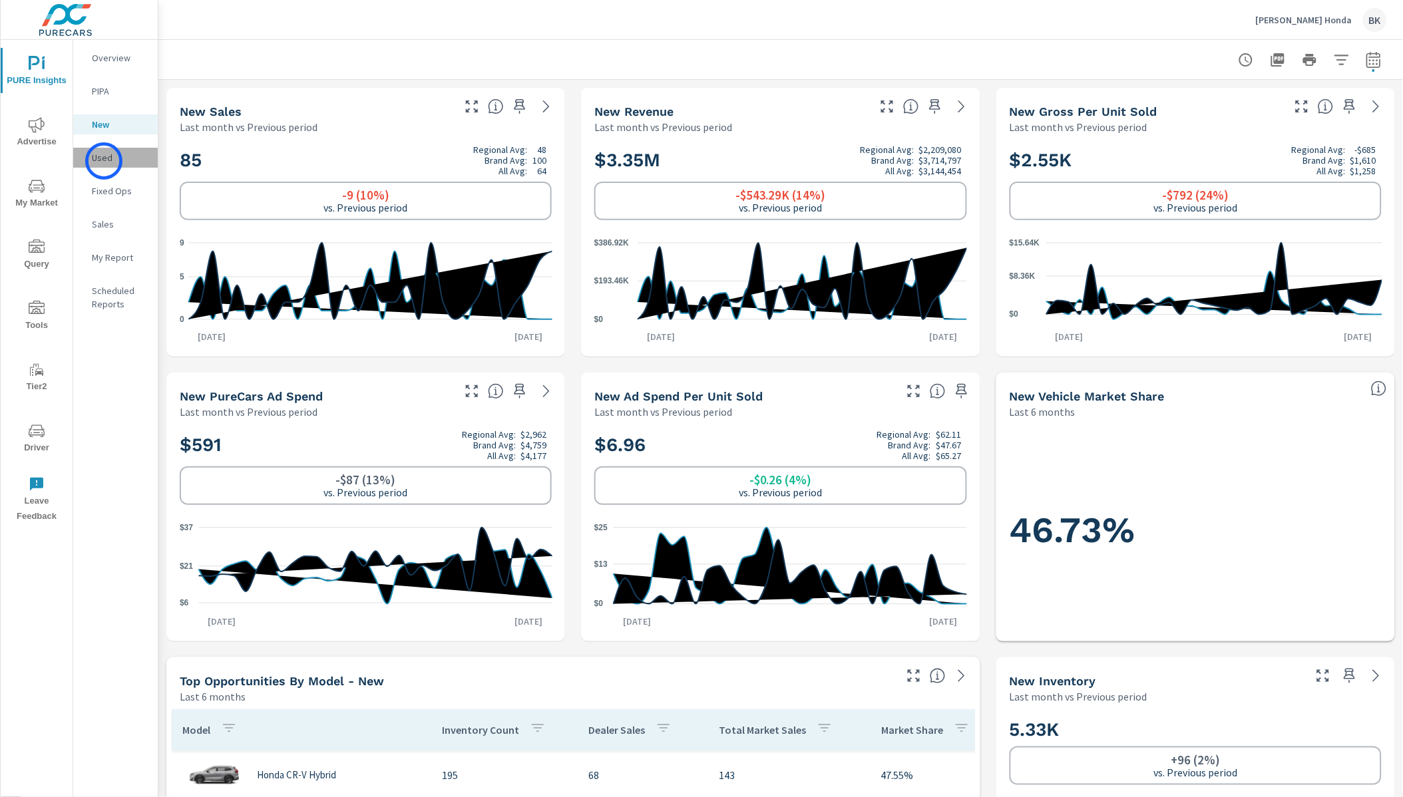
click at [104, 161] on p "Used" at bounding box center [119, 157] width 55 height 13
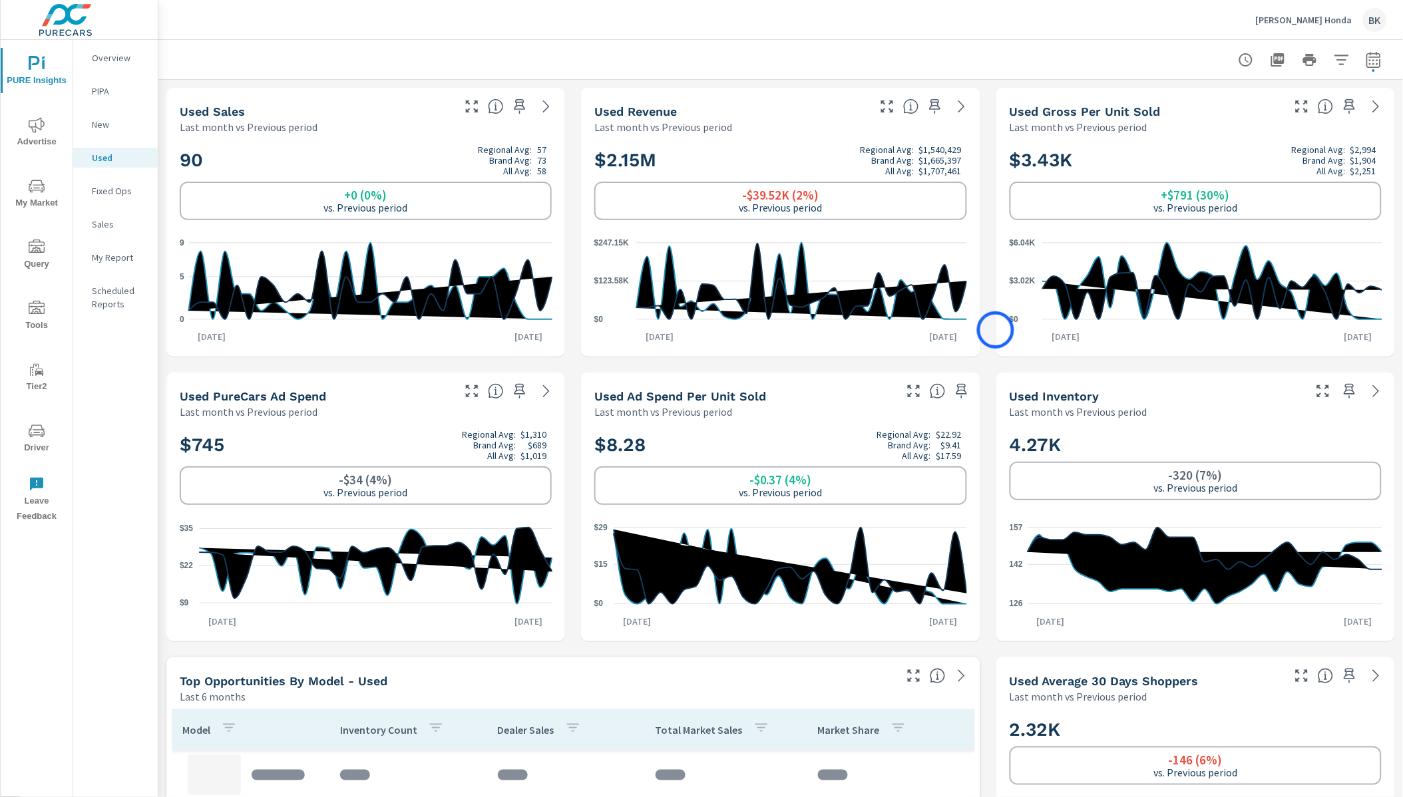
scroll to position [285, 0]
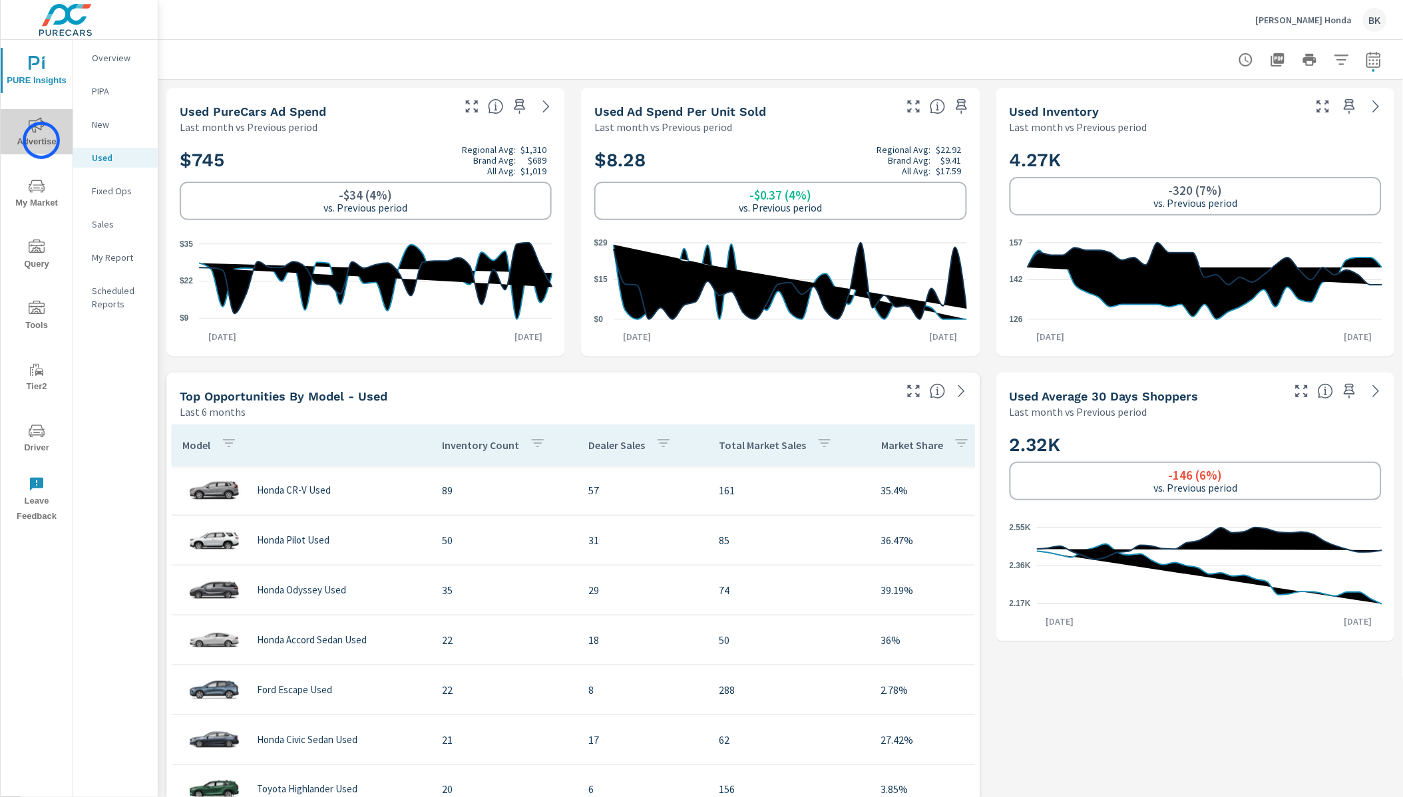
click at [41, 140] on span "Advertise" at bounding box center [37, 133] width 64 height 33
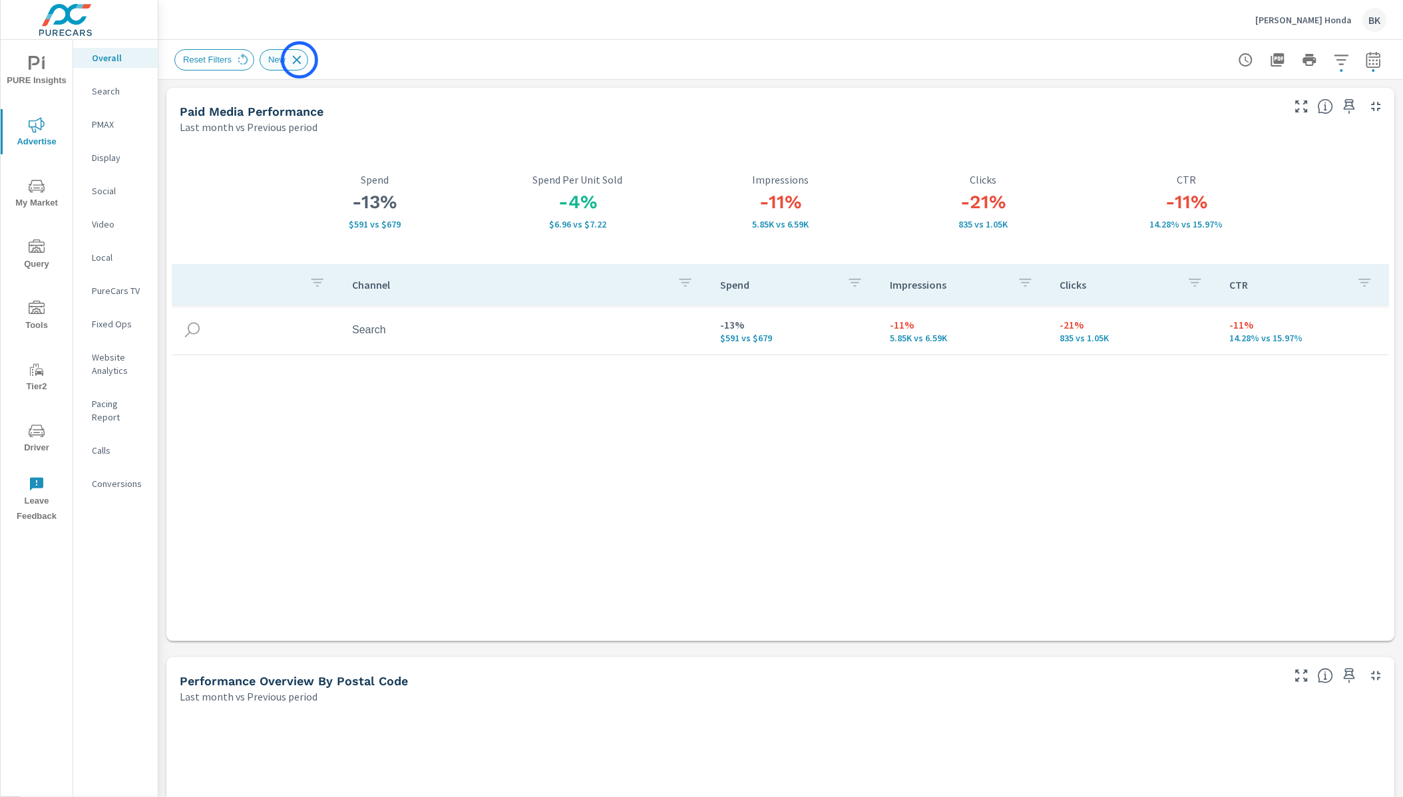
click at [300, 60] on icon at bounding box center [297, 59] width 9 height 9
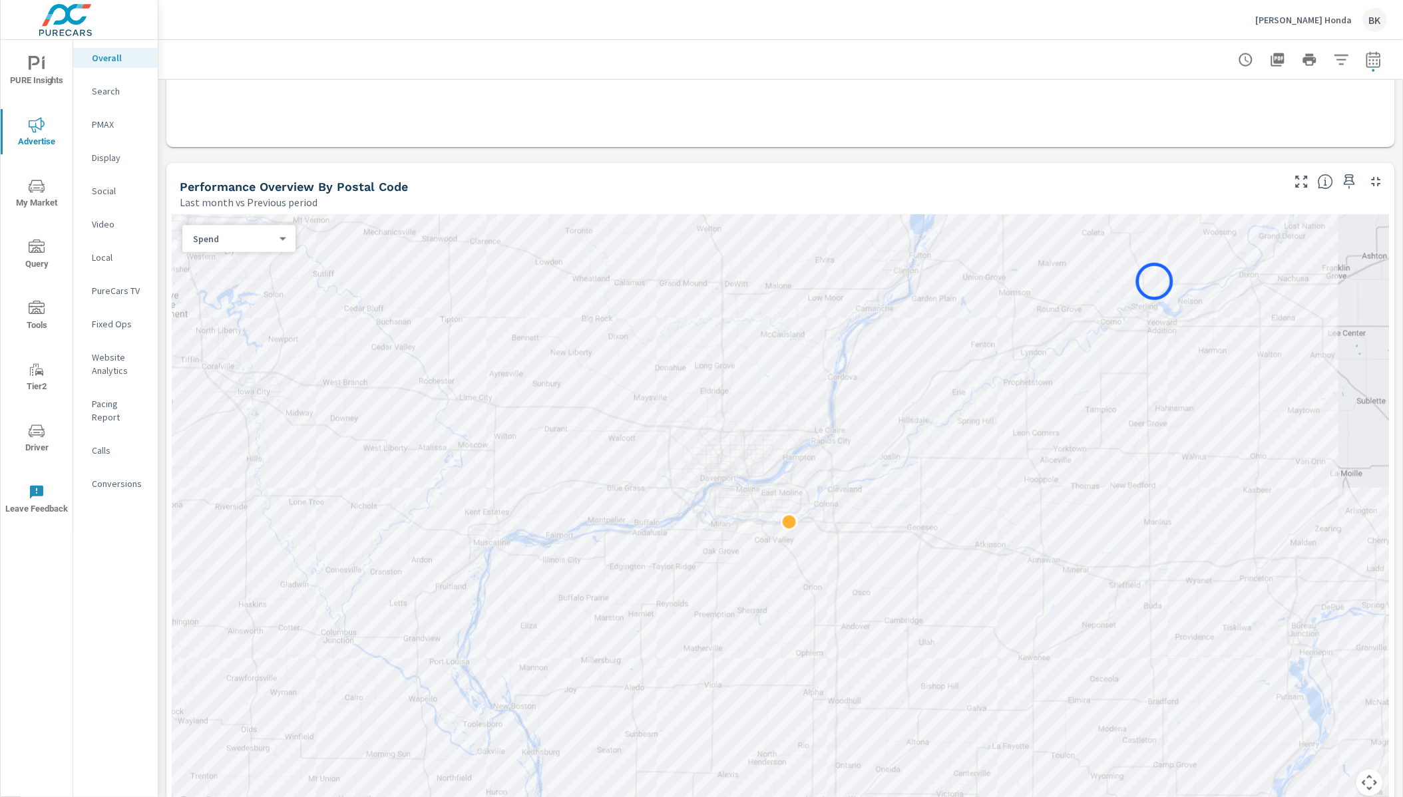
scroll to position [582, 0]
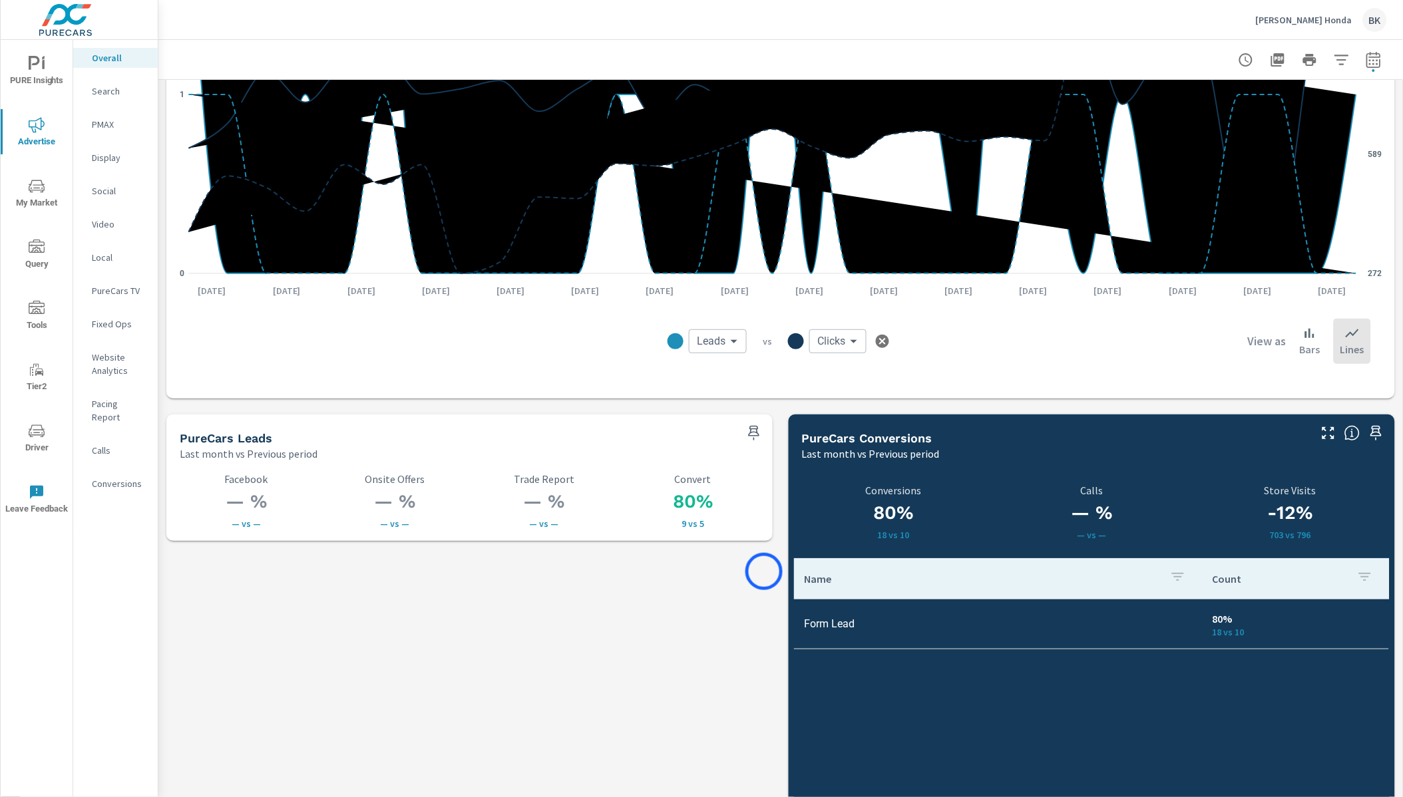
scroll to position [1538, 0]
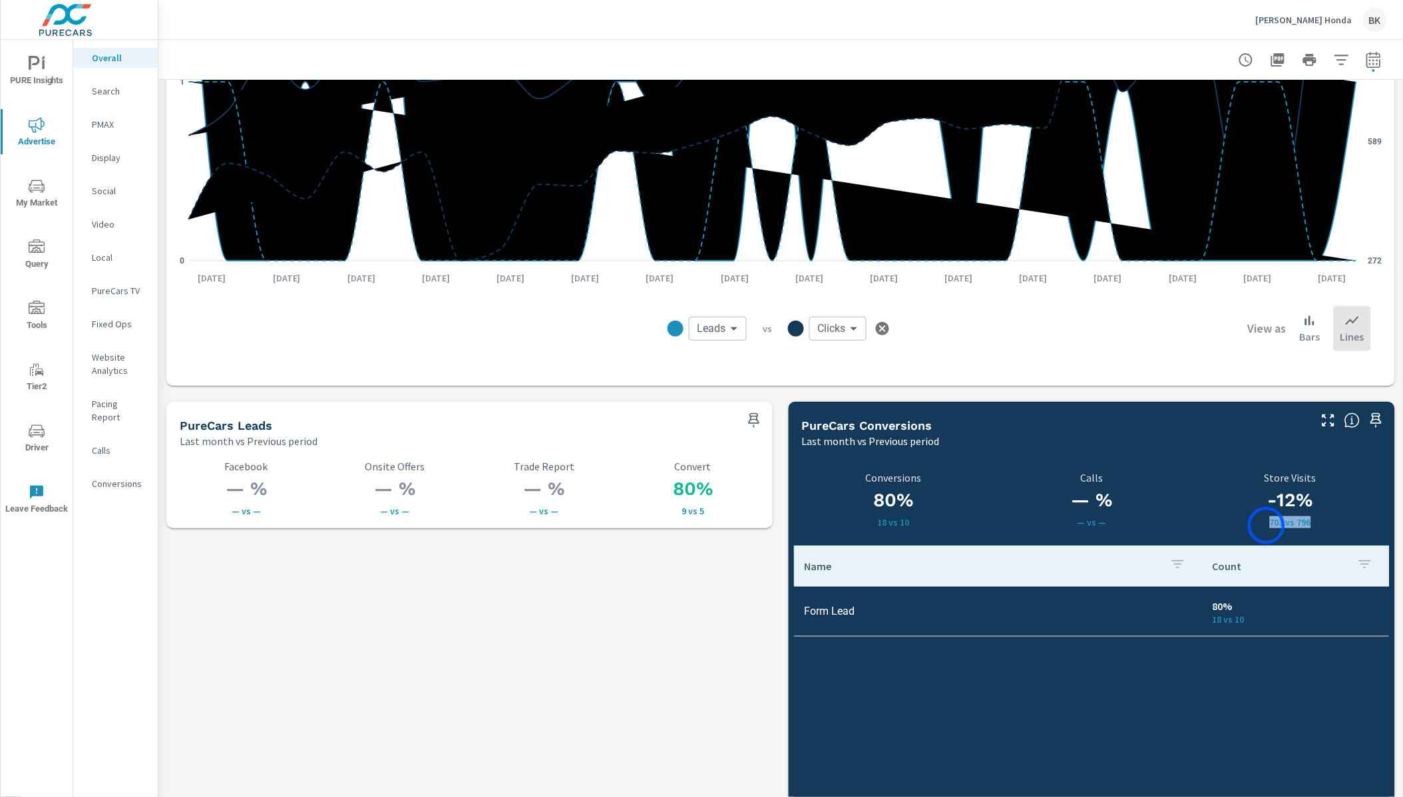
drag, startPoint x: 1313, startPoint y: 528, endPoint x: 1279, endPoint y: 506, distance: 41.0
click at [1267, 526] on div "-12% 703 vs 796 Store Visits" at bounding box center [1291, 500] width 198 height 92
drag, startPoint x: 1271, startPoint y: 502, endPoint x: 1312, endPoint y: 502, distance: 40.6
click at [1312, 502] on h3 "-12%" at bounding box center [1291, 500] width 198 height 23
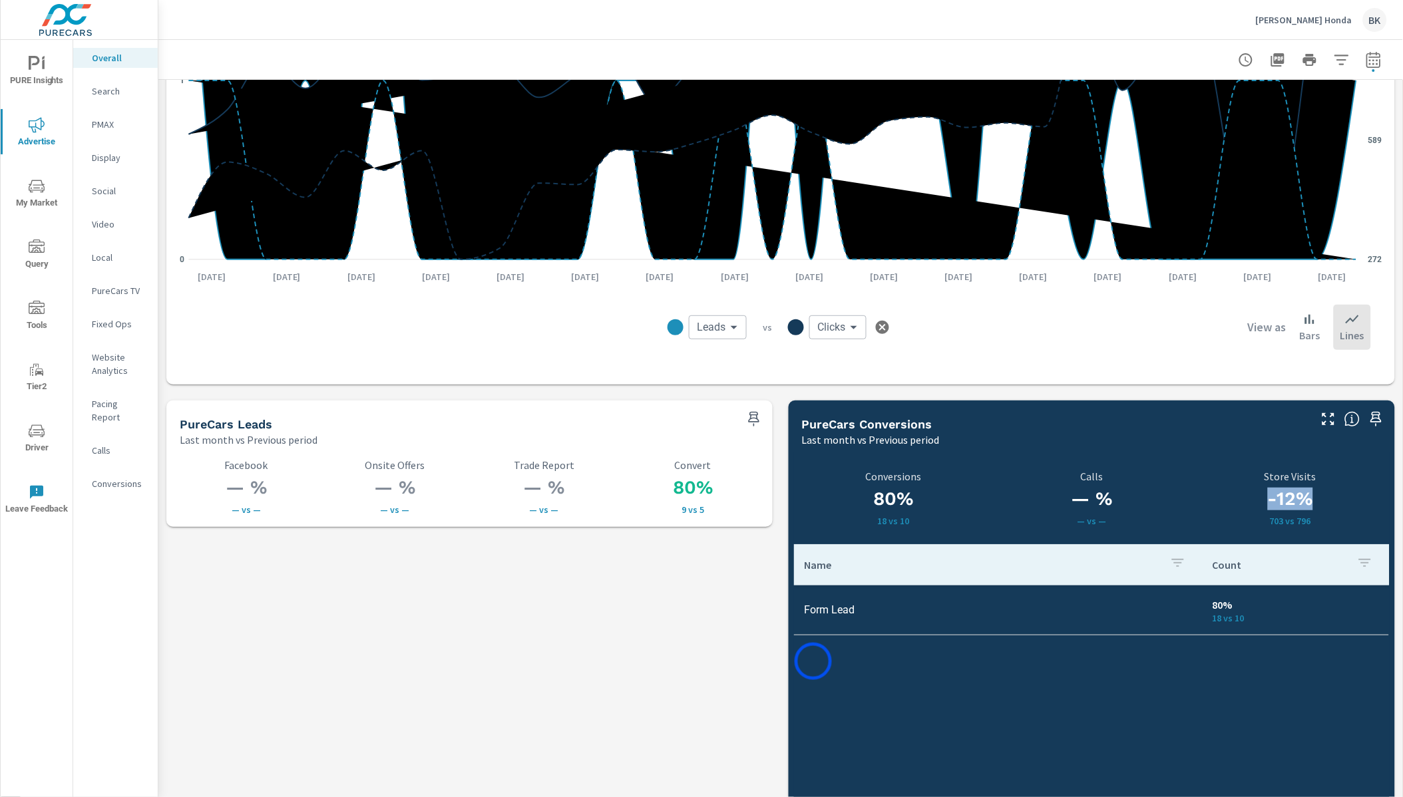
scroll to position [1235, 0]
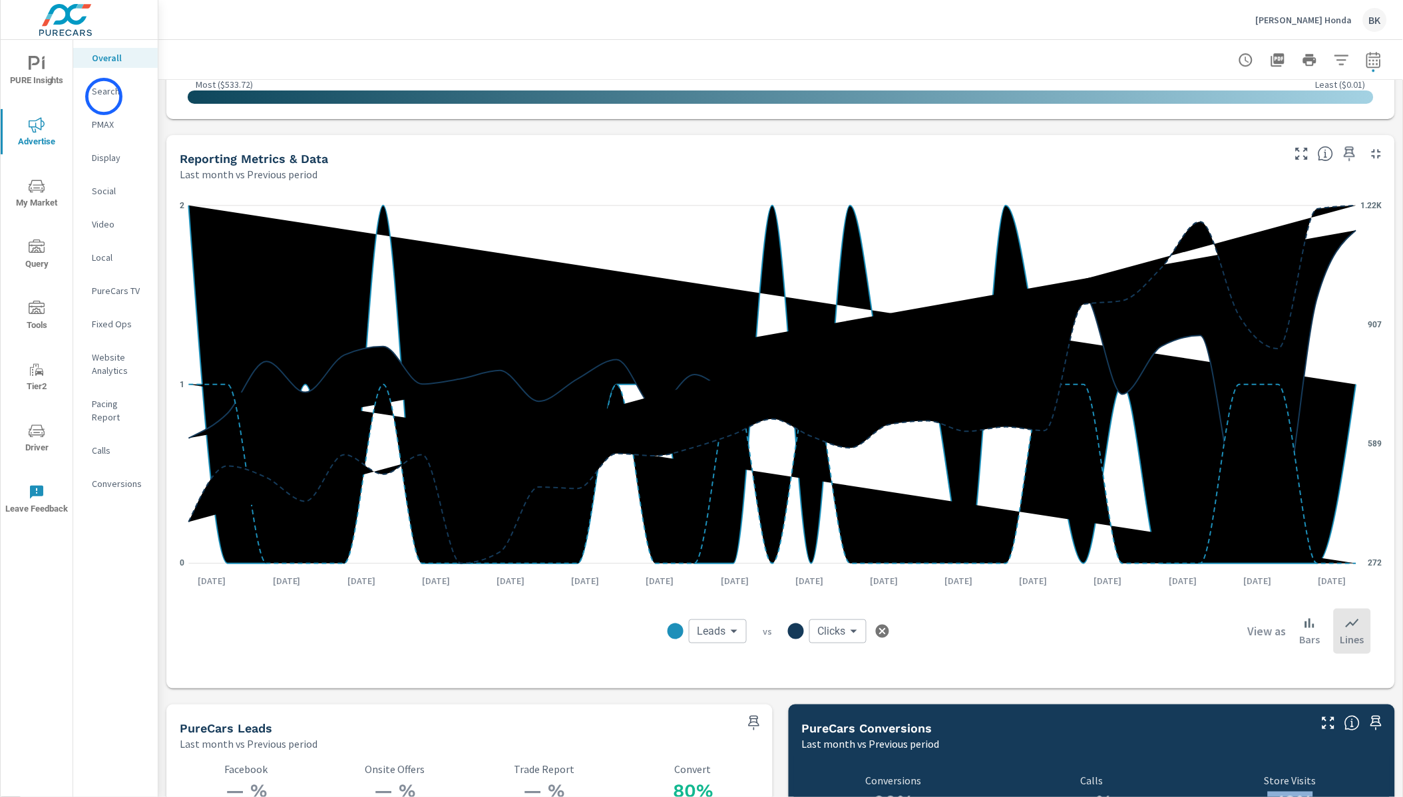
click at [104, 97] on p "Search" at bounding box center [119, 91] width 55 height 13
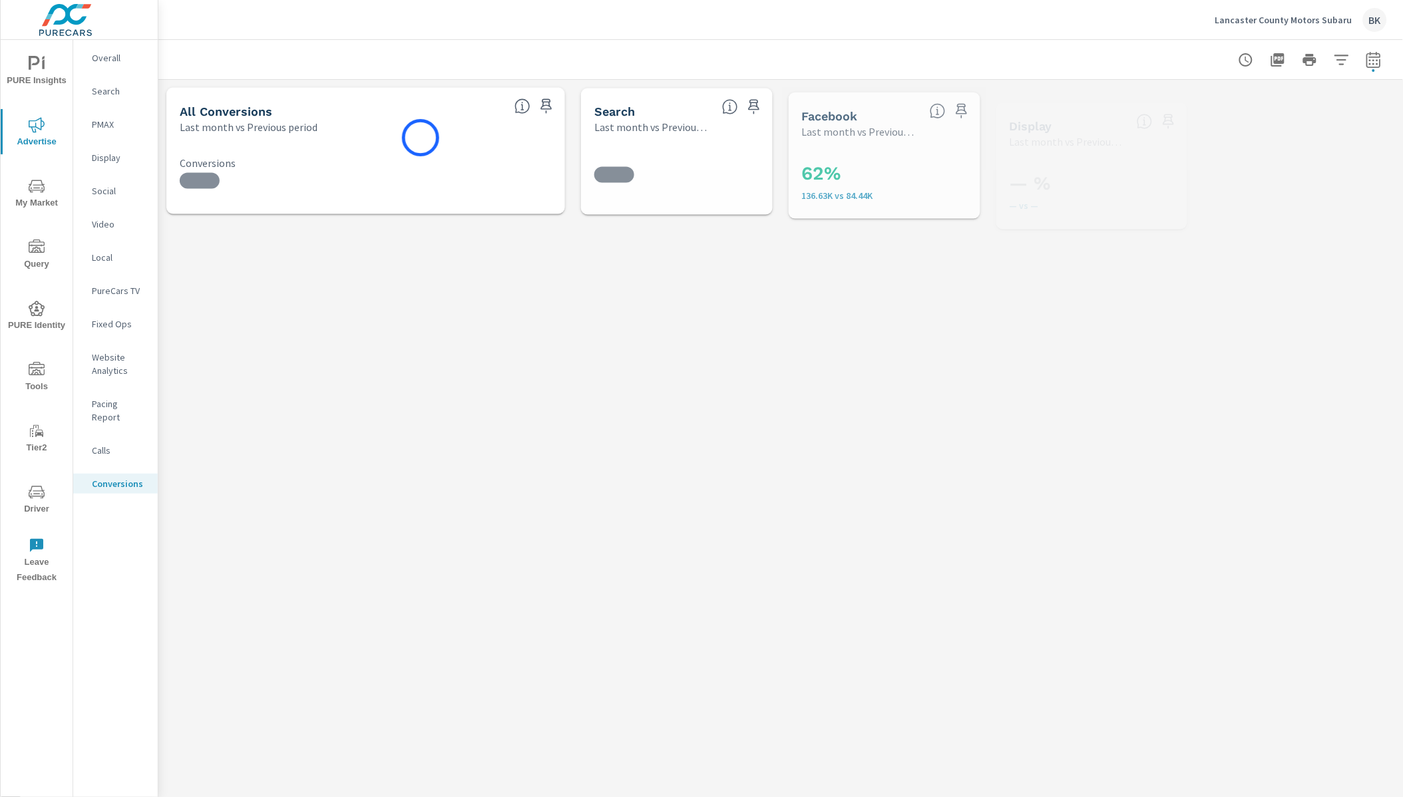
scroll to position [599, 0]
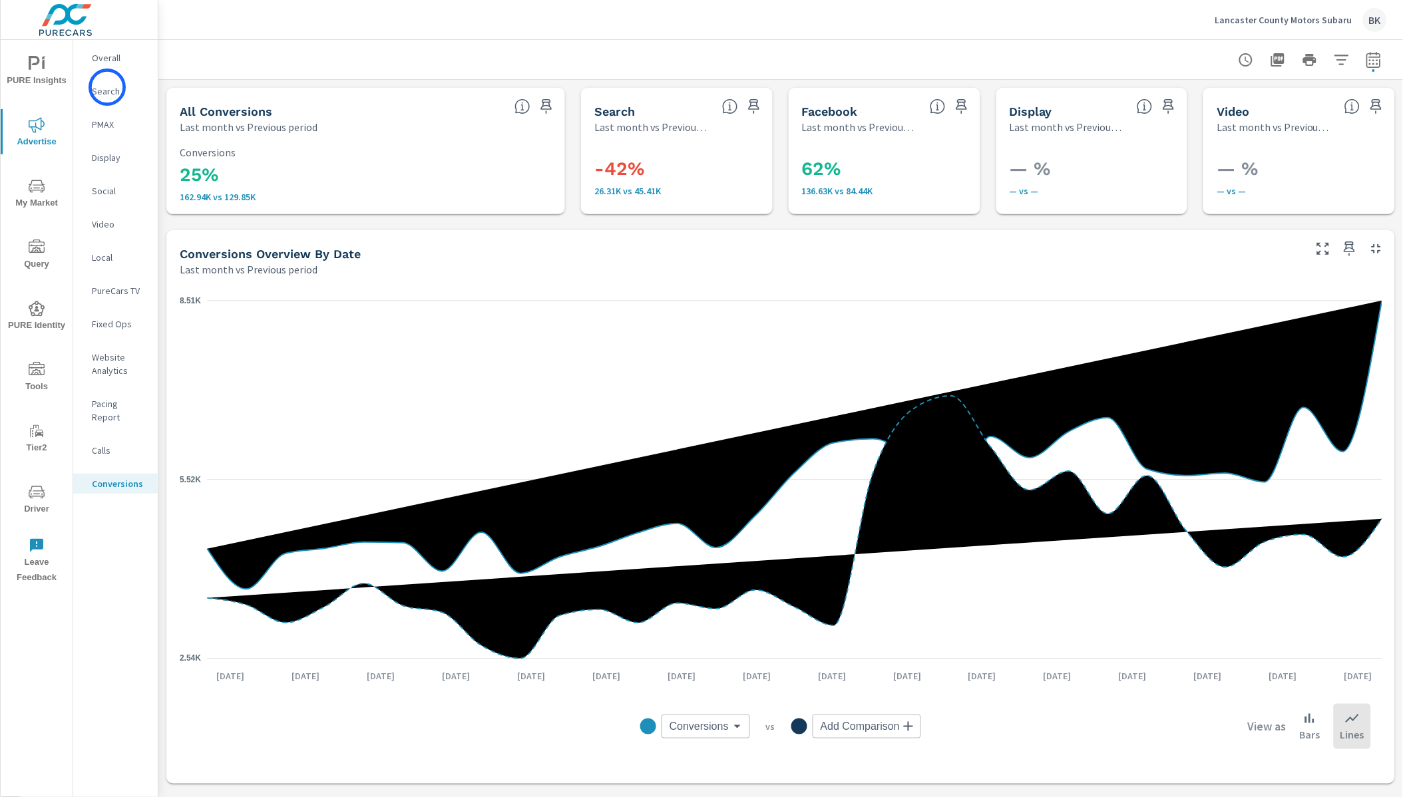
click at [107, 87] on p "Search" at bounding box center [119, 91] width 55 height 13
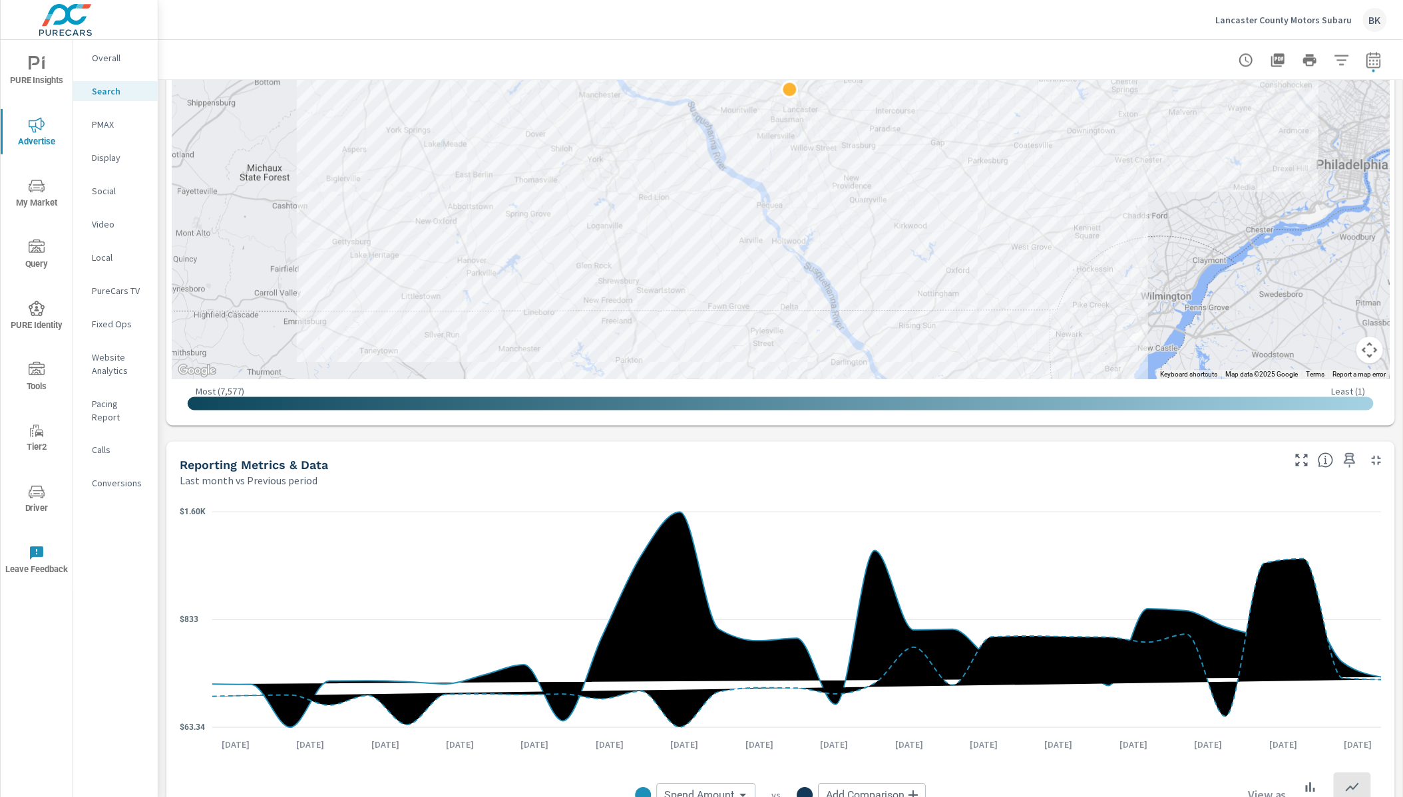
scroll to position [501, 0]
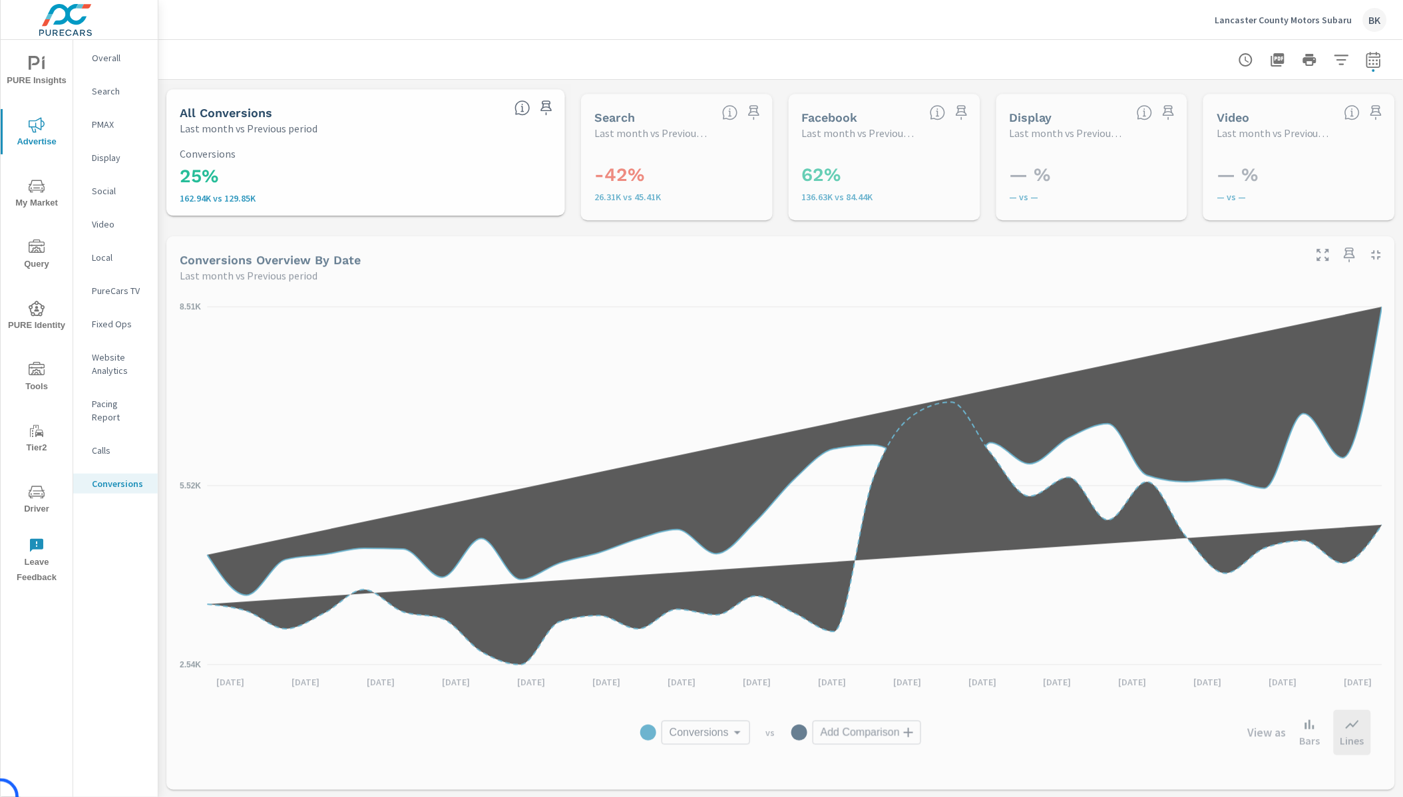
scroll to position [599, 0]
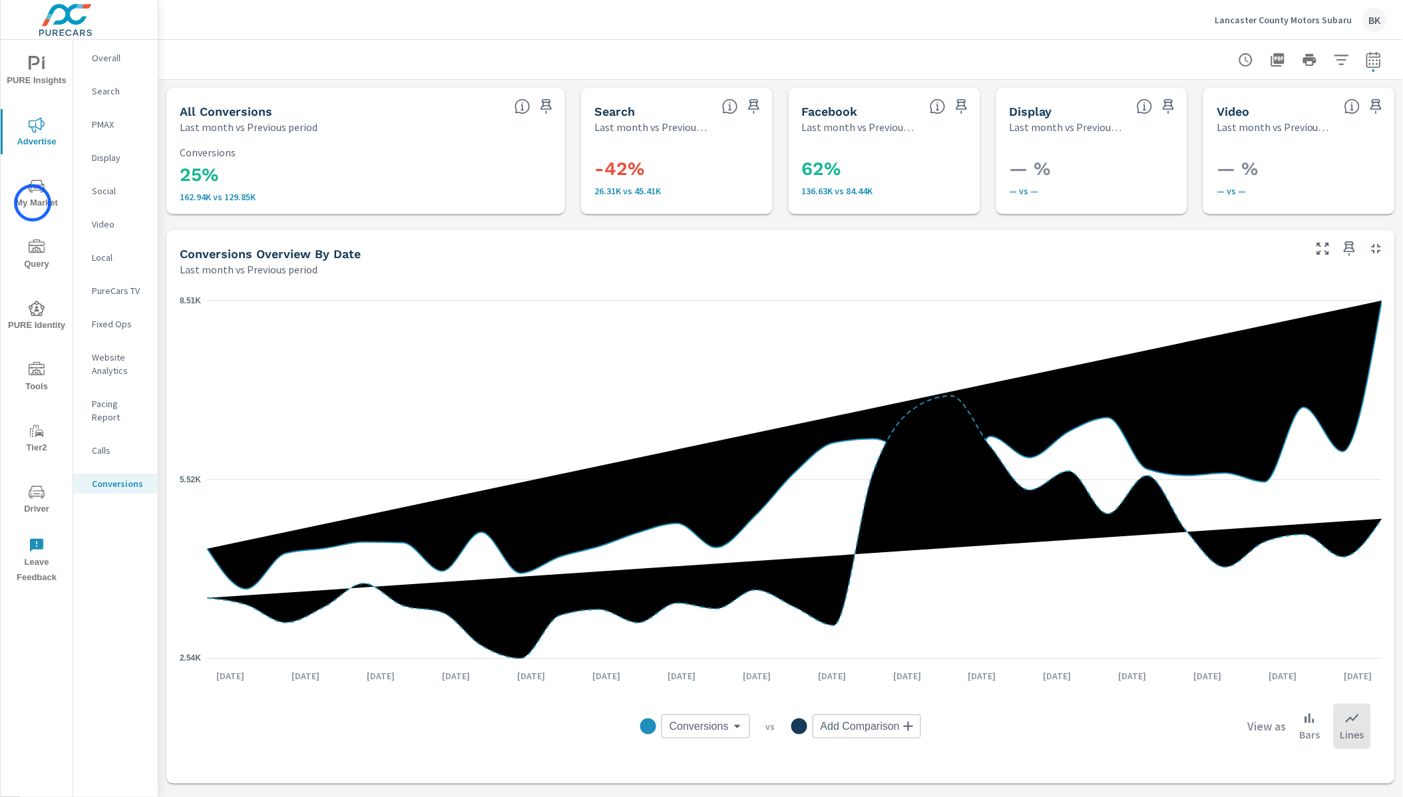
click at [33, 203] on span "My Market" at bounding box center [37, 194] width 64 height 33
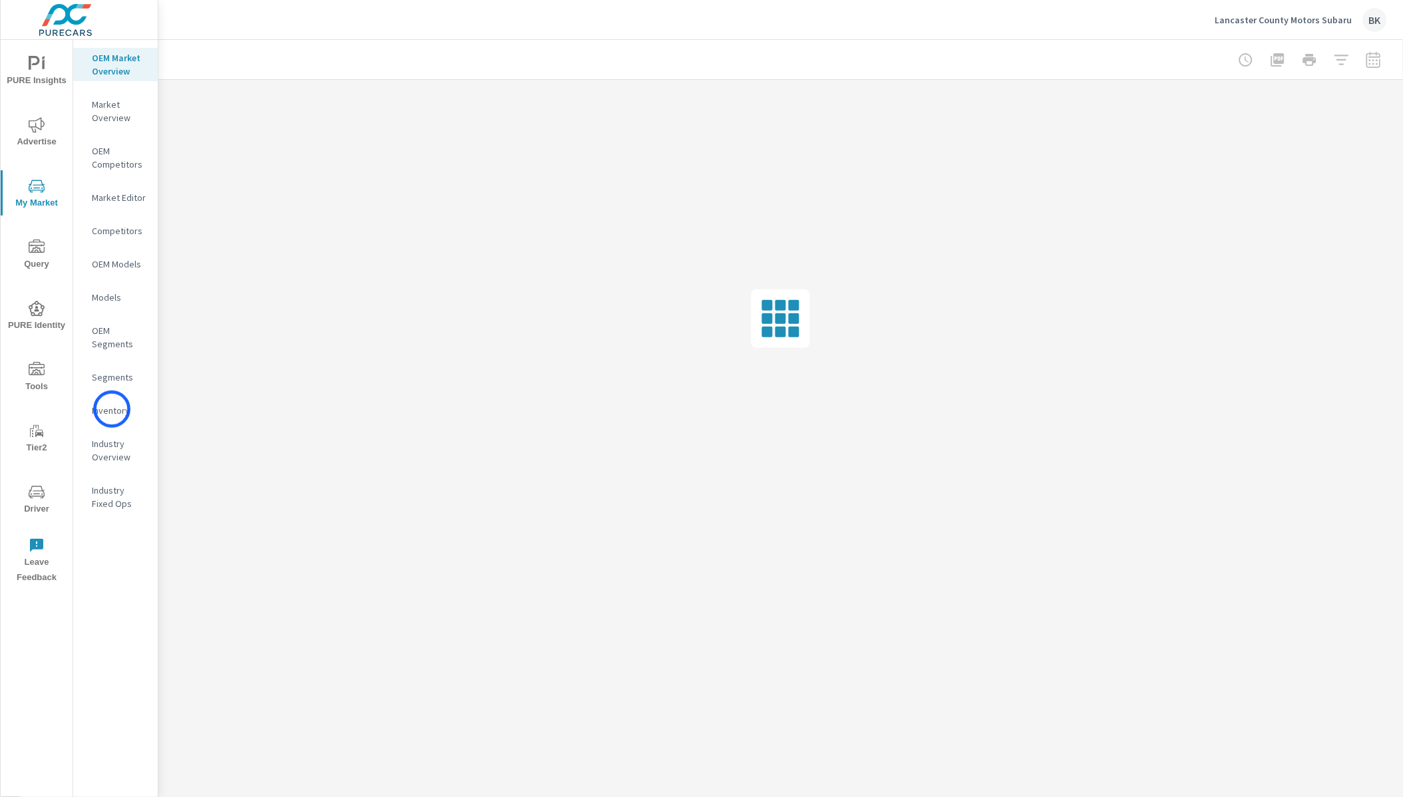
click at [112, 409] on p "Inventory" at bounding box center [119, 410] width 55 height 13
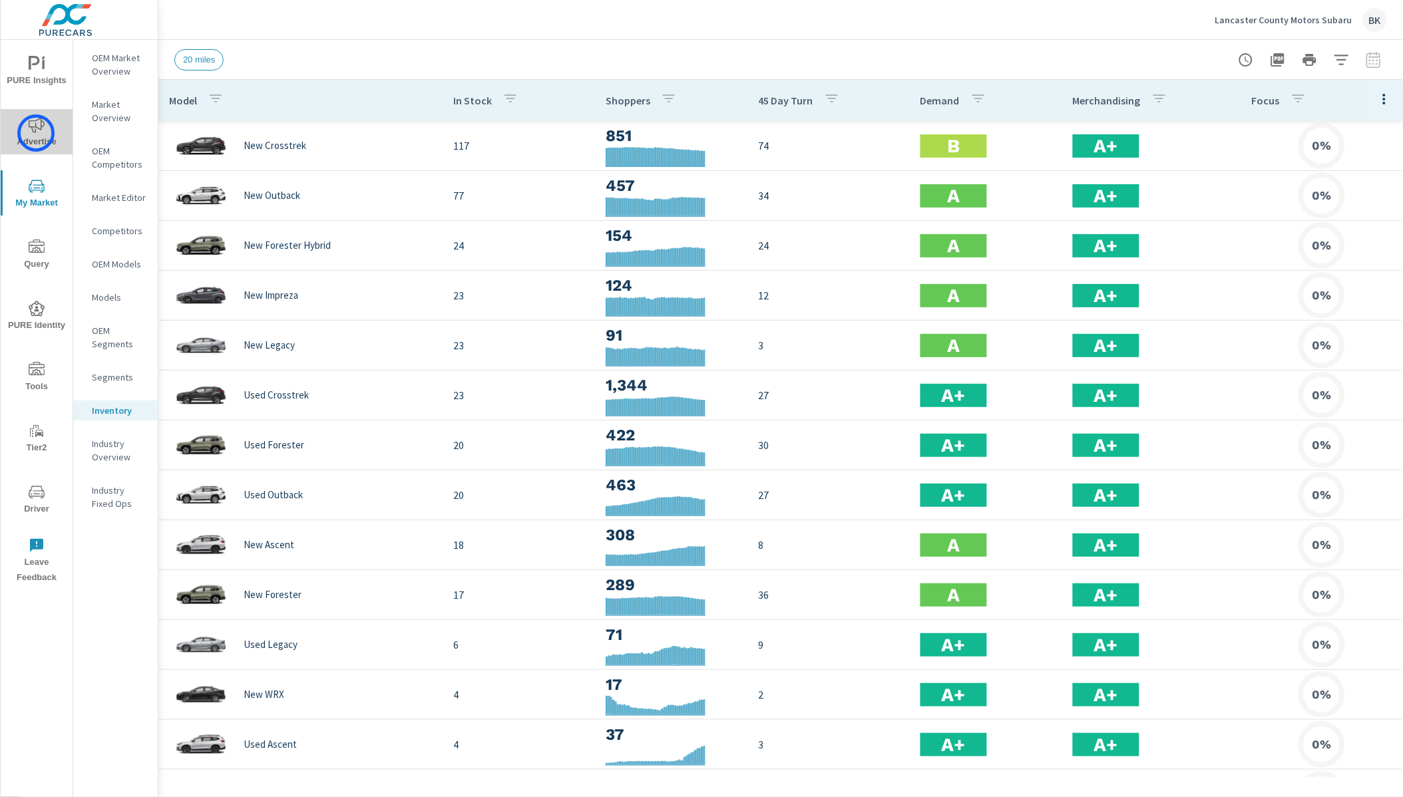
click at [36, 133] on span "Advertise" at bounding box center [37, 133] width 64 height 33
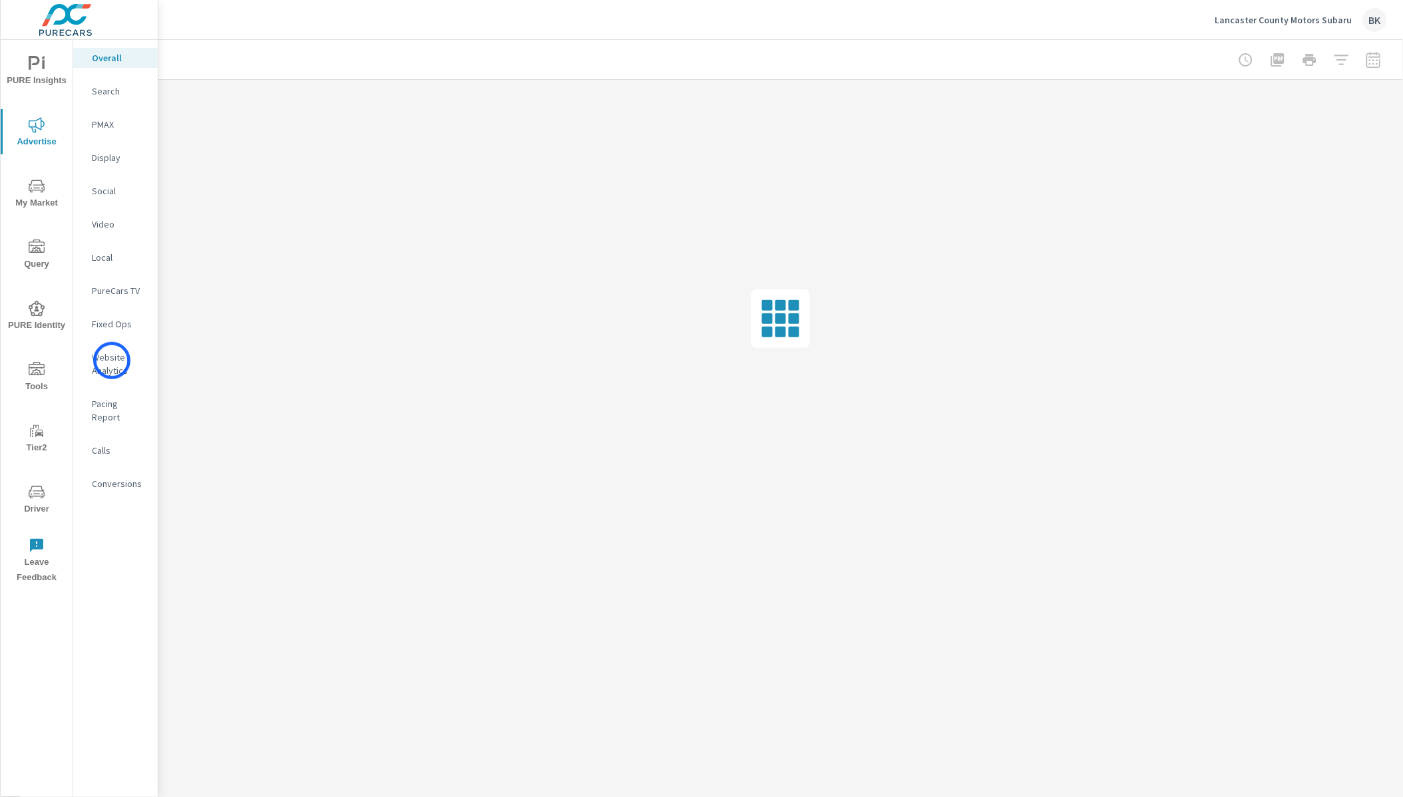
click at [112, 361] on p "Website Analytics" at bounding box center [119, 364] width 55 height 27
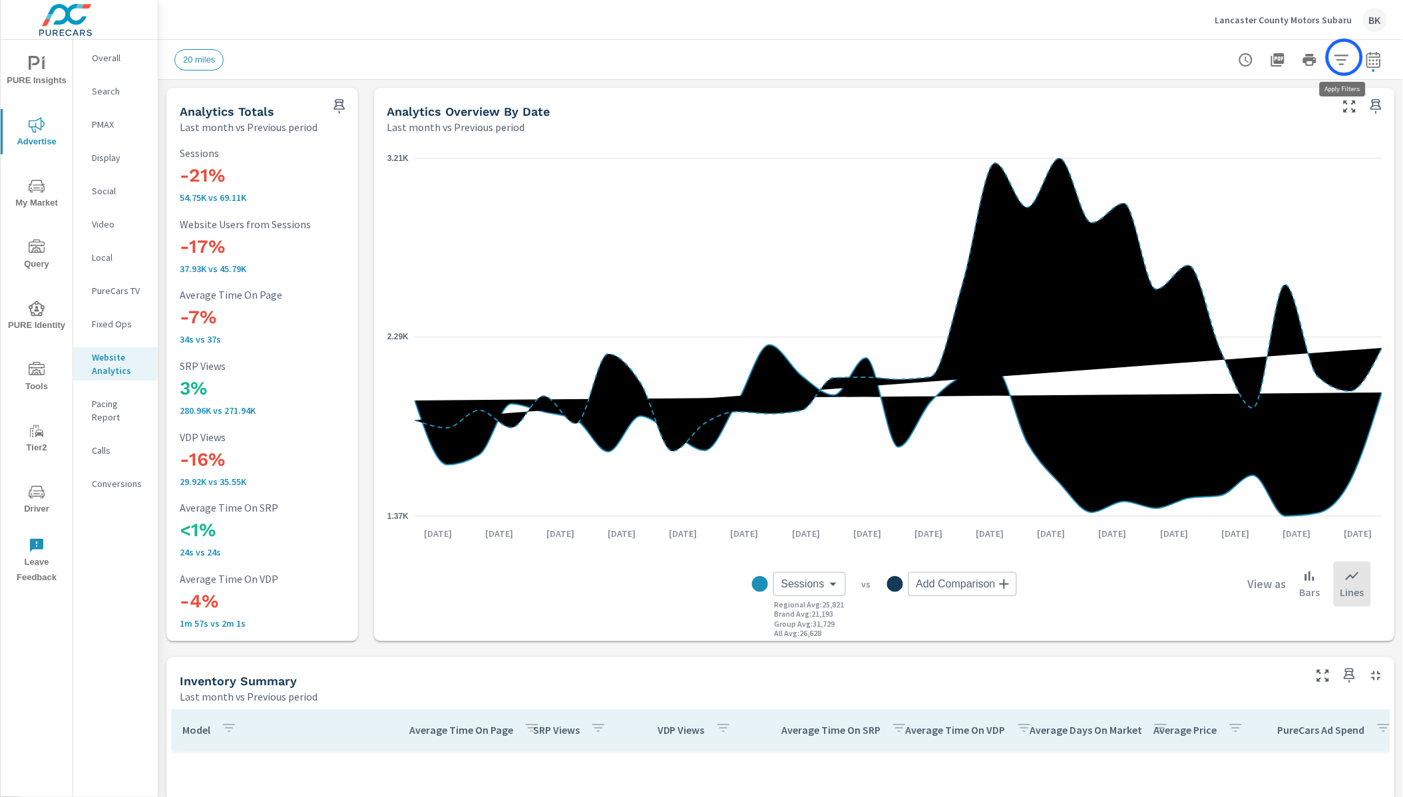
click at [1345, 57] on icon "button" at bounding box center [1342, 60] width 16 height 16
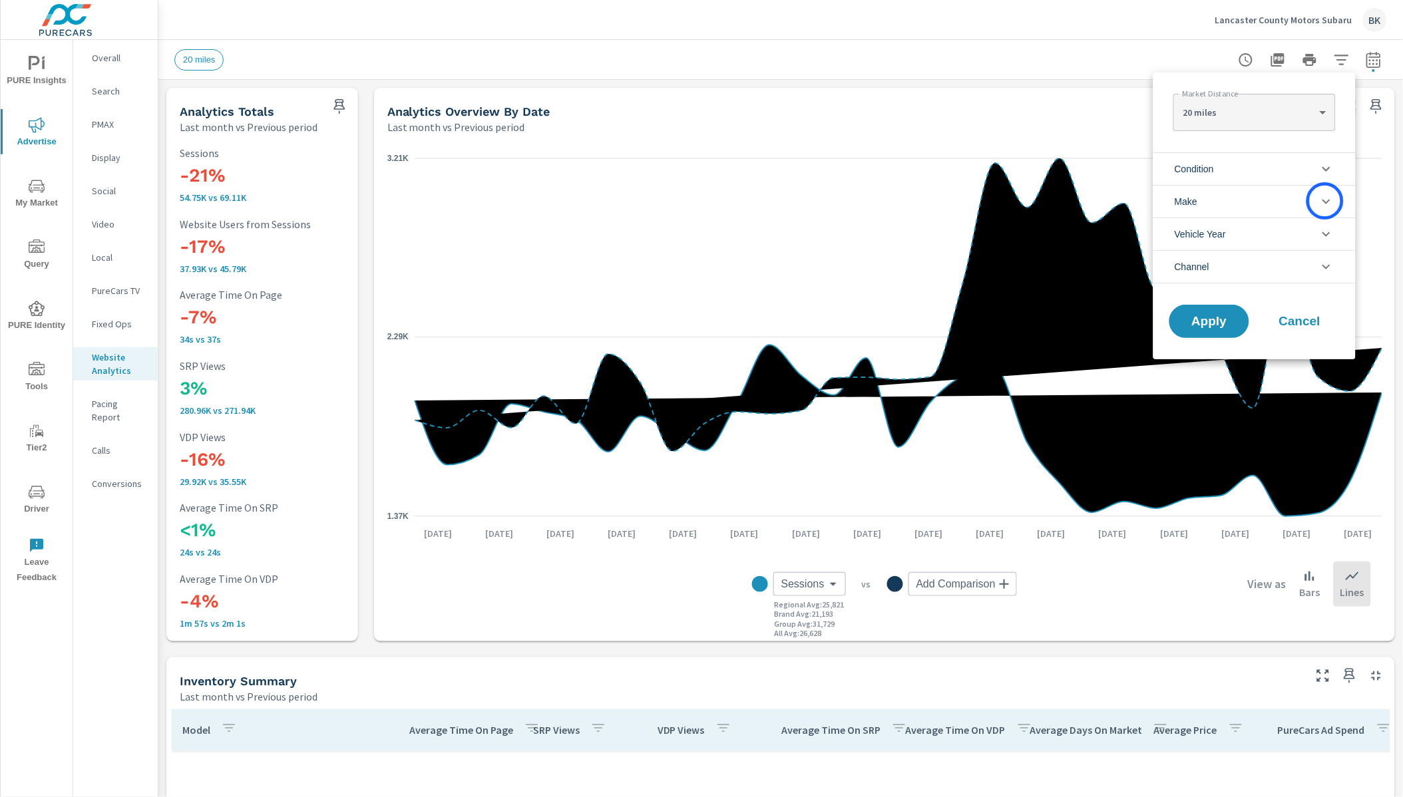
click at [1325, 201] on icon "filter options" at bounding box center [1327, 202] width 16 height 16
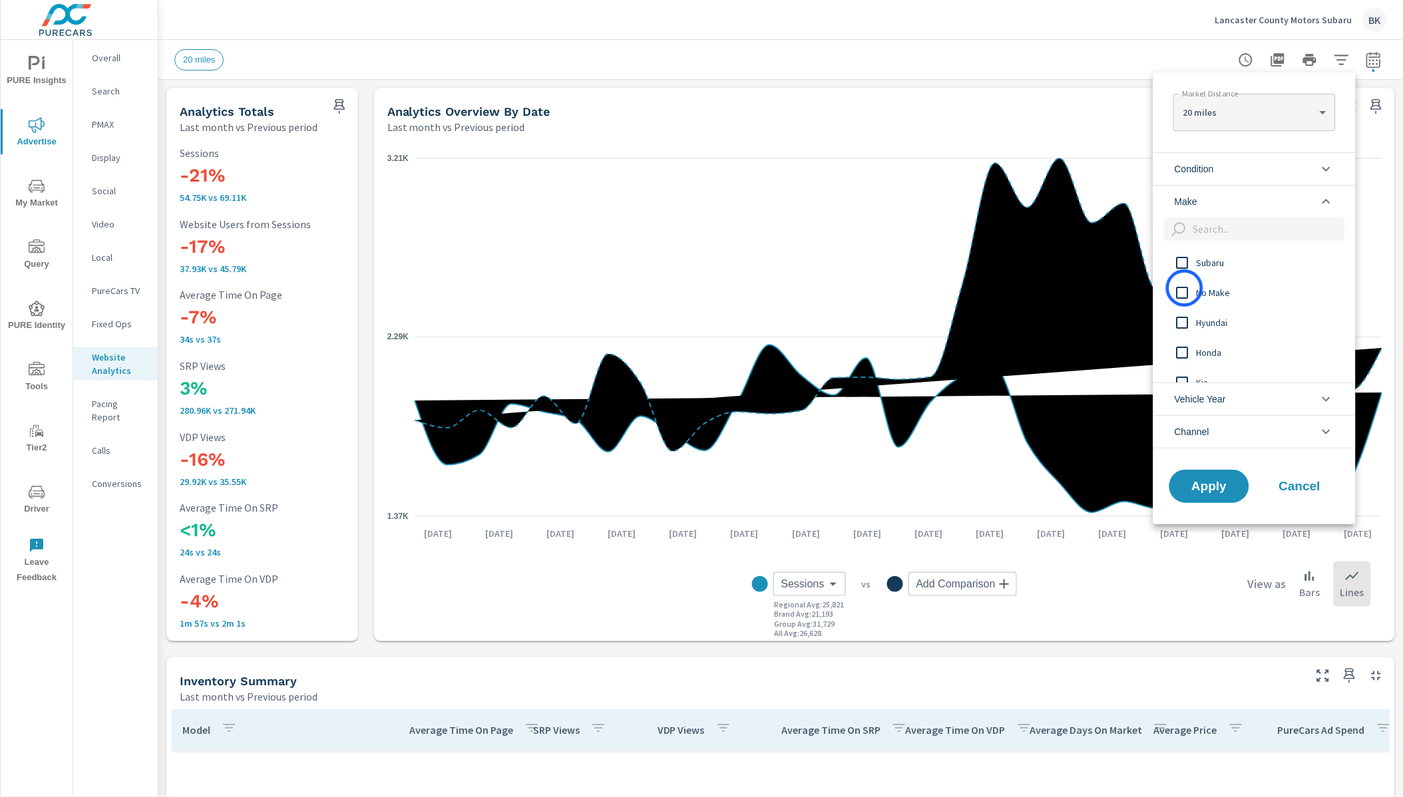
scroll to position [1, 0]
click at [1113, 142] on div at bounding box center [701, 398] width 1403 height 797
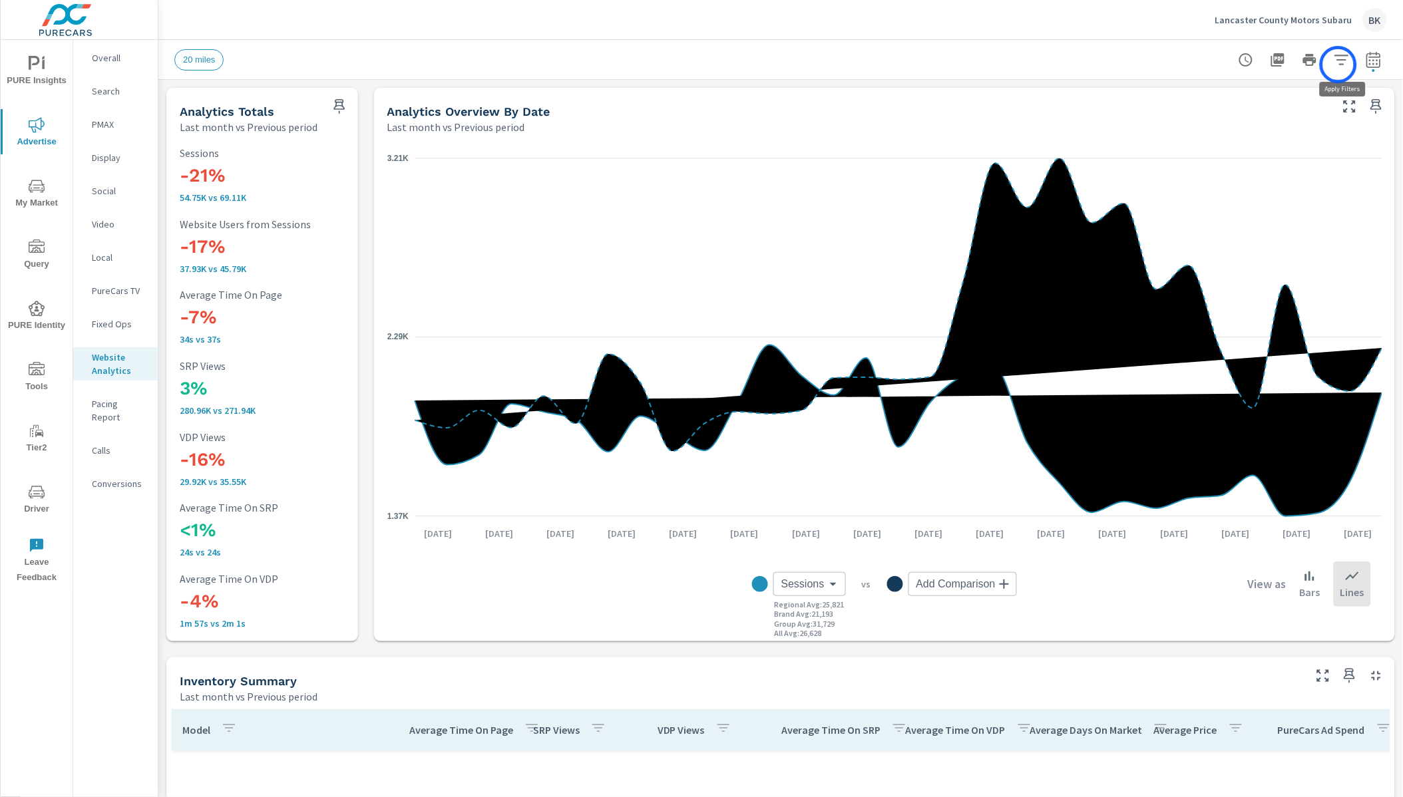
click at [1339, 65] on icon "button" at bounding box center [1342, 60] width 16 height 16
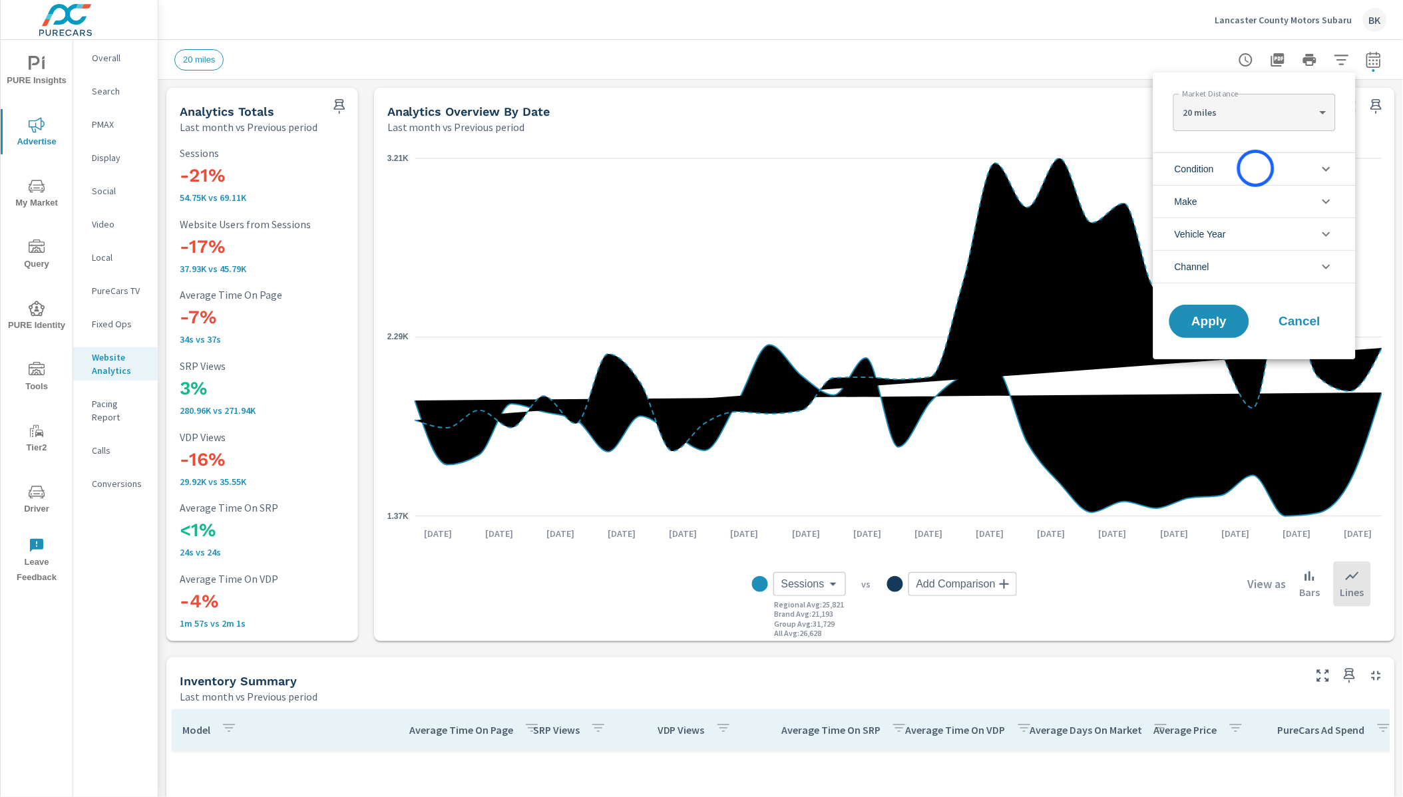
click at [1256, 168] on li "Condition" at bounding box center [1255, 168] width 202 height 33
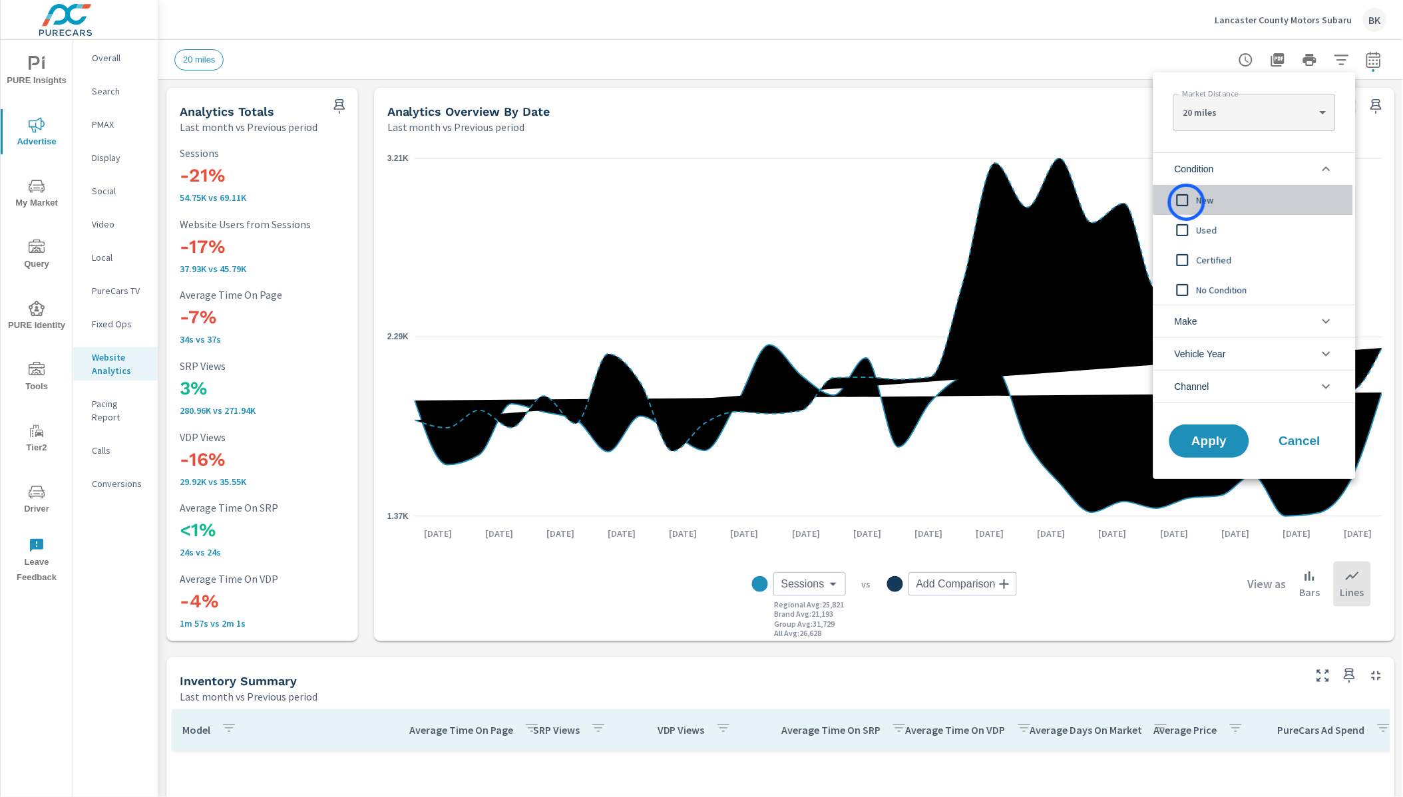
click at [1187, 202] on input "filter options" at bounding box center [1183, 200] width 28 height 28
click at [1204, 439] on span "Apply" at bounding box center [1209, 441] width 55 height 13
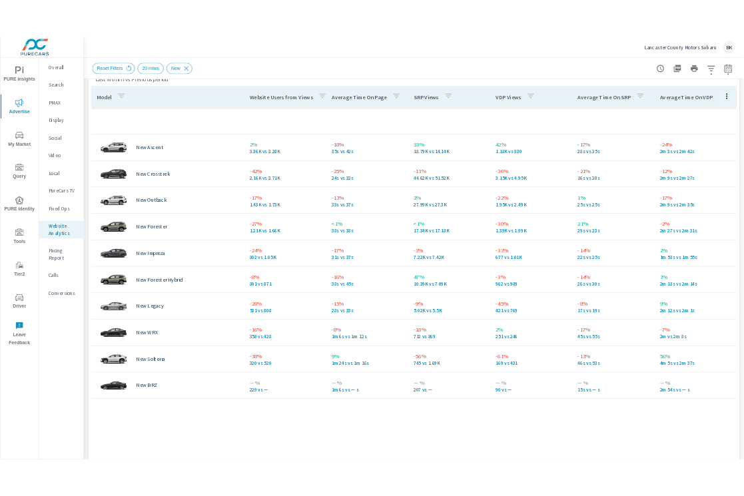
scroll to position [616, 0]
